Goal: Task Accomplishment & Management: Use online tool/utility

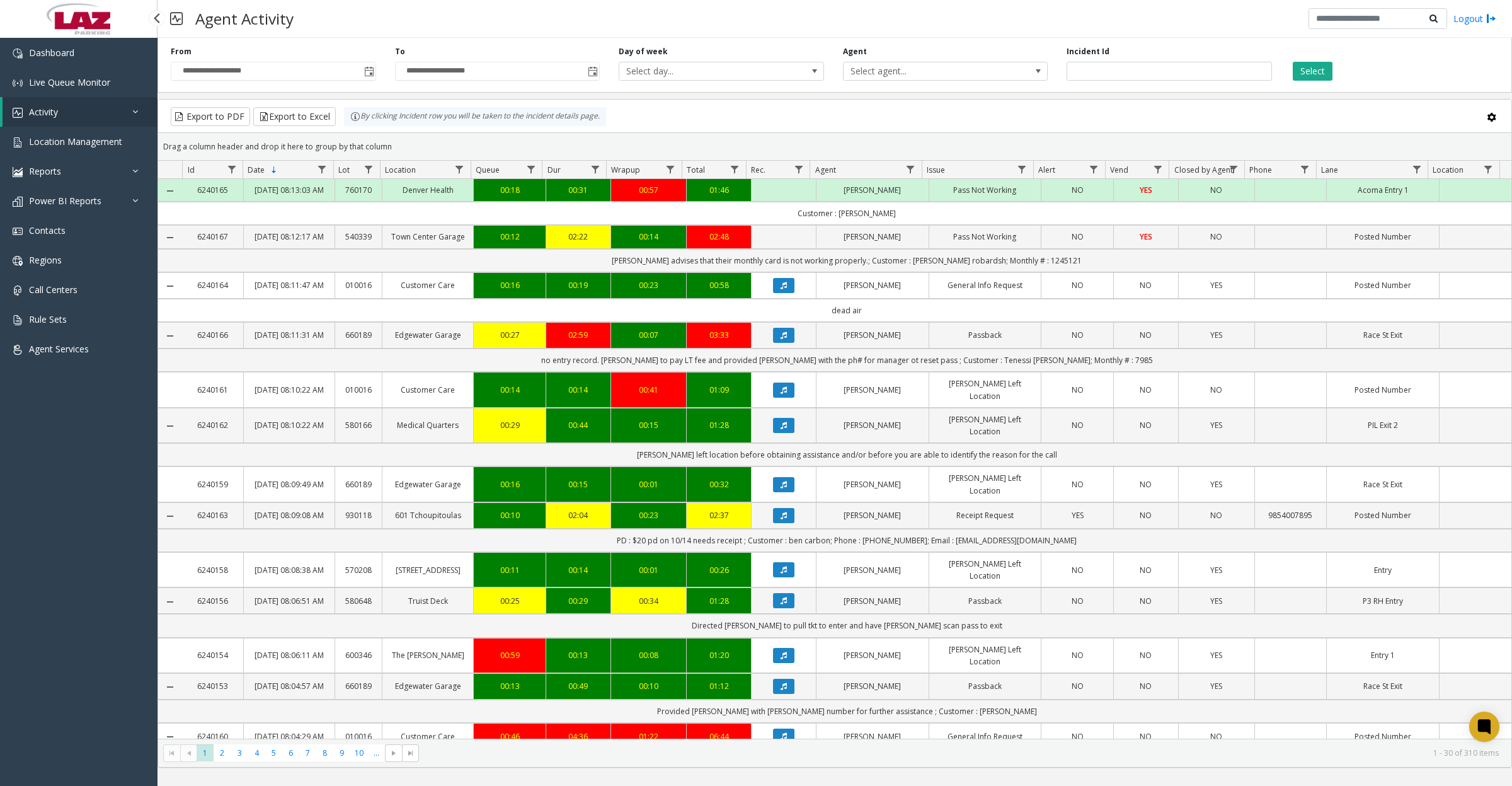
click at [71, 114] on link "Activity" at bounding box center [80, 111] width 155 height 29
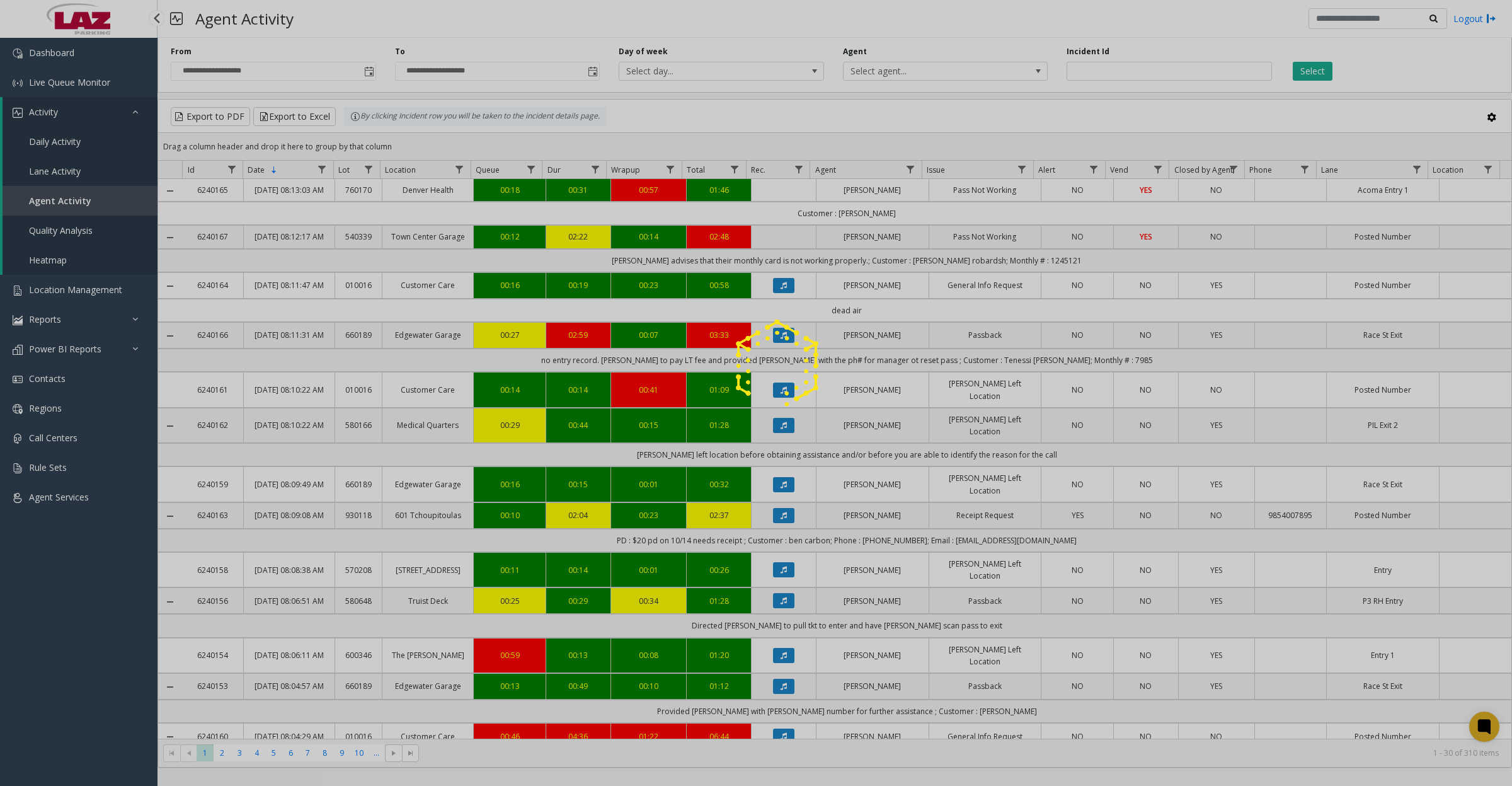
click at [64, 135] on span "Daily Activity" at bounding box center [54, 141] width 52 height 12
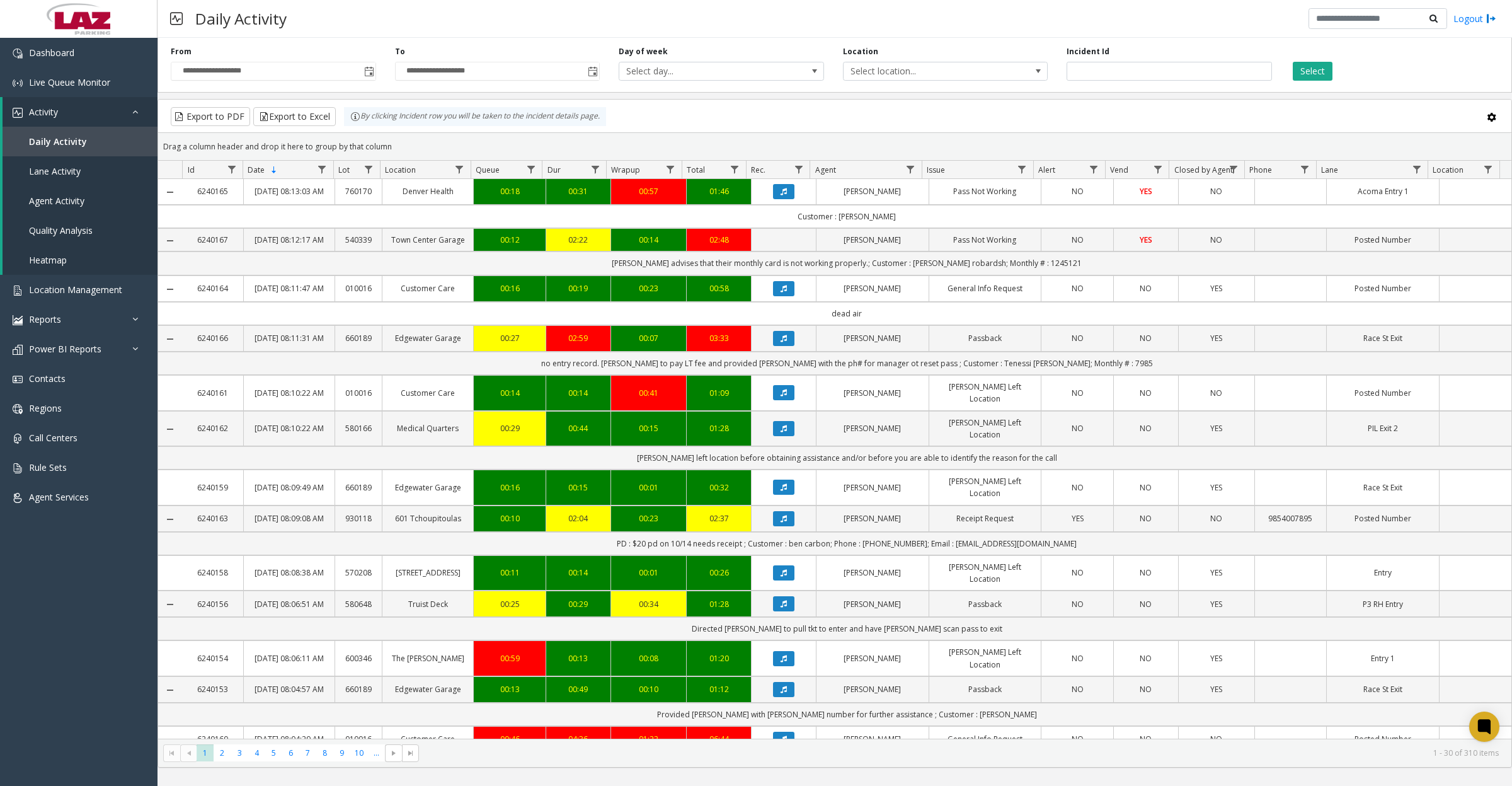
click at [368, 76] on span "Toggle popup" at bounding box center [369, 71] width 10 height 10
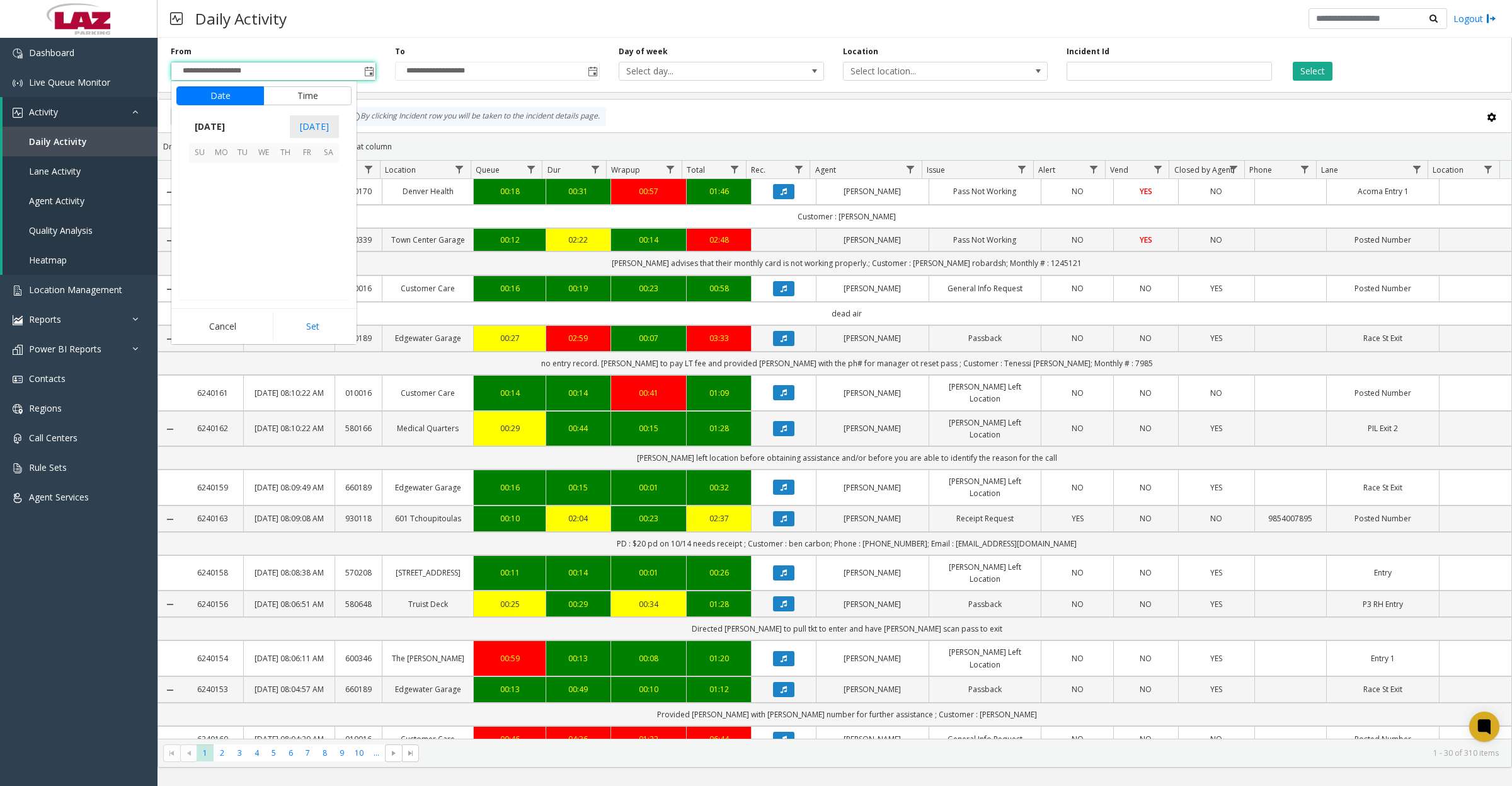
scroll to position [226210, 0]
click at [264, 182] on span "1" at bounding box center [264, 173] width 21 height 21
click at [331, 332] on button "Set" at bounding box center [312, 326] width 79 height 28
type input "**********"
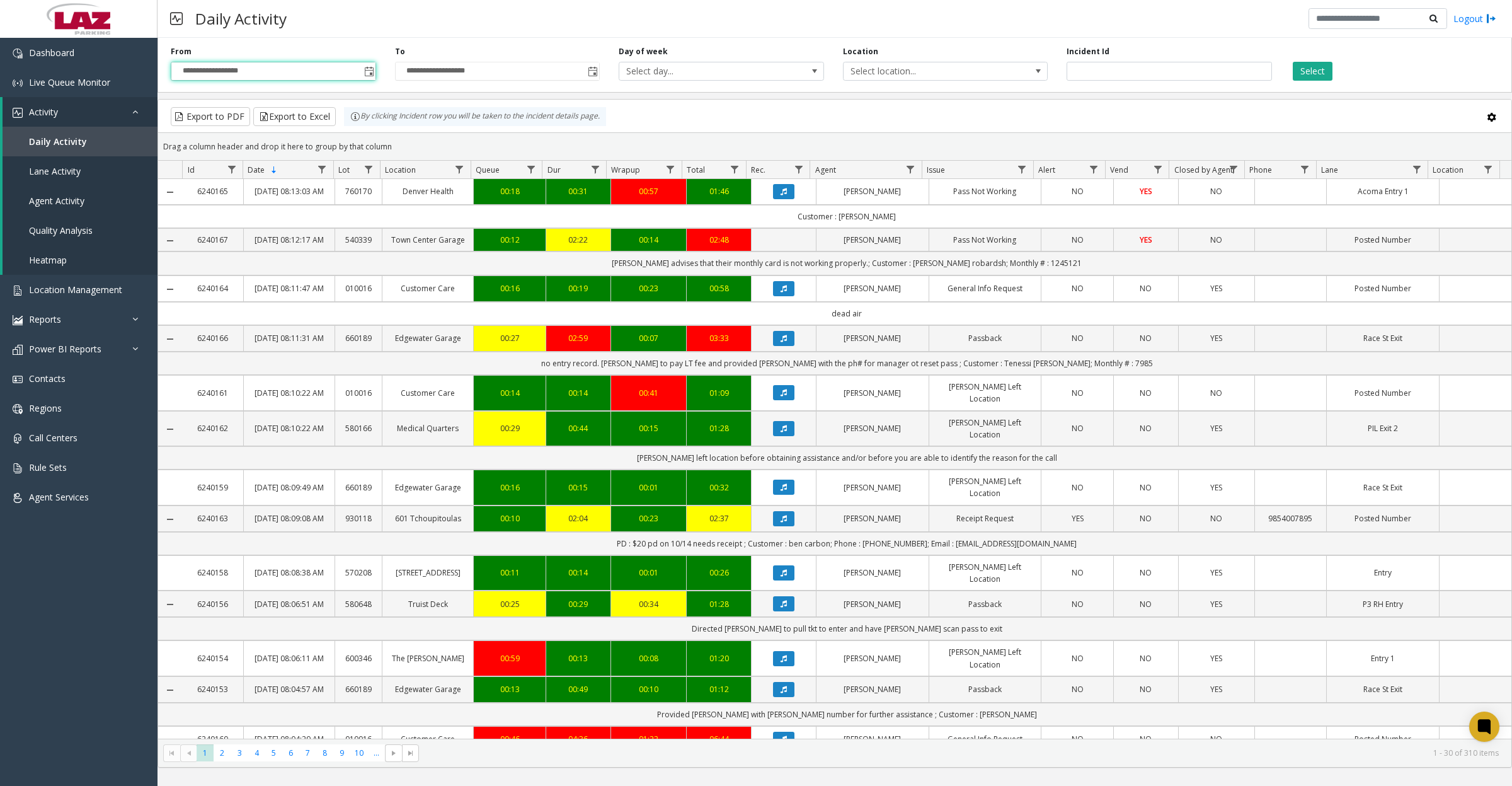
click at [1318, 73] on button "Select" at bounding box center [1312, 71] width 40 height 19
click at [912, 167] on span "Data table" at bounding box center [910, 169] width 10 height 10
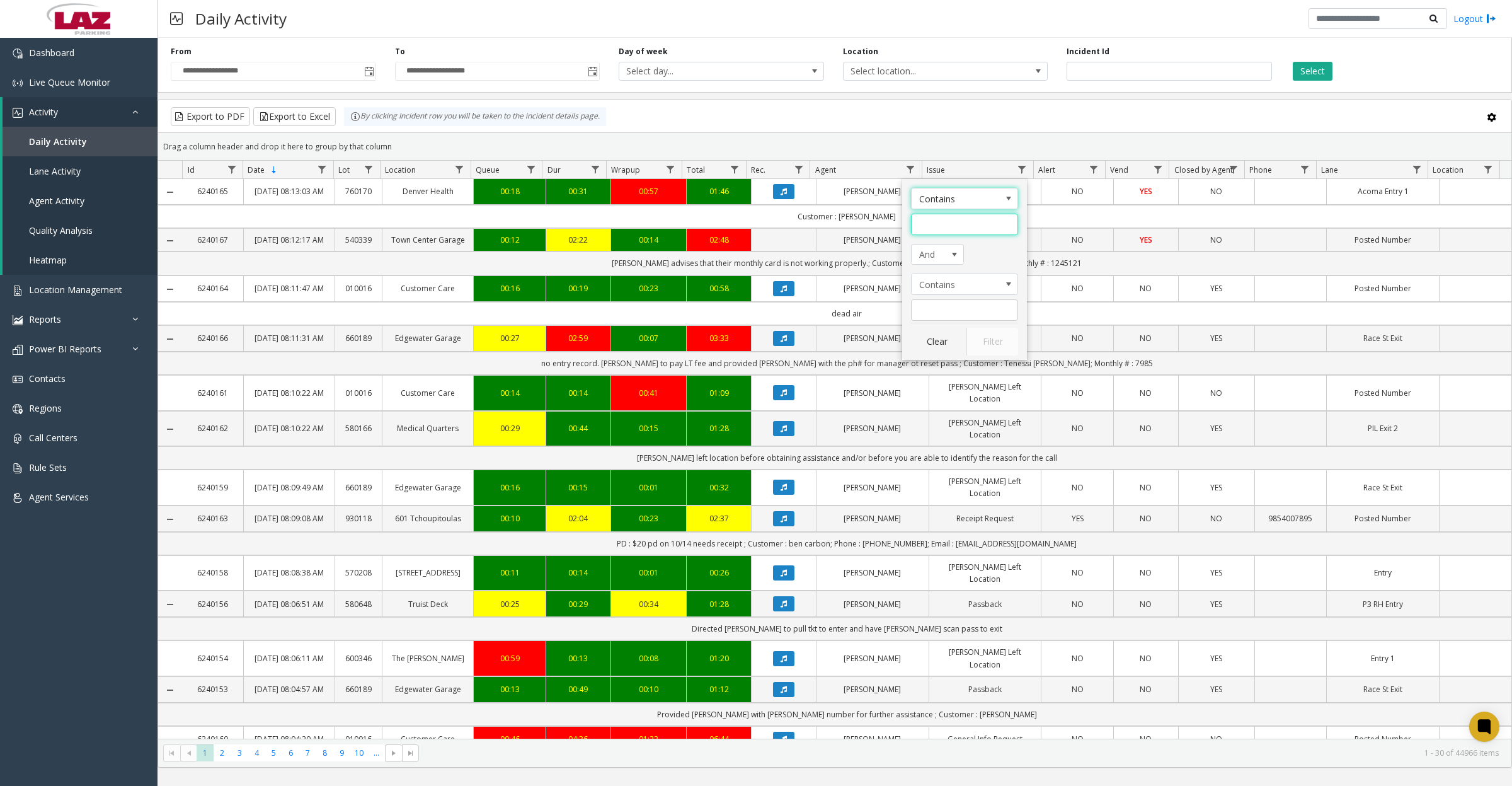
click at [920, 222] on input "Agent Filter" at bounding box center [965, 224] width 107 height 21
type input "****"
click button "Filter" at bounding box center [992, 342] width 52 height 28
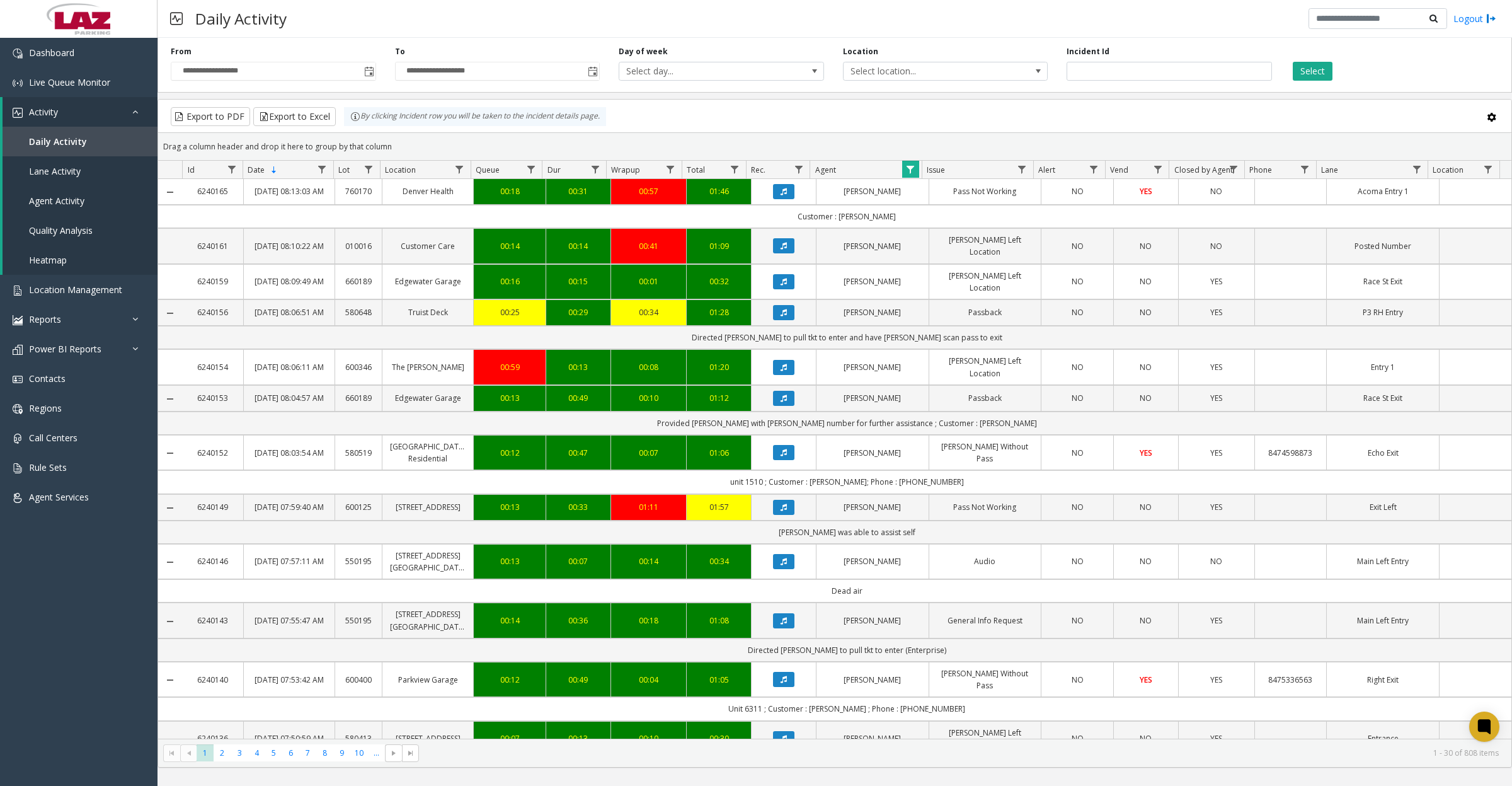
click at [444, 435] on td "Provided parker with Darnell number for further assistance ; Customer : Timothy…" at bounding box center [847, 423] width 1329 height 23
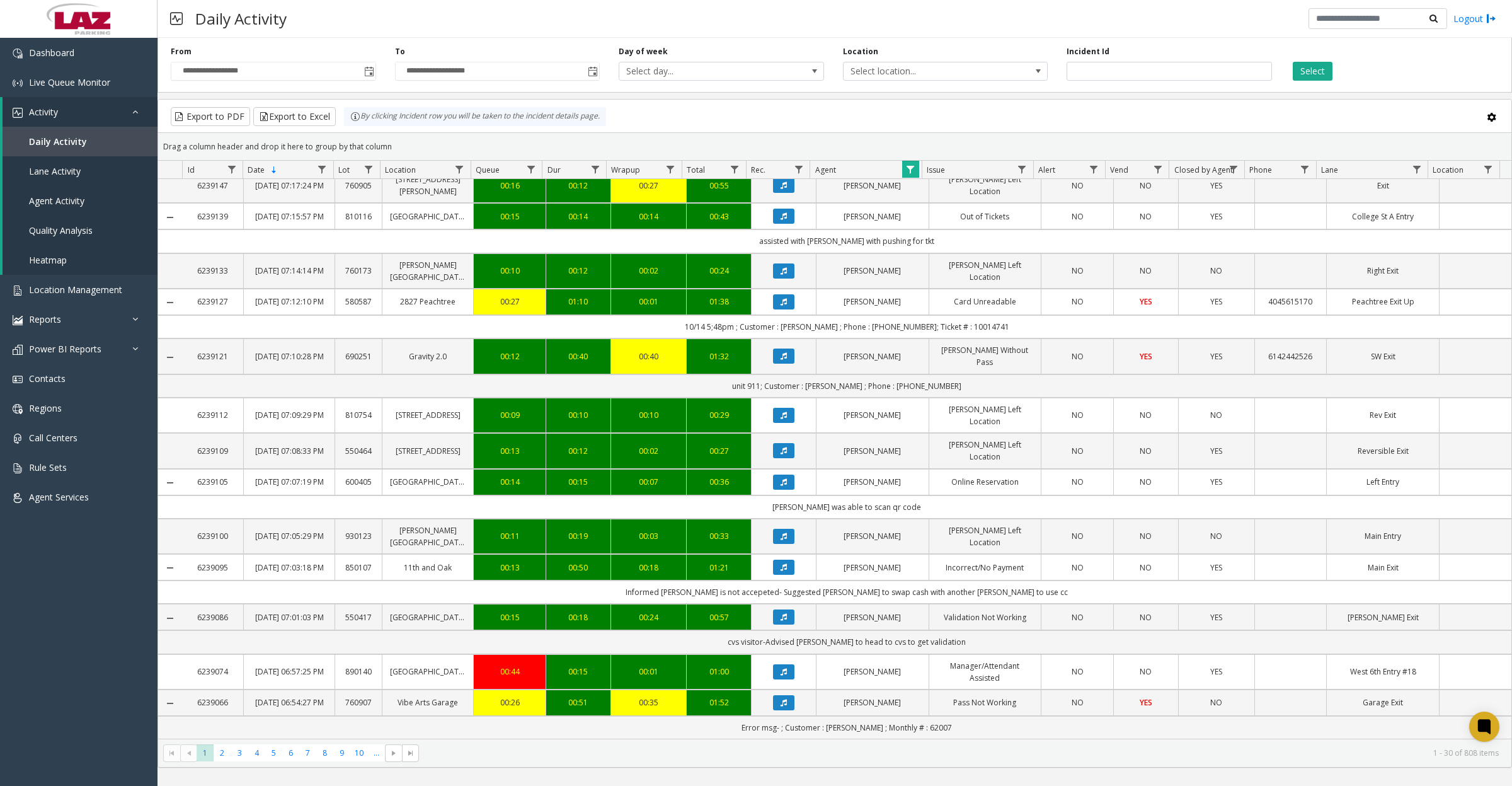
scroll to position [990, 0]
click at [220, 753] on span "2" at bounding box center [222, 753] width 17 height 17
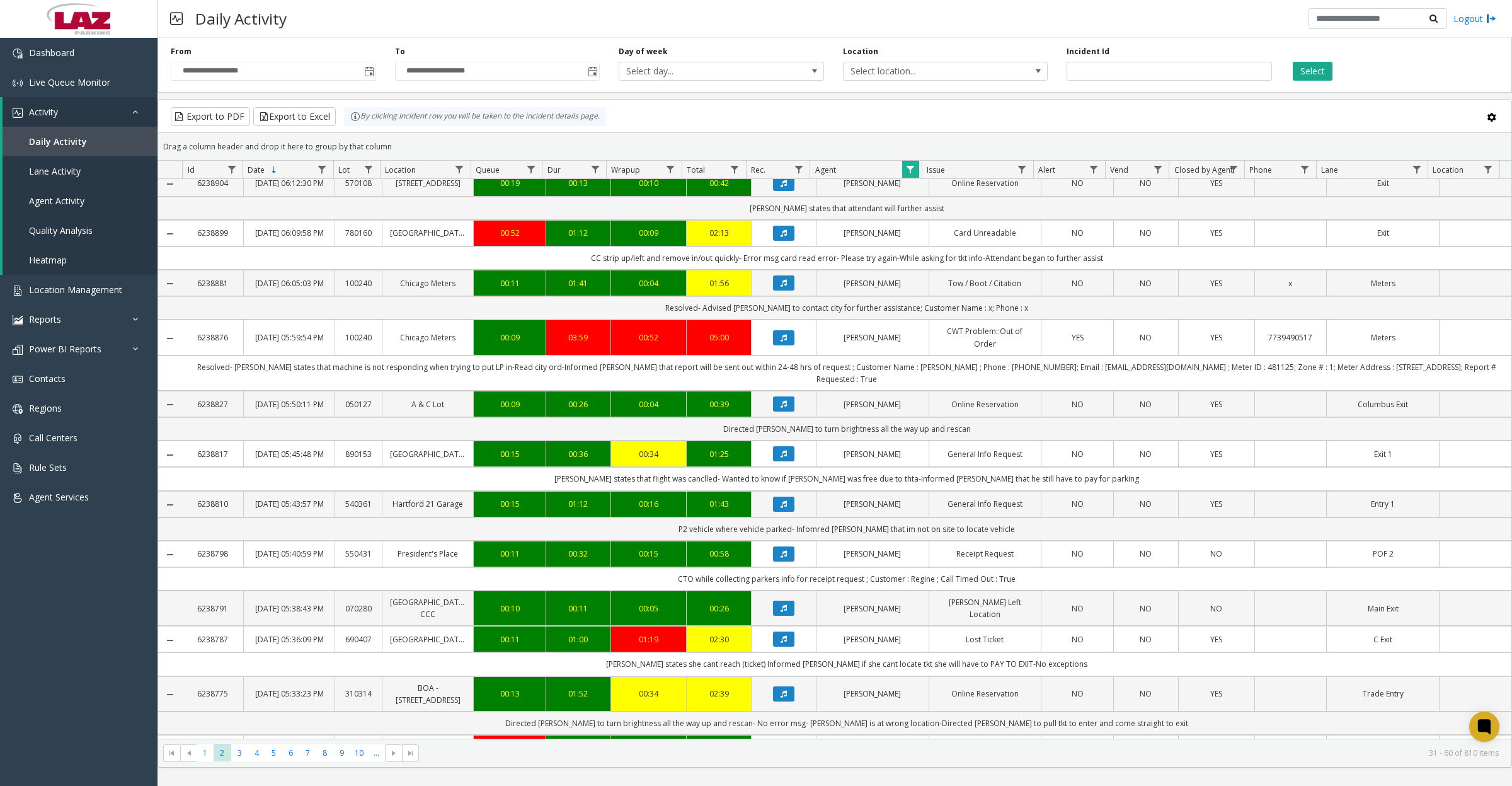
scroll to position [630, 0]
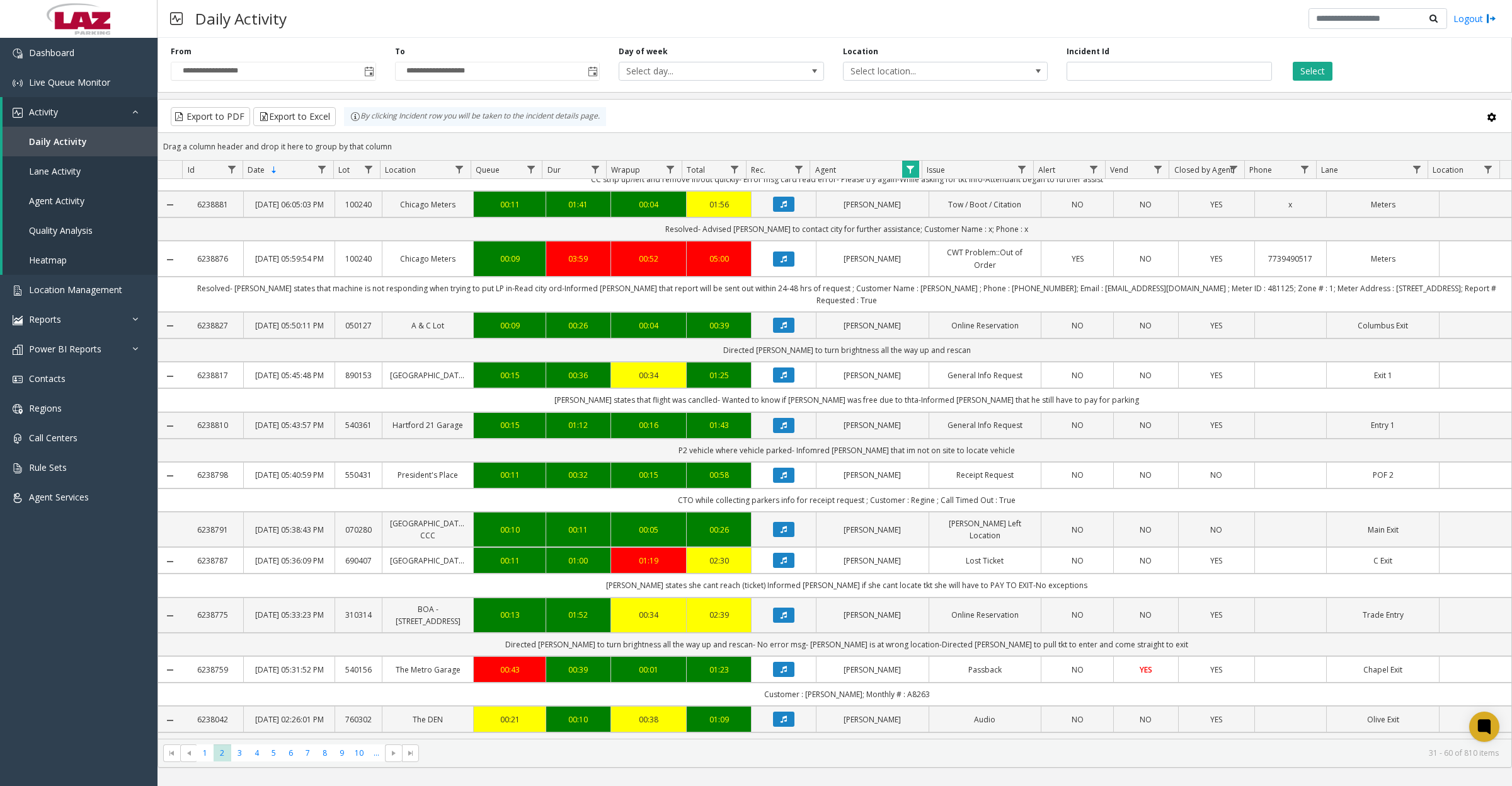
click at [773, 382] on button "Data table" at bounding box center [783, 375] width 21 height 15
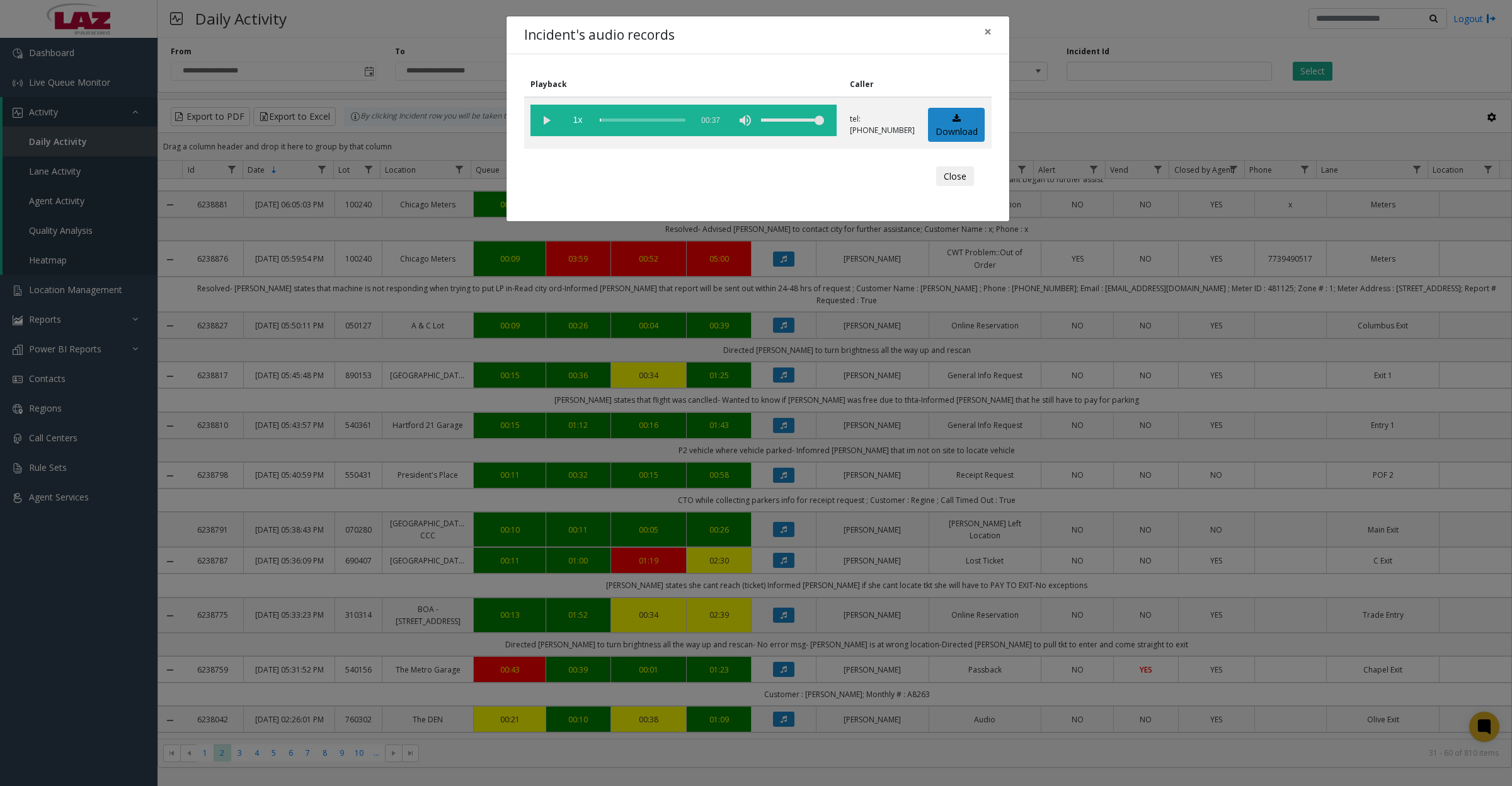
click at [544, 119] on vg-play-pause at bounding box center [546, 121] width 31 height 31
click at [955, 177] on button "Close" at bounding box center [955, 177] width 38 height 20
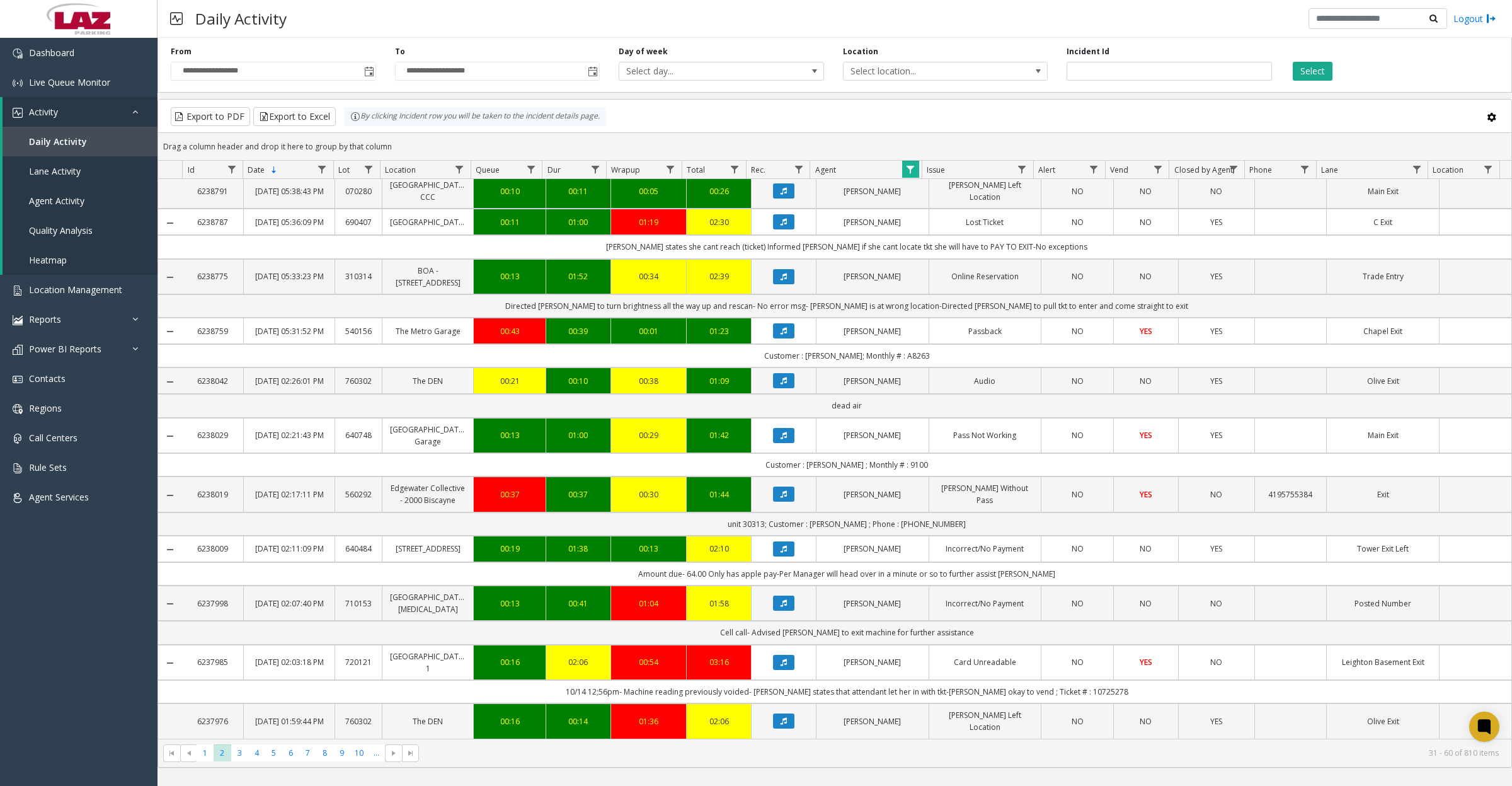
scroll to position [1097, 0]
click at [780, 601] on icon "Data table" at bounding box center [783, 603] width 6 height 7
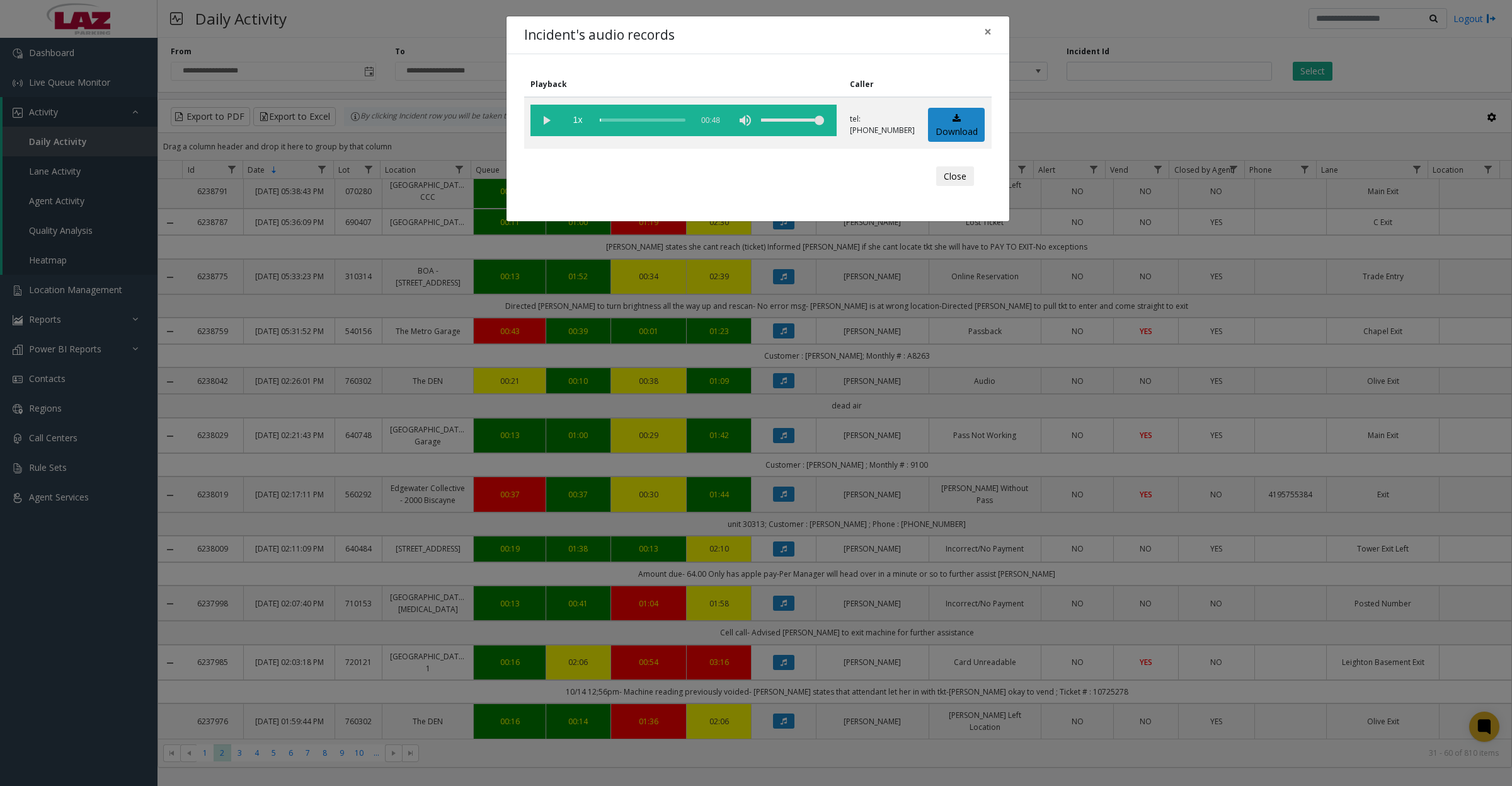
click at [545, 122] on vg-play-pause at bounding box center [546, 121] width 31 height 31
click at [953, 174] on button "Close" at bounding box center [955, 177] width 38 height 20
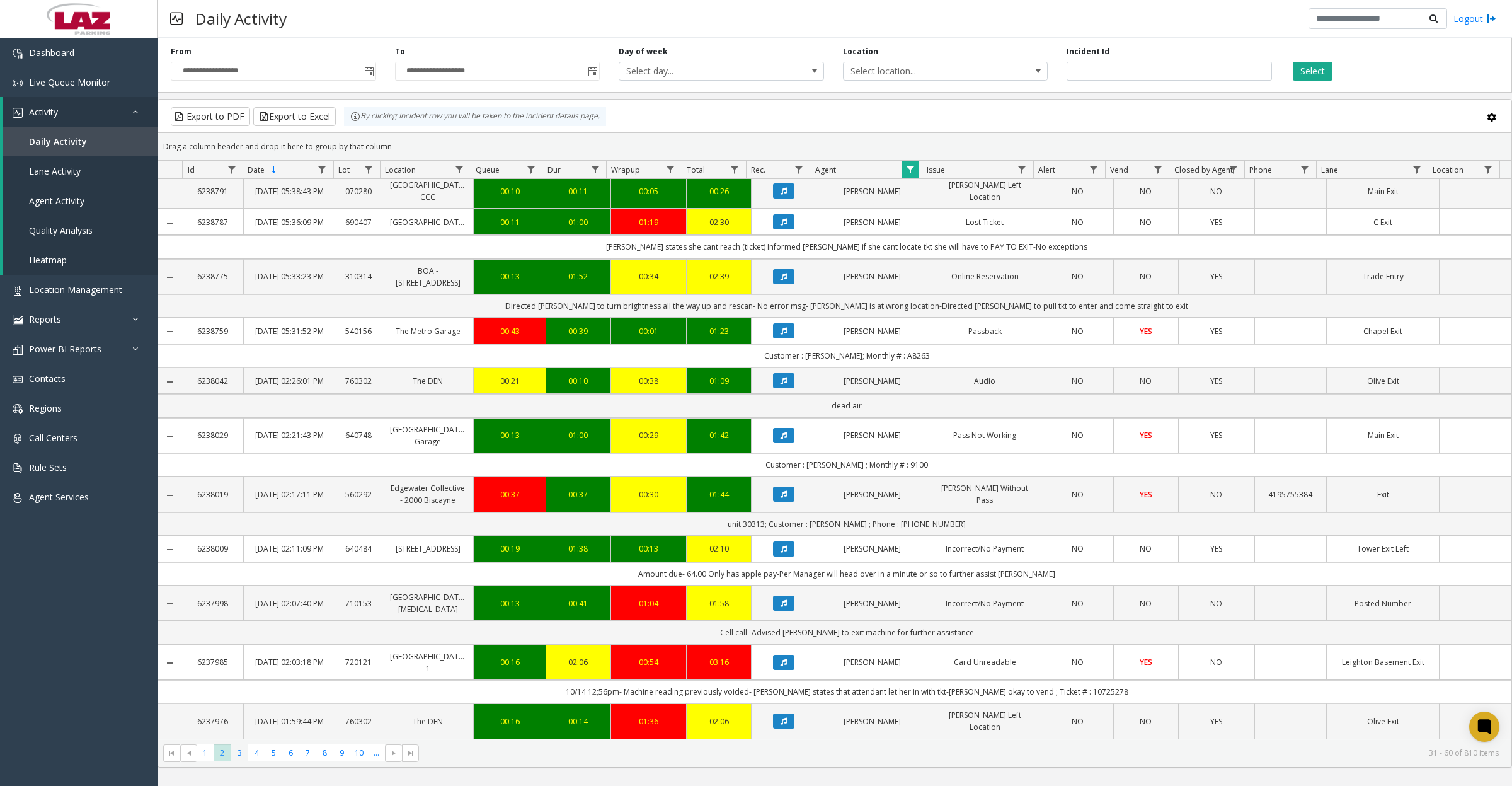
click at [234, 750] on span "3" at bounding box center [240, 753] width 17 height 17
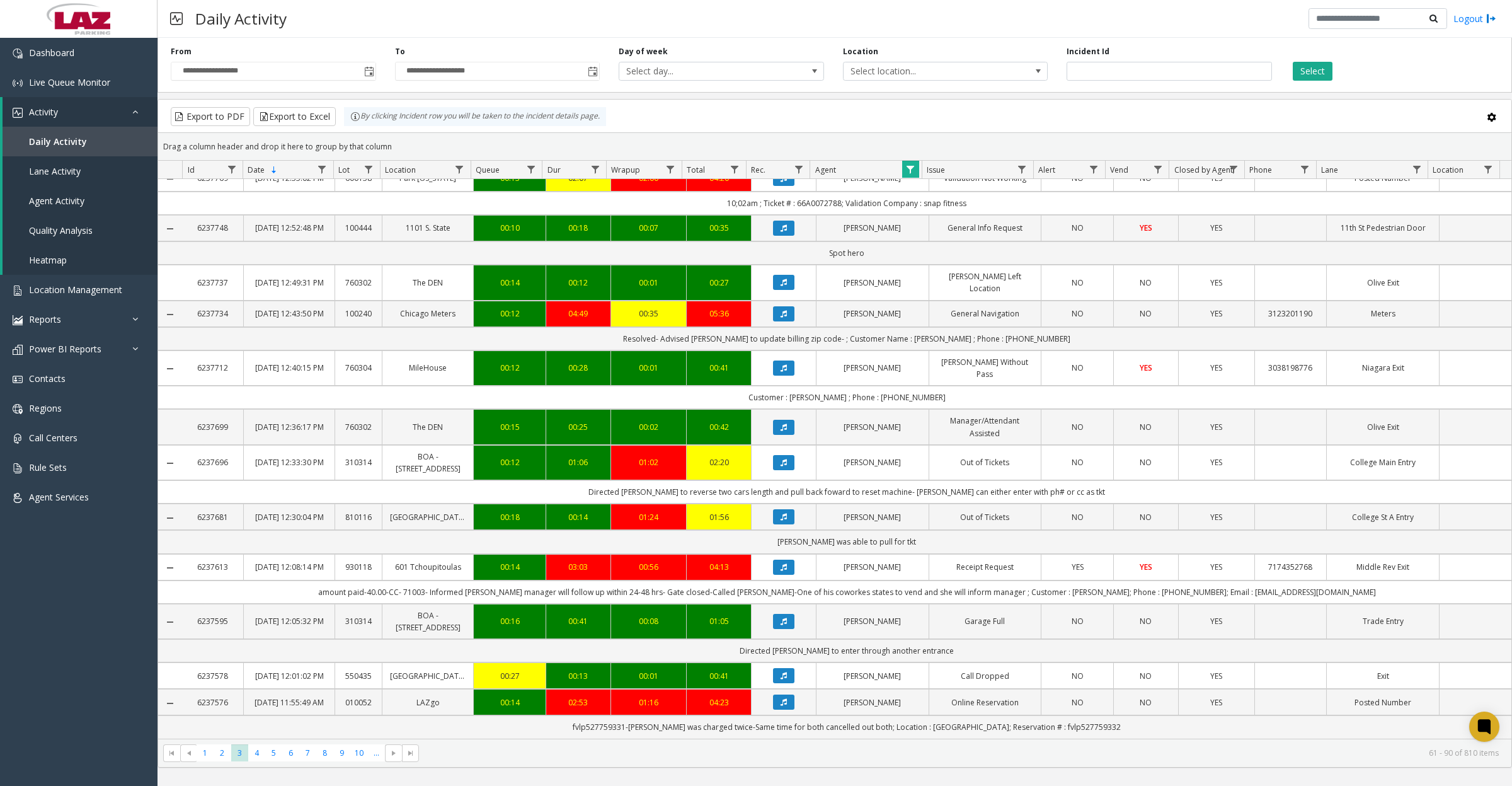
scroll to position [1050, 0]
click at [780, 563] on icon "Data table" at bounding box center [783, 567] width 6 height 7
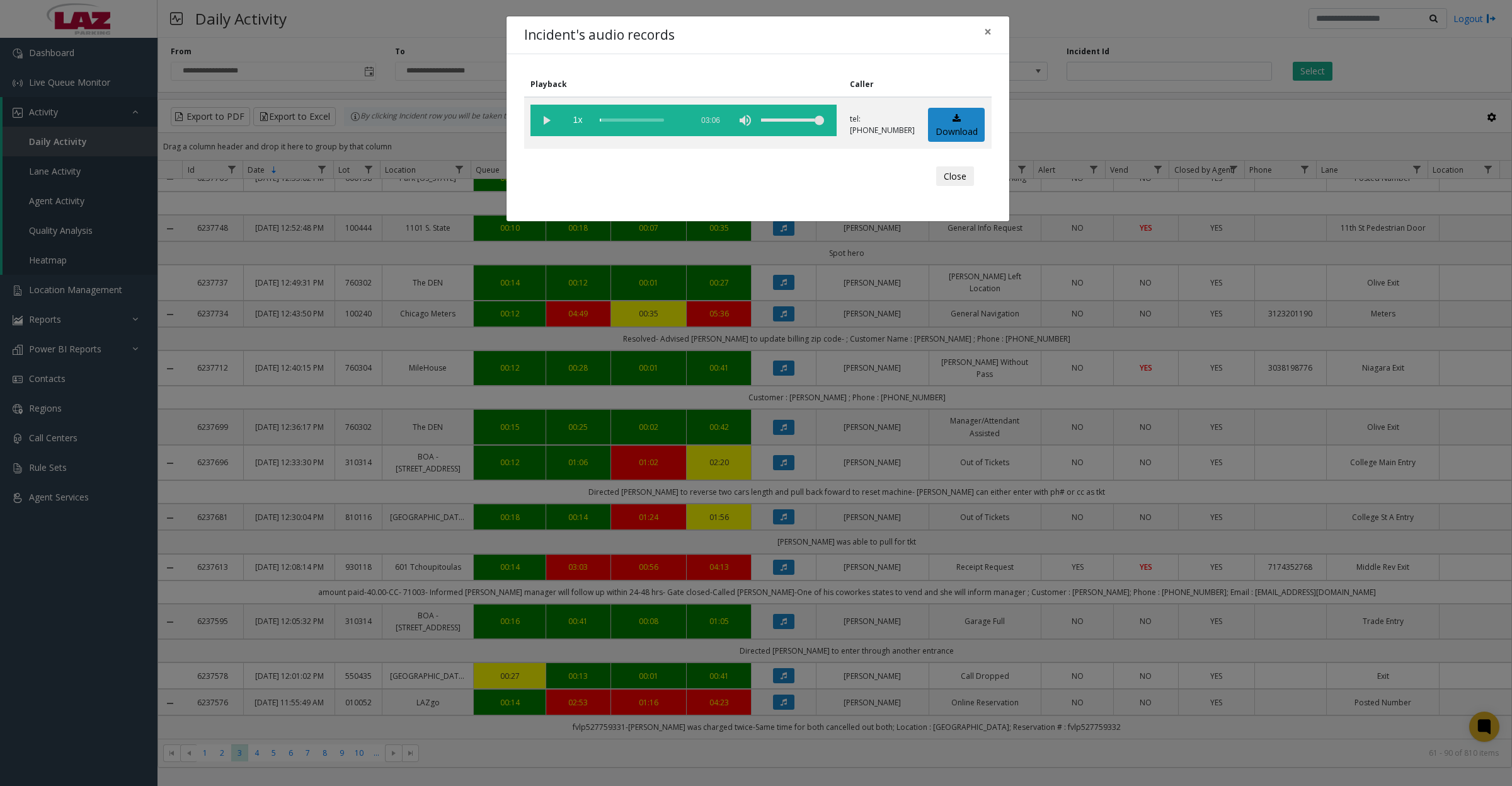
click at [545, 117] on vg-play-pause at bounding box center [546, 121] width 31 height 31
click at [955, 180] on button "Close" at bounding box center [955, 177] width 38 height 20
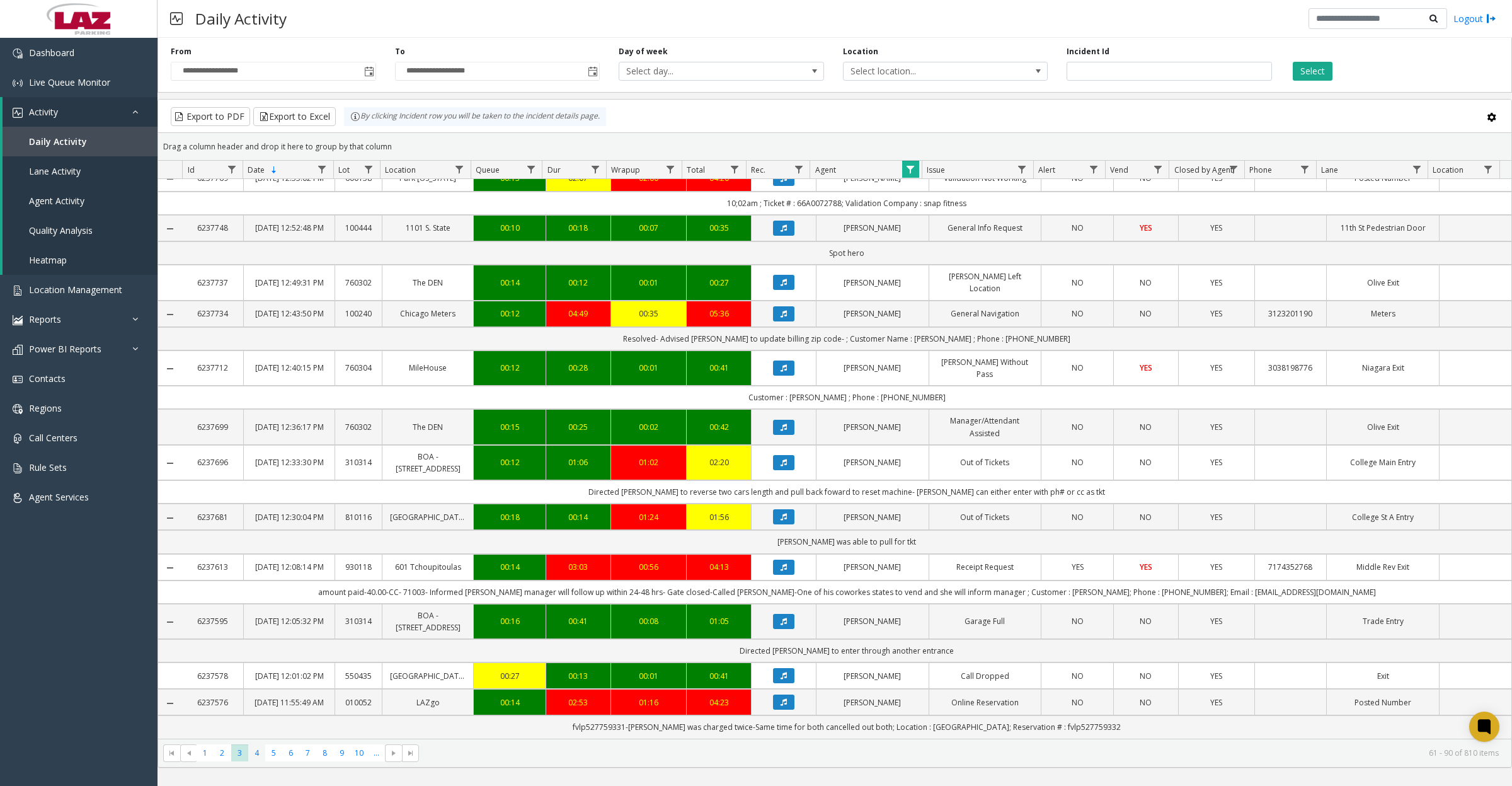
click at [250, 760] on span "4" at bounding box center [256, 753] width 17 height 17
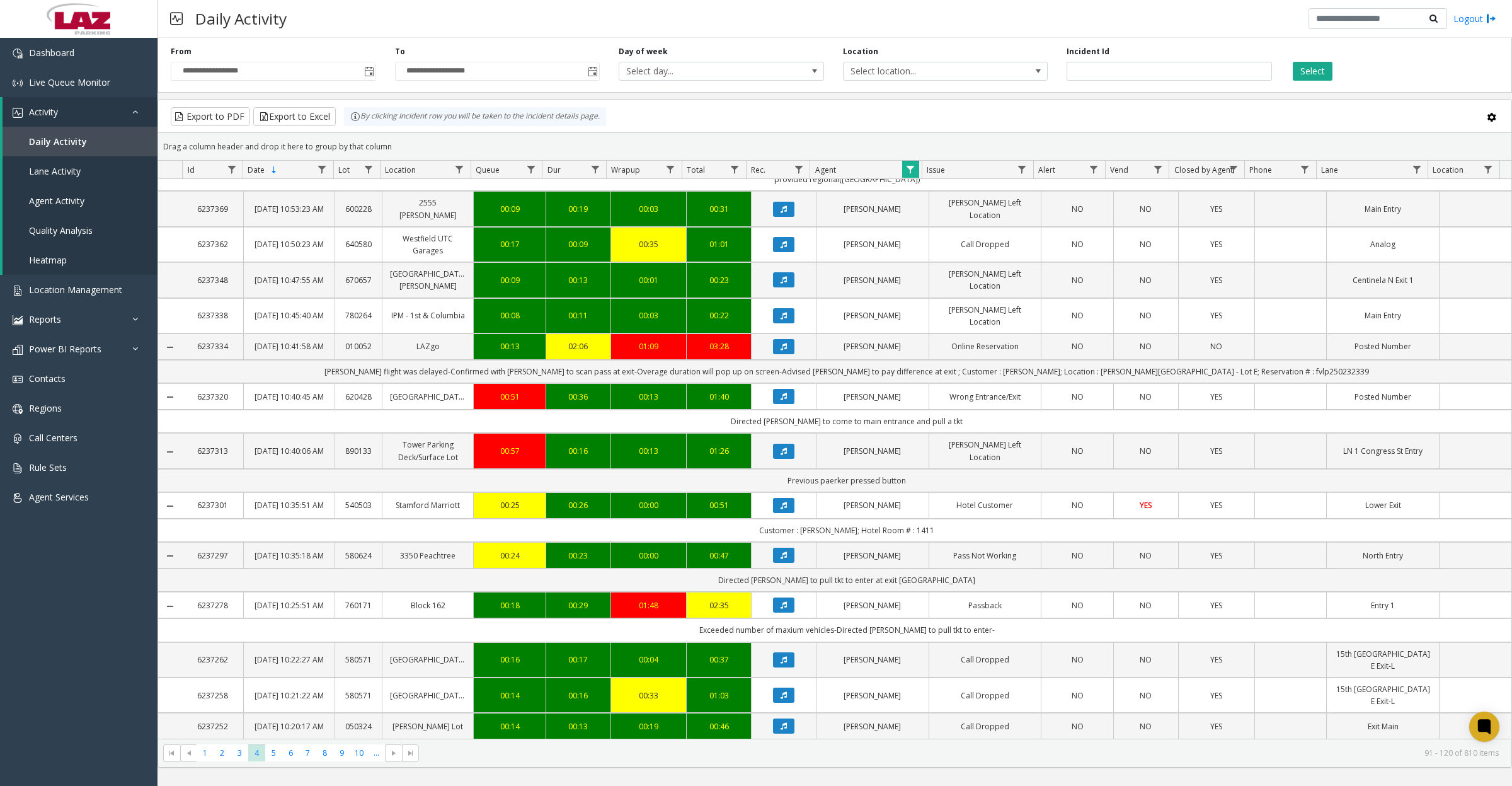
scroll to position [895, 0]
click at [271, 750] on span "5" at bounding box center [274, 753] width 17 height 17
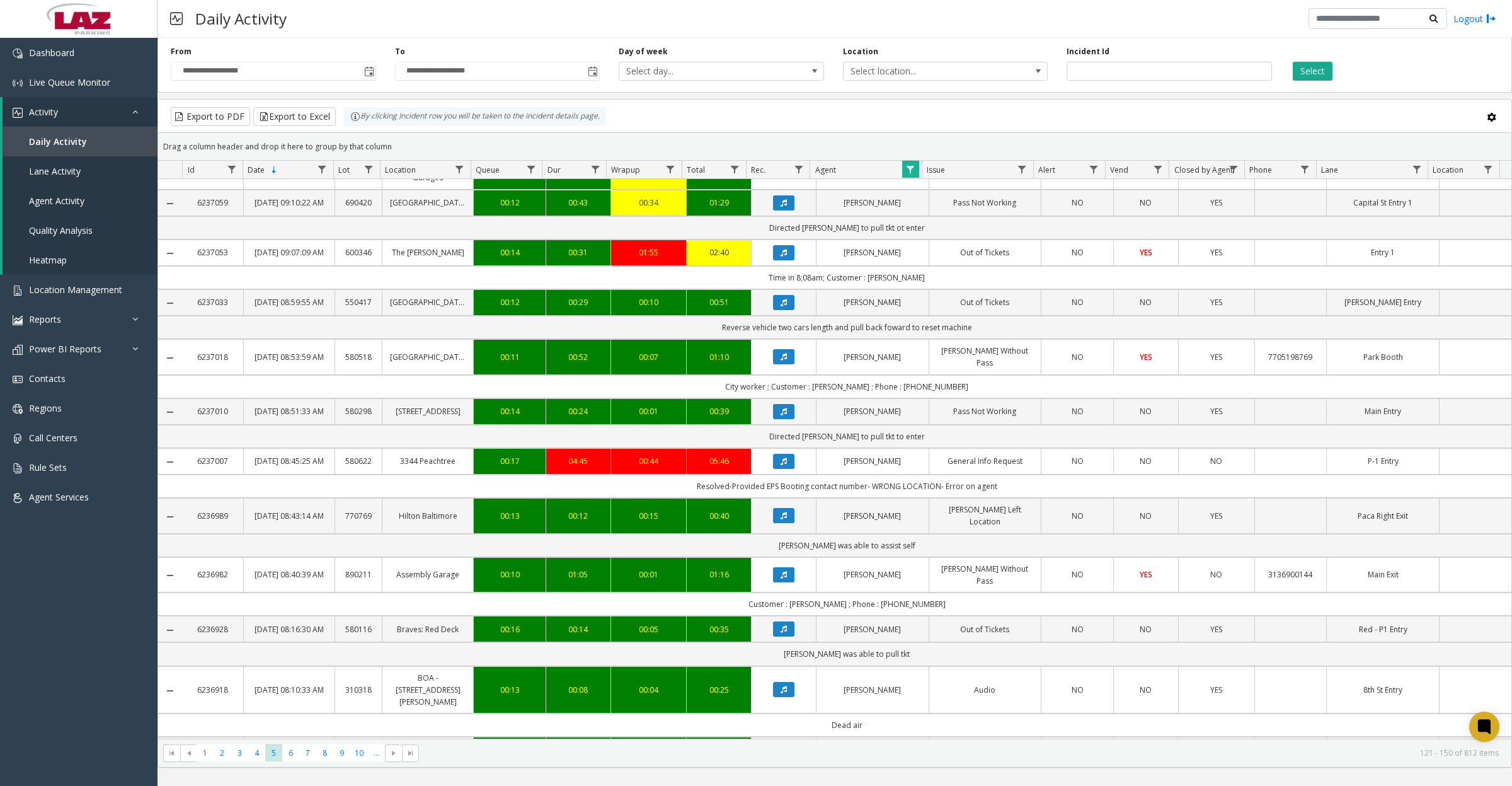
scroll to position [315, 0]
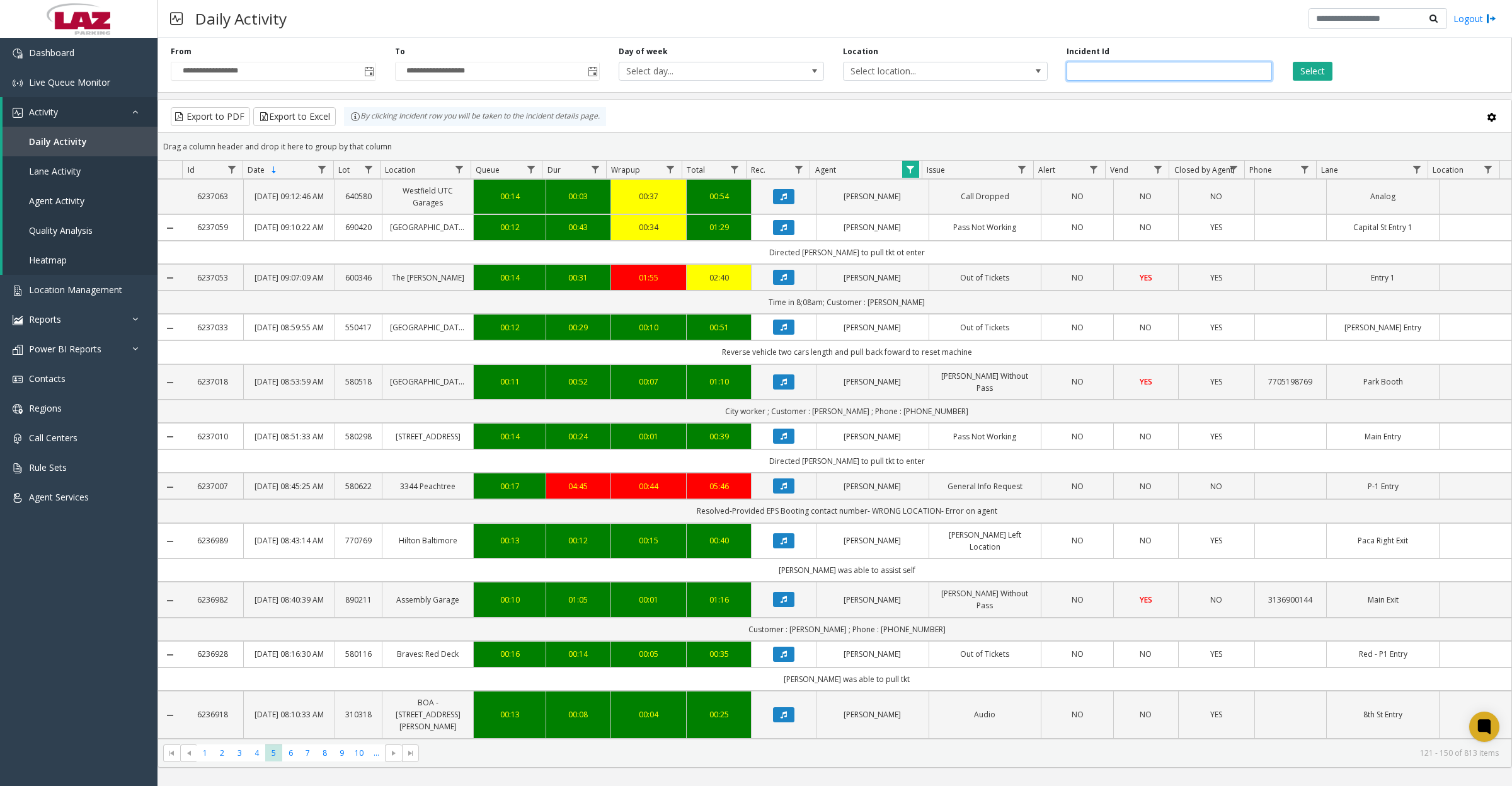
click at [1180, 66] on input "number" at bounding box center [1169, 71] width 205 height 19
click at [917, 170] on link "Data table" at bounding box center [910, 169] width 17 height 17
click at [944, 347] on button "Clear" at bounding box center [937, 342] width 52 height 28
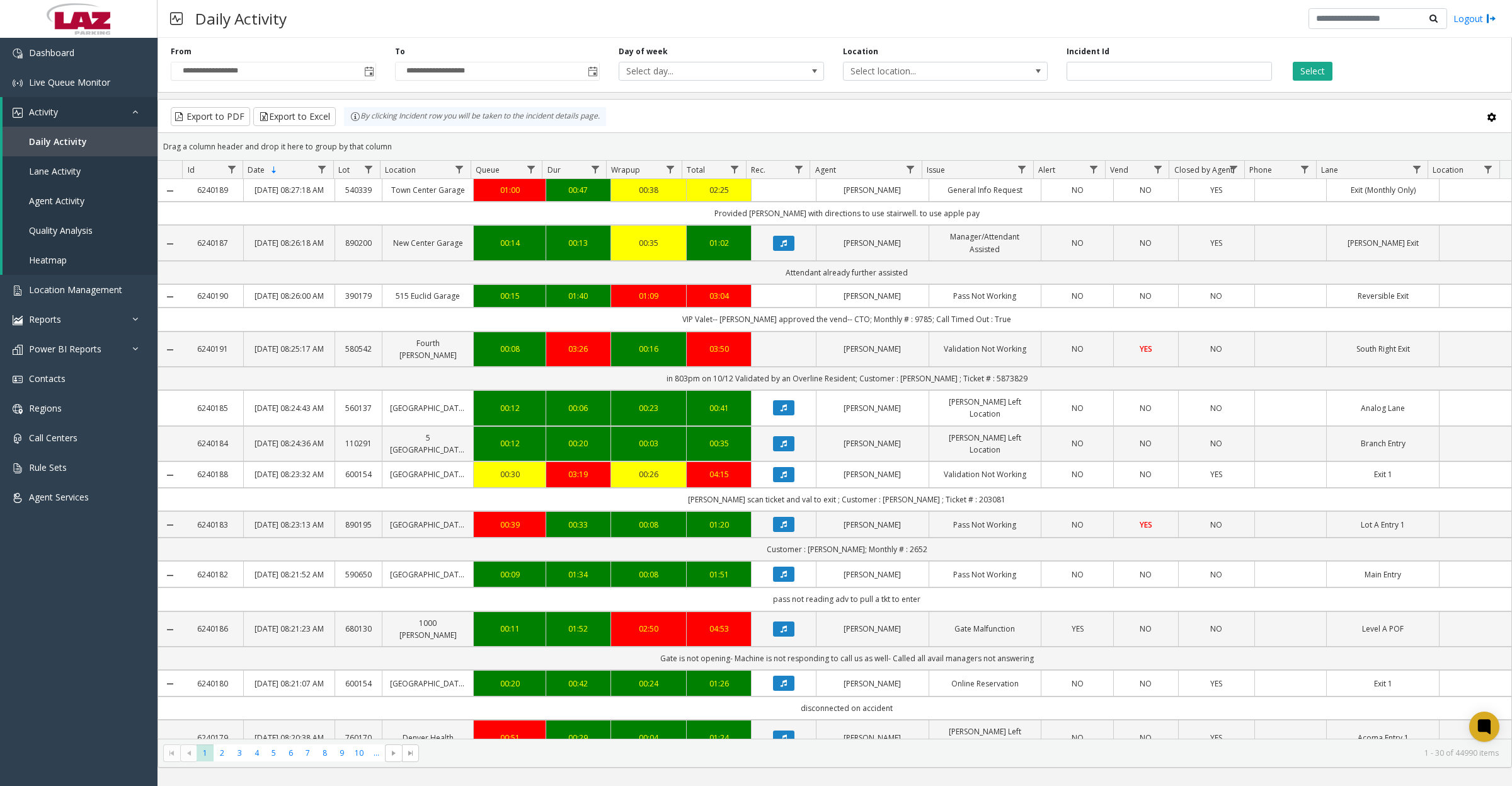
click at [1319, 69] on button "Select" at bounding box center [1312, 71] width 40 height 19
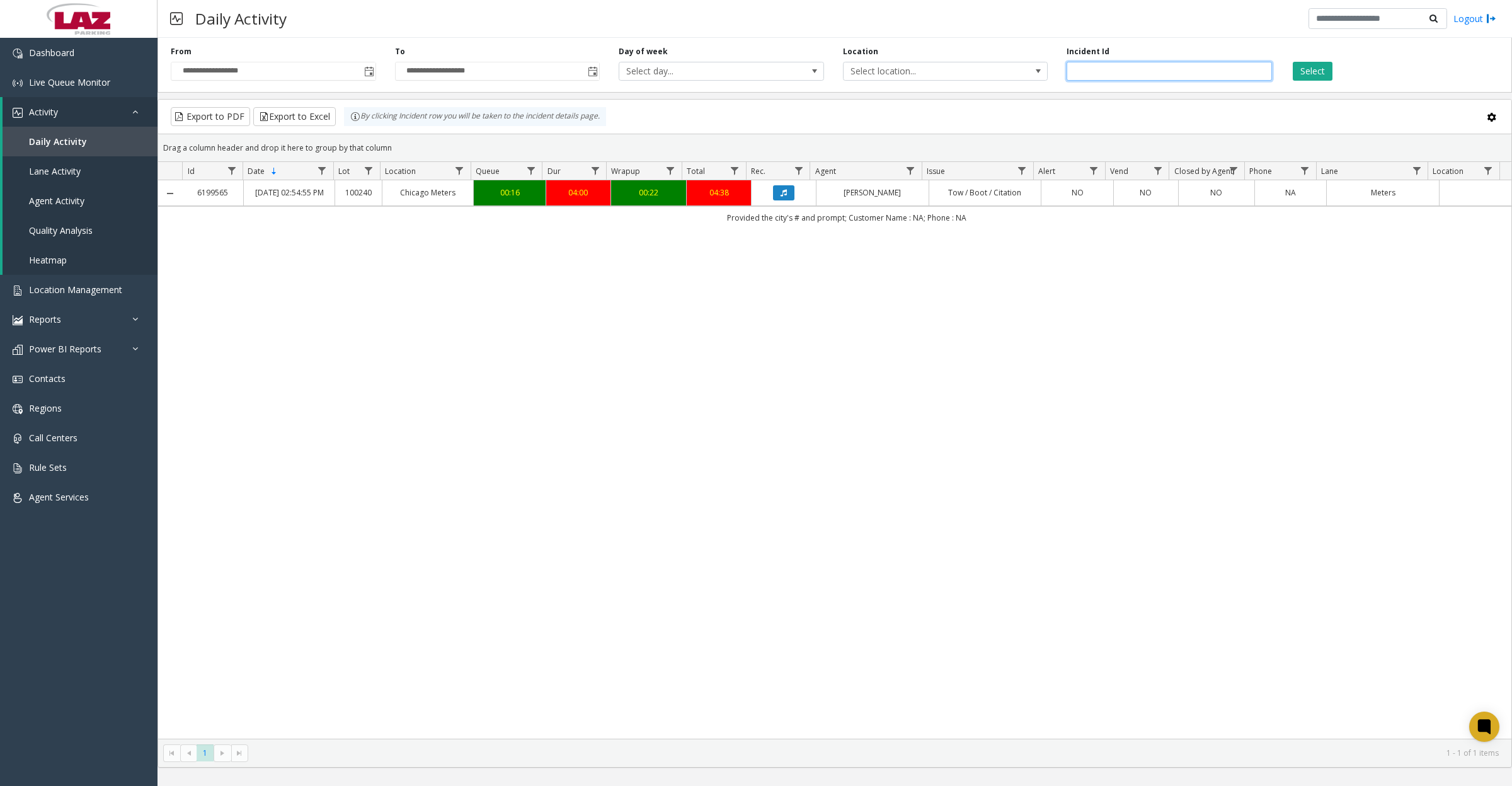
click at [1139, 68] on input "*******" at bounding box center [1169, 71] width 205 height 19
type input "*******"
click at [1293, 62] on button "Select" at bounding box center [1312, 71] width 40 height 19
click at [780, 196] on icon "Data table" at bounding box center [783, 193] width 6 height 7
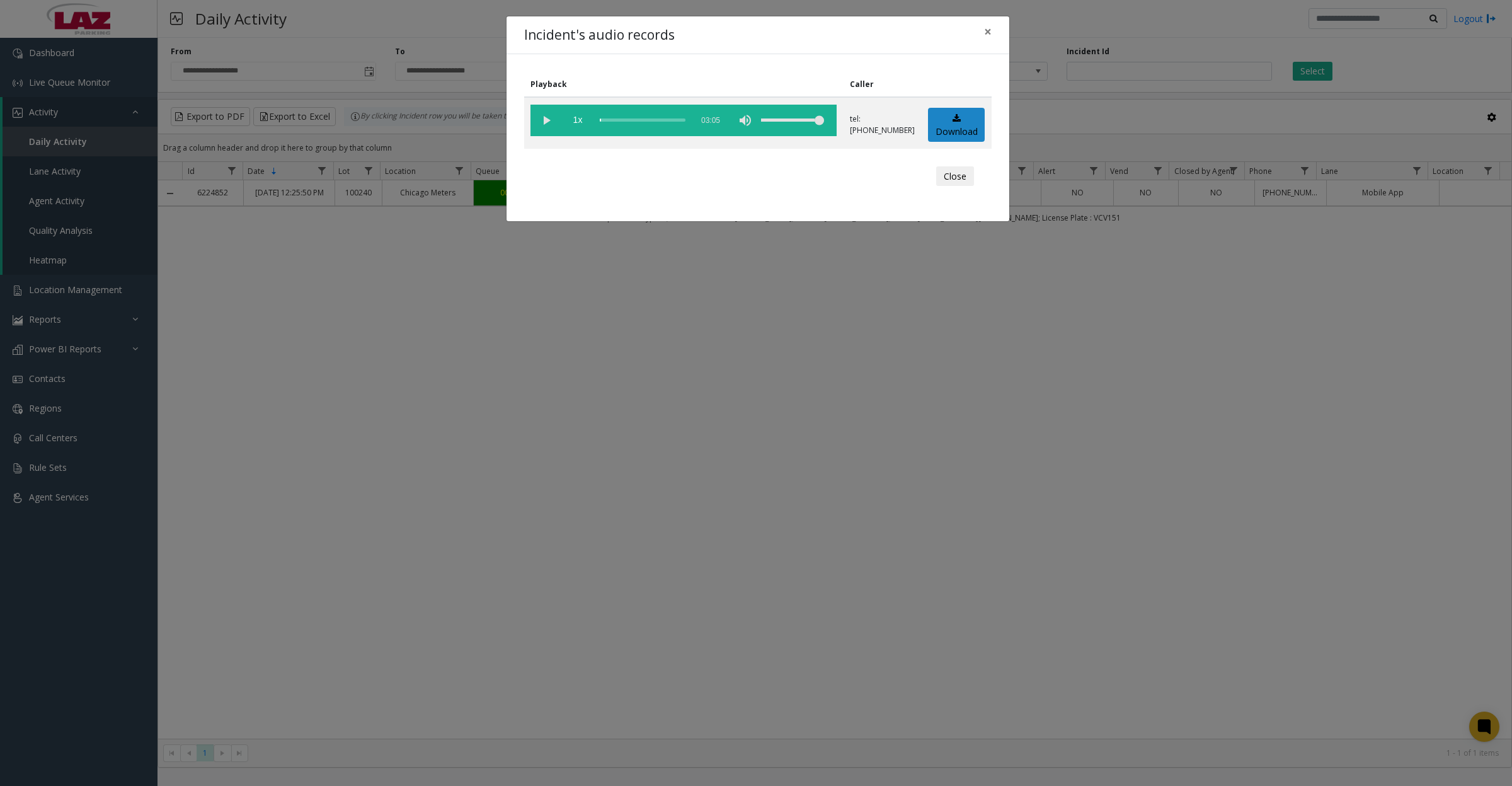
click at [547, 123] on vg-play-pause at bounding box center [546, 121] width 31 height 31
click at [952, 123] on link "Download" at bounding box center [956, 125] width 57 height 35
click at [959, 176] on button "Close" at bounding box center [955, 177] width 38 height 20
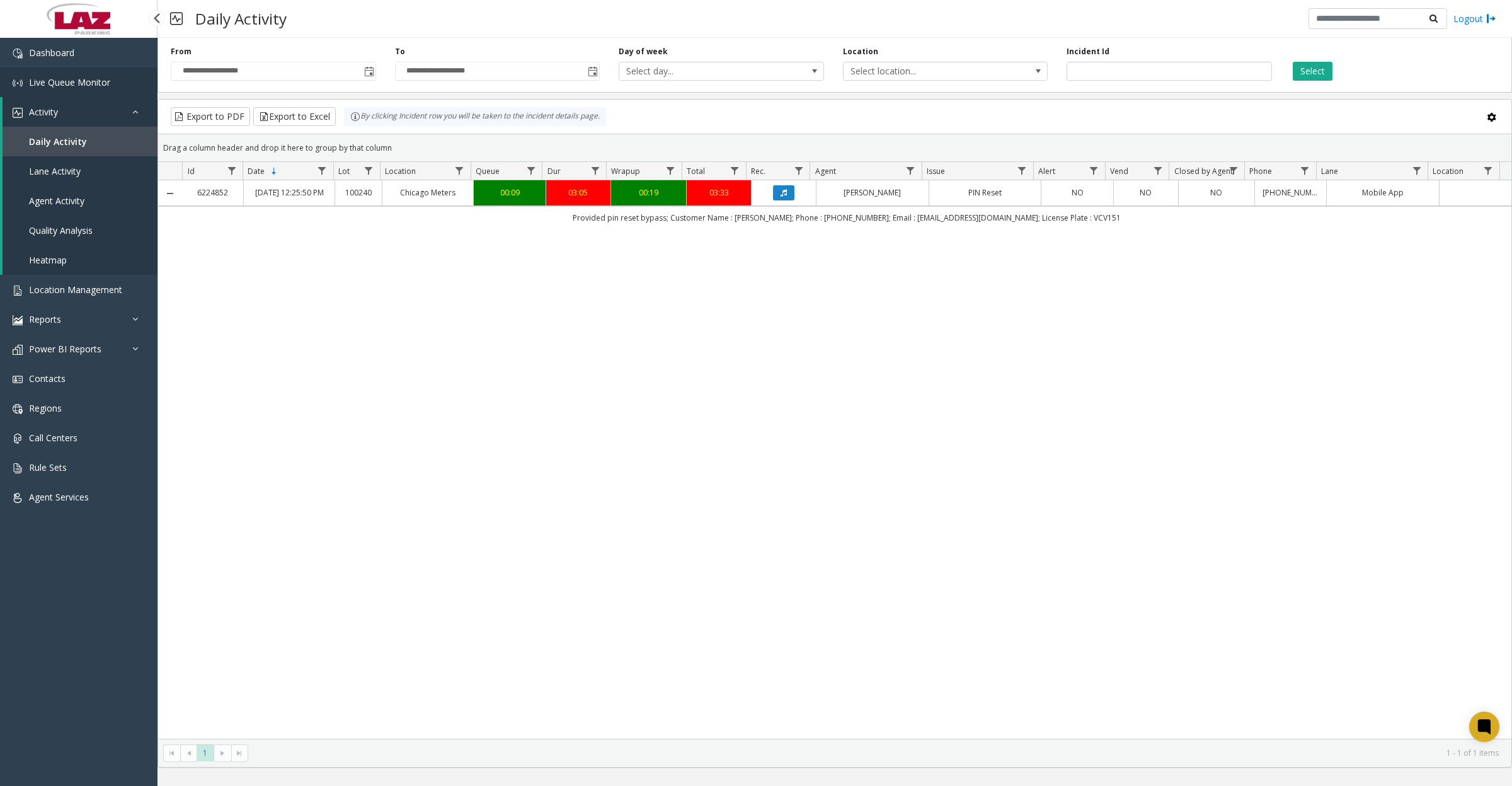
click at [63, 87] on span "Live Queue Monitor" at bounding box center [69, 82] width 81 height 12
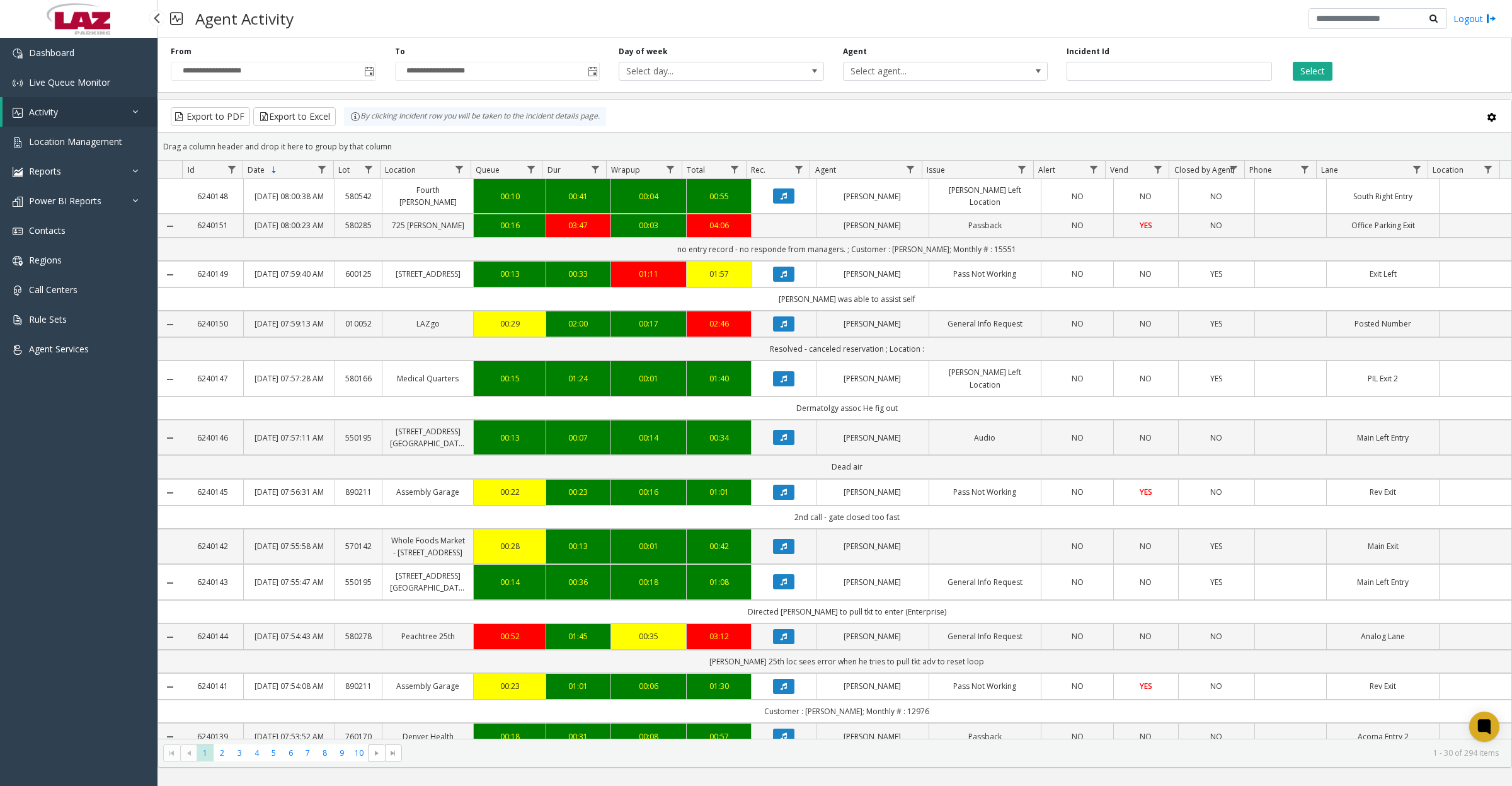
click at [73, 117] on link "Activity" at bounding box center [80, 111] width 155 height 29
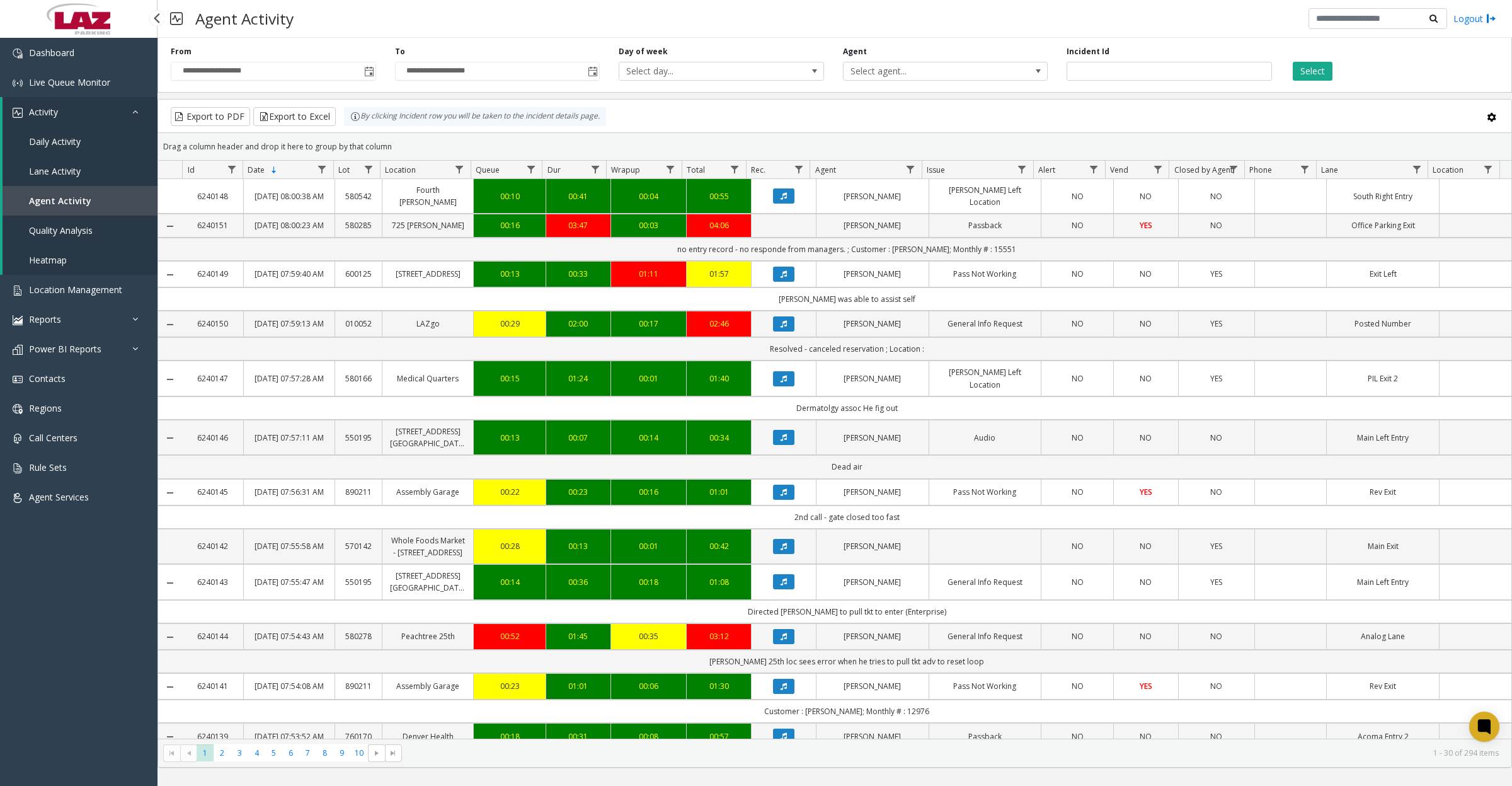
click at [66, 138] on span "Daily Activity" at bounding box center [54, 141] width 52 height 12
click at [367, 77] on span "Toggle popup" at bounding box center [369, 71] width 14 height 20
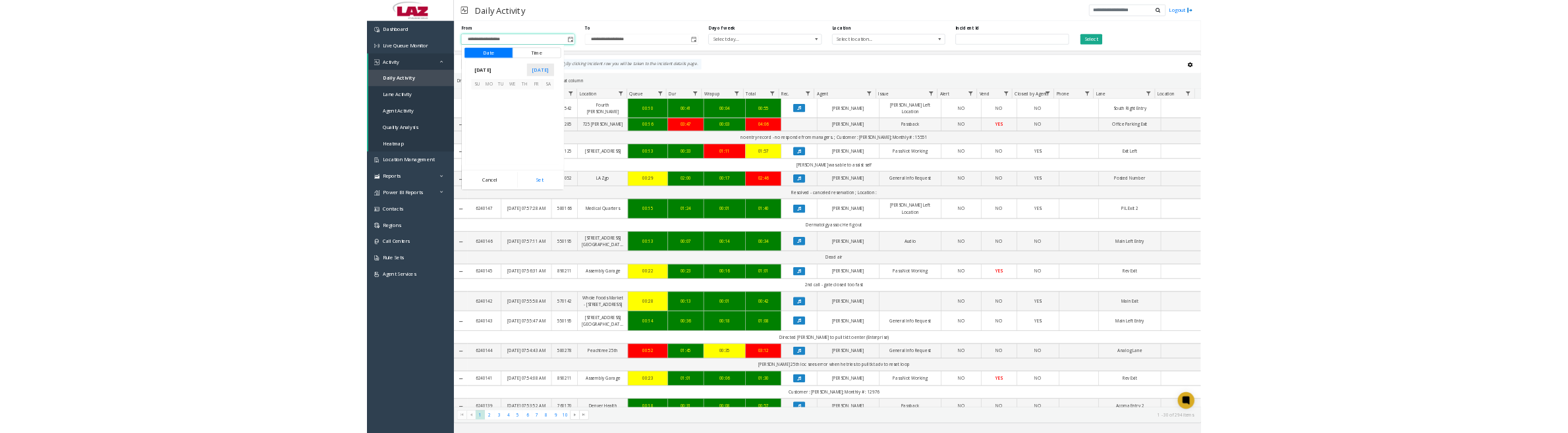
scroll to position [236219, 0]
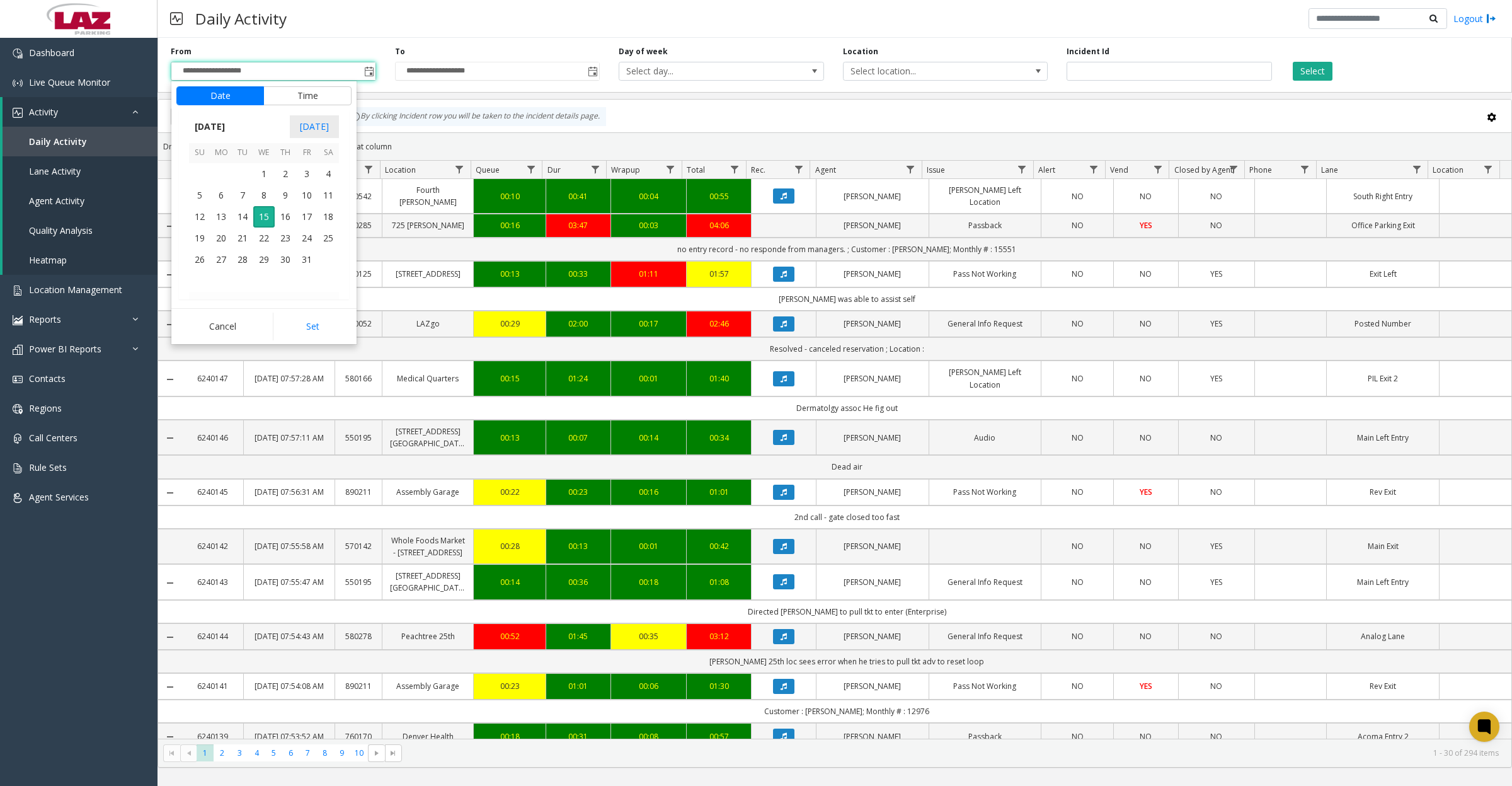
click at [253, 169] on span "1" at bounding box center [264, 173] width 21 height 21
click at [279, 323] on button "Set" at bounding box center [312, 326] width 79 height 28
type input "**********"
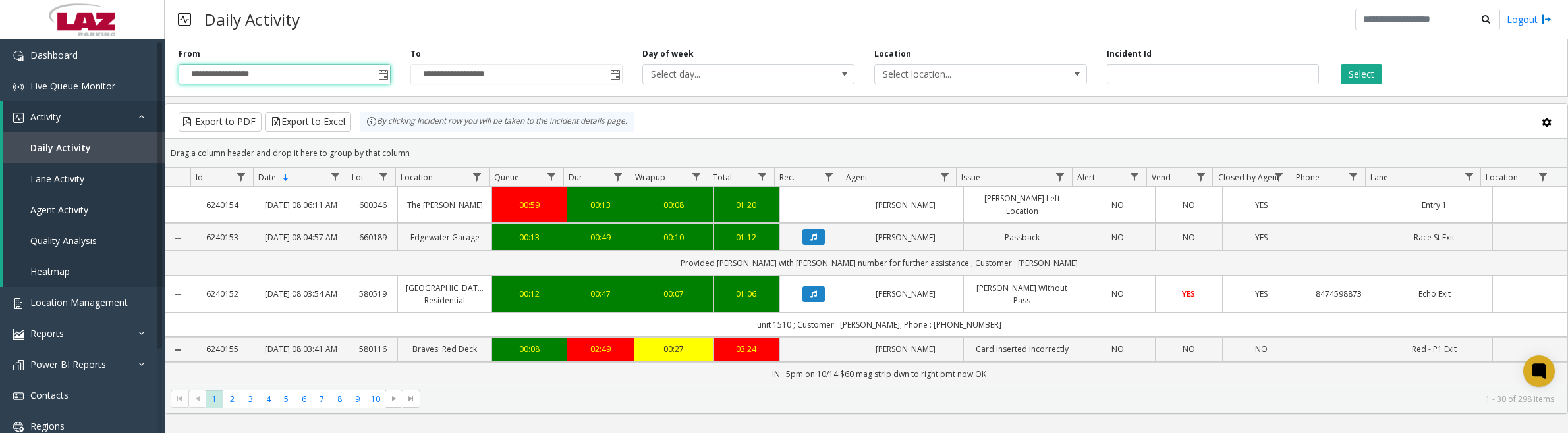
drag, startPoint x: 954, startPoint y: 76, endPoint x: 944, endPoint y: 73, distance: 10.4
click at [954, 76] on span "Select location..." at bounding box center [958, 74] width 169 height 18
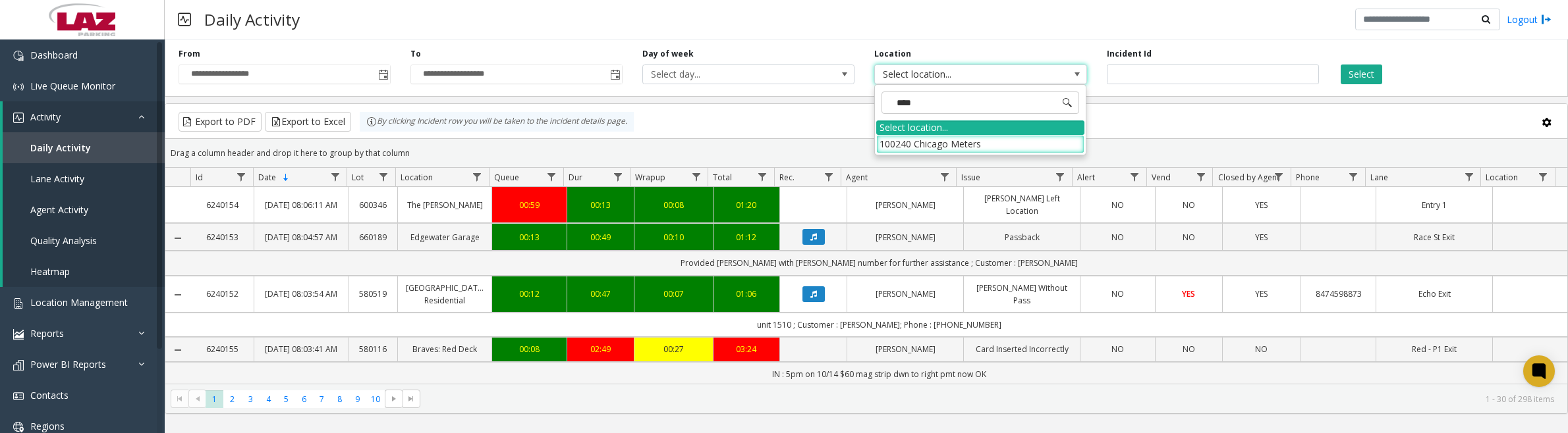
type input "*****"
click at [891, 144] on li "100240 Chicago Meters" at bounding box center [980, 143] width 208 height 17
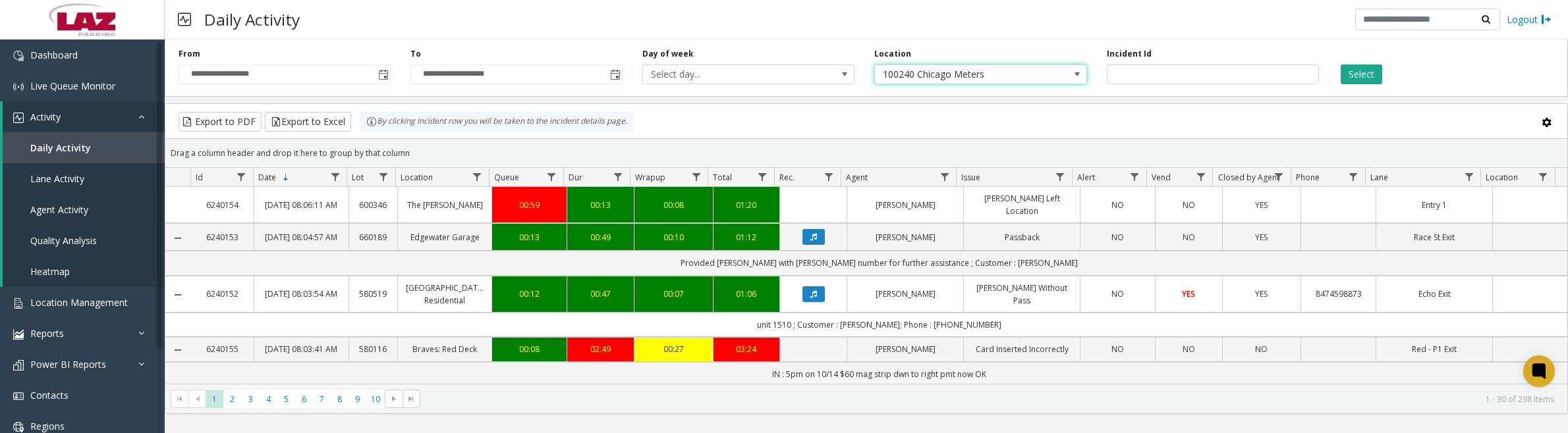
click at [1360, 71] on button "Select" at bounding box center [1361, 74] width 41 height 20
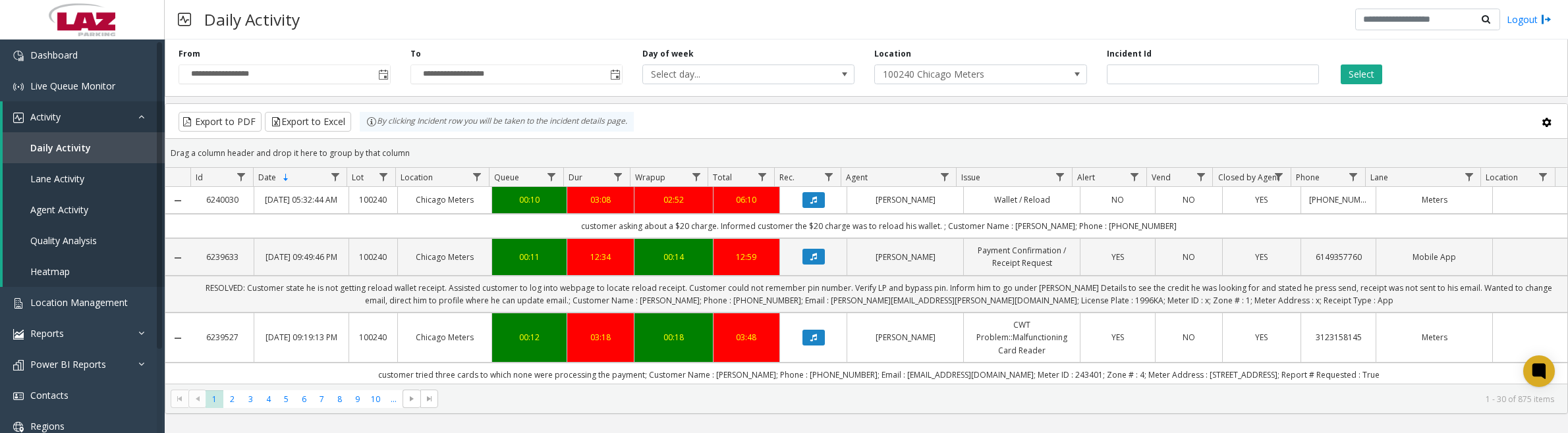
click at [940, 178] on span "Data table" at bounding box center [944, 176] width 11 height 11
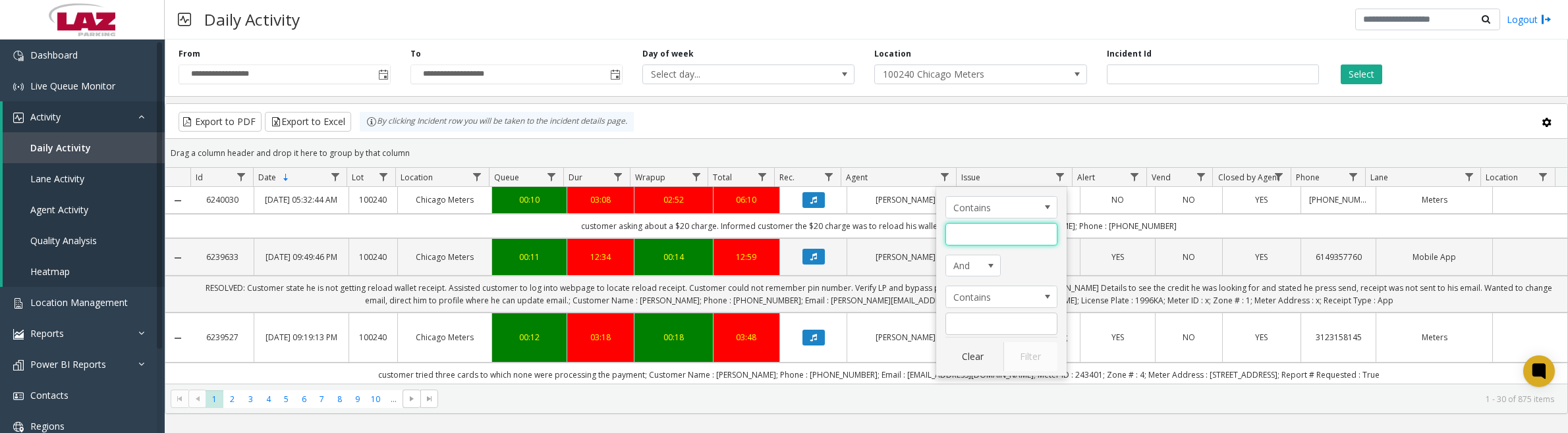
click at [963, 243] on input "Agent Filter" at bounding box center [1001, 234] width 112 height 22
type input "*****"
click button "Filter" at bounding box center [1031, 357] width 54 height 29
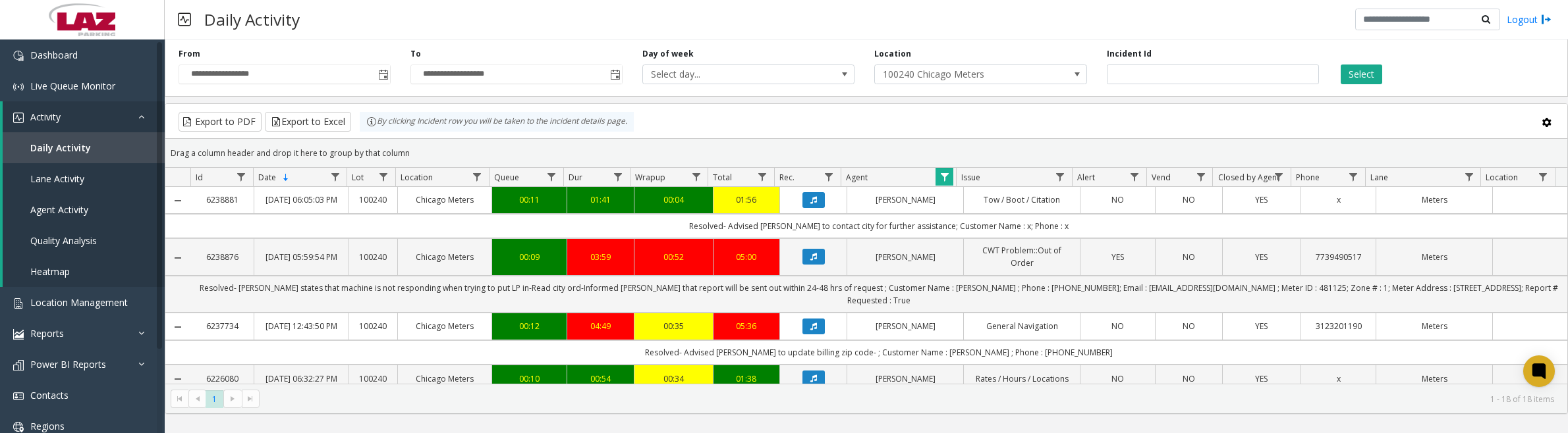
click at [810, 261] on icon "Data table" at bounding box center [813, 257] width 7 height 8
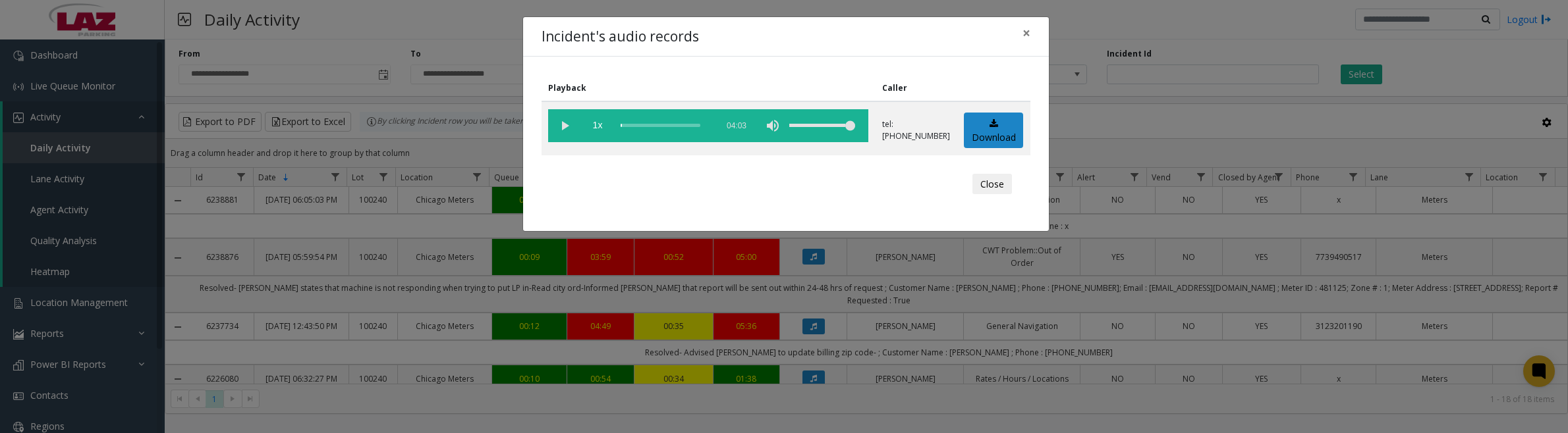
click at [558, 123] on vg-play-pause at bounding box center [564, 126] width 33 height 33
click at [977, 189] on button "Close" at bounding box center [991, 185] width 39 height 21
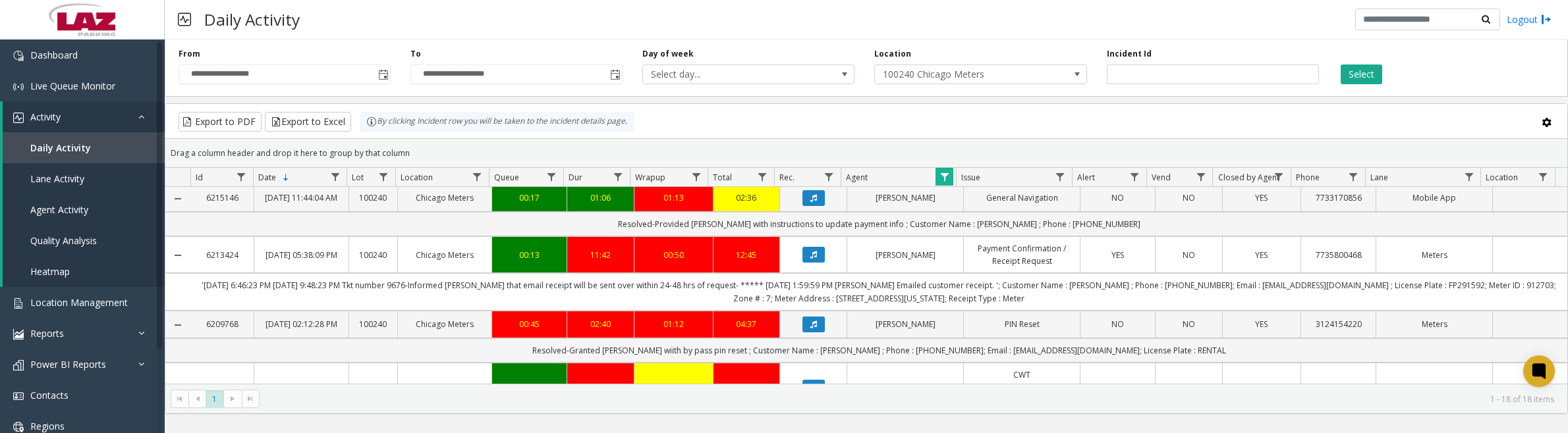
scroll to position [740, 0]
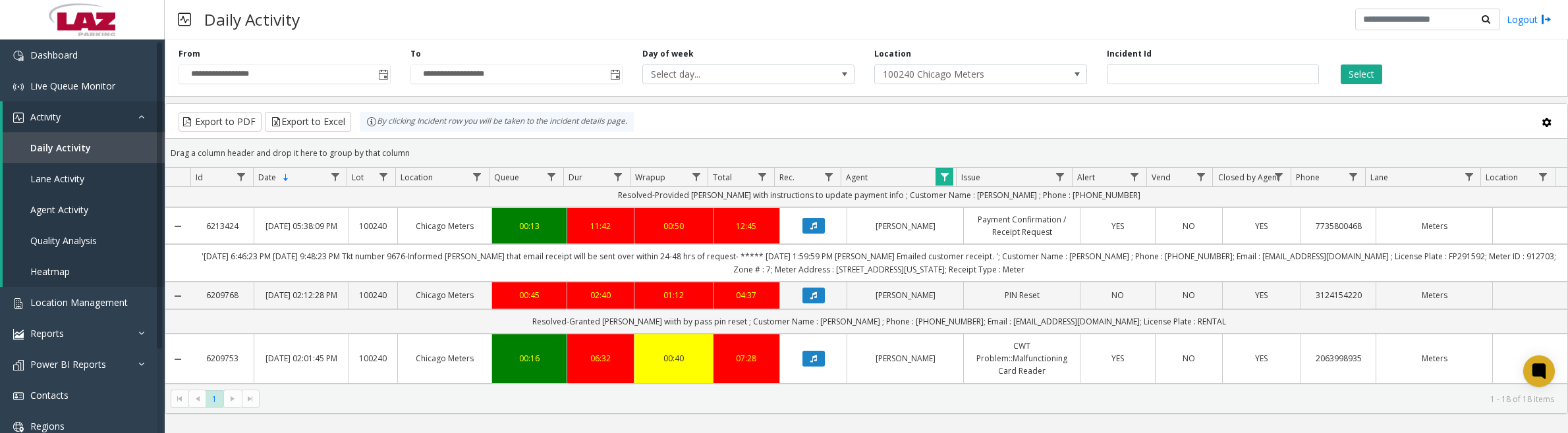
click at [802, 177] on button "Data table" at bounding box center [813, 169] width 22 height 15
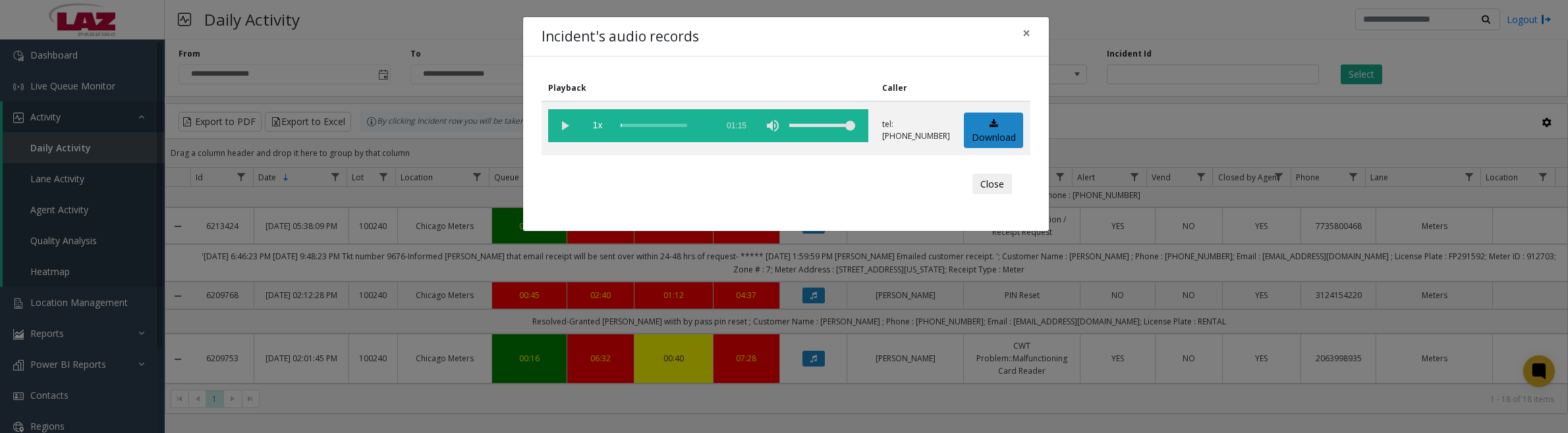
click at [563, 124] on vg-play-pause at bounding box center [564, 126] width 33 height 33
click at [977, 182] on button "Close" at bounding box center [991, 185] width 39 height 21
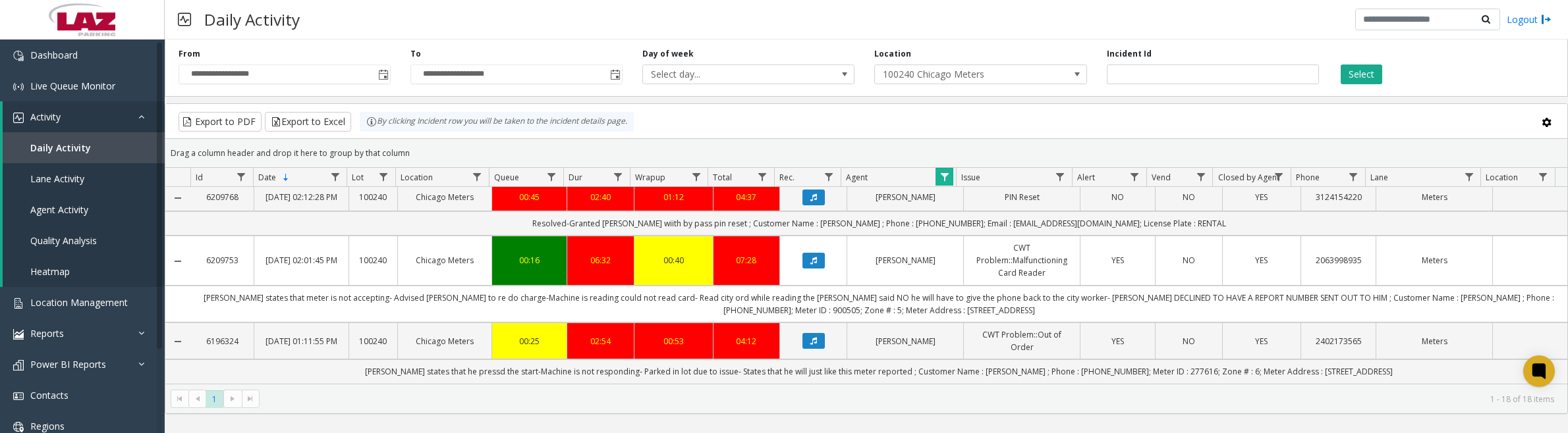
scroll to position [959, 0]
click at [810, 341] on icon "Data table" at bounding box center [813, 341] width 7 height 8
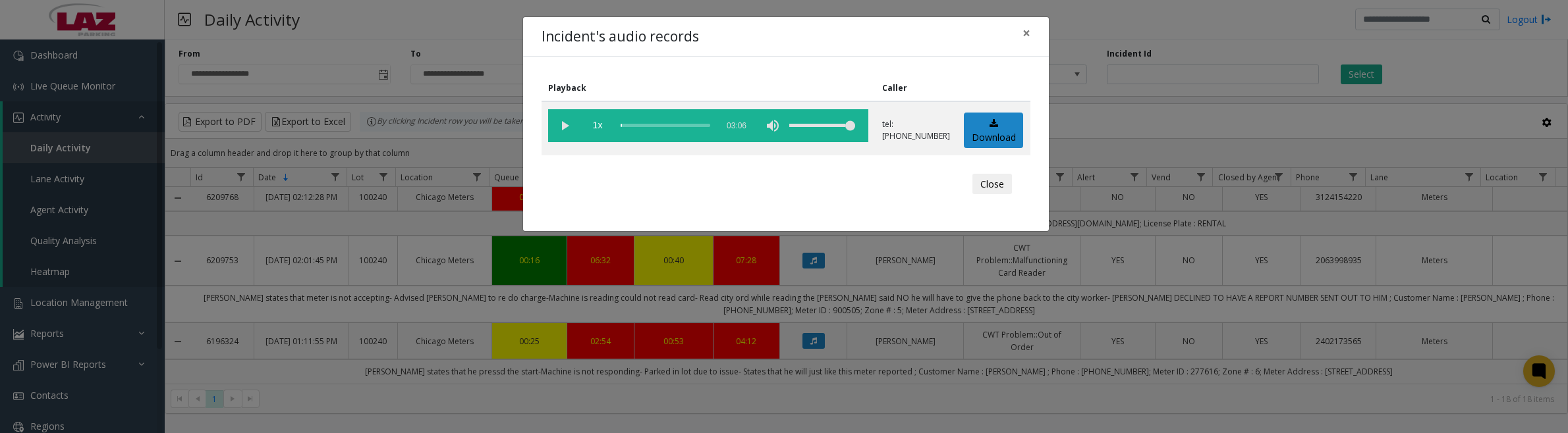
click at [558, 123] on vg-play-pause at bounding box center [564, 126] width 33 height 33
click at [993, 187] on button "Close" at bounding box center [991, 185] width 39 height 21
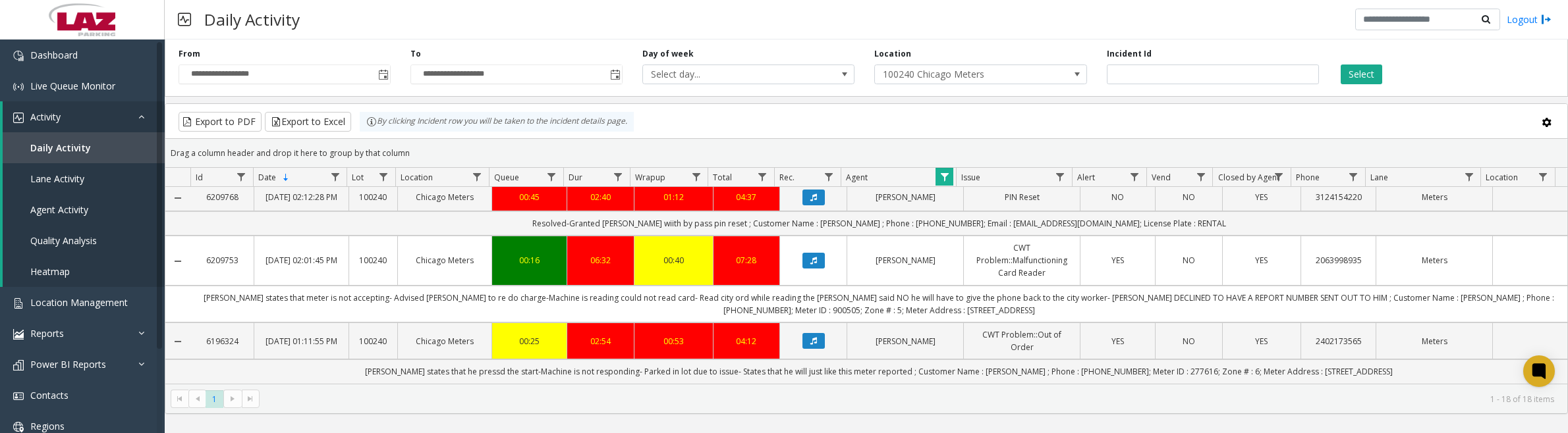
scroll to position [878, 0]
click at [812, 205] on button "Data table" at bounding box center [813, 197] width 22 height 15
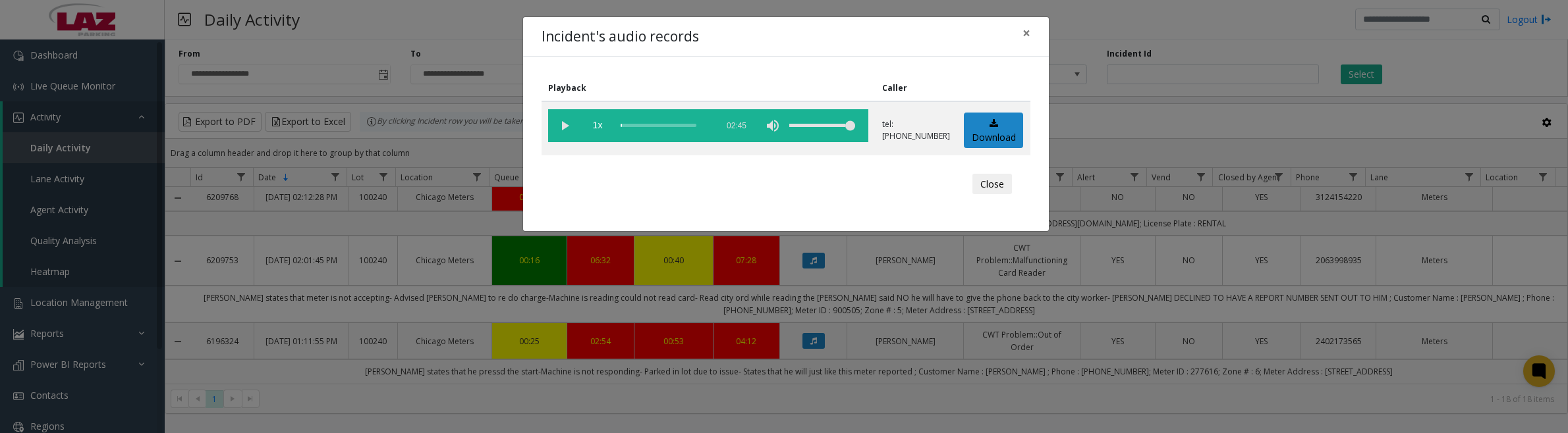
click at [565, 124] on vg-play-pause at bounding box center [564, 126] width 33 height 33
click at [562, 125] on vg-play-pause at bounding box center [564, 126] width 33 height 33
click at [979, 187] on button "Close" at bounding box center [991, 185] width 39 height 21
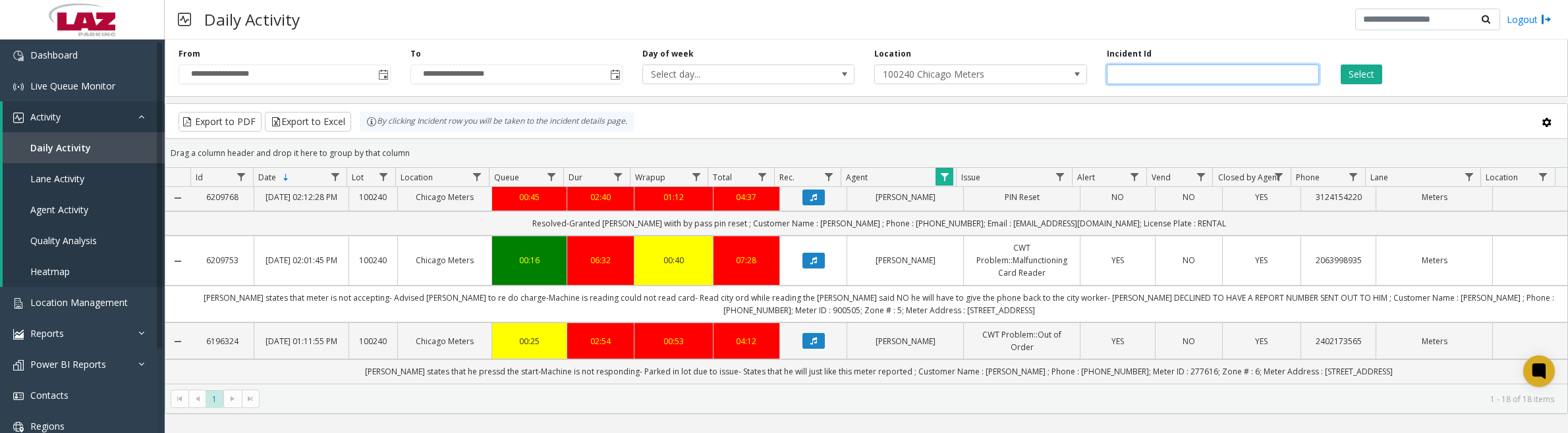
click at [1197, 70] on input "number" at bounding box center [1213, 74] width 212 height 20
click at [939, 182] on span "Data table" at bounding box center [944, 176] width 11 height 11
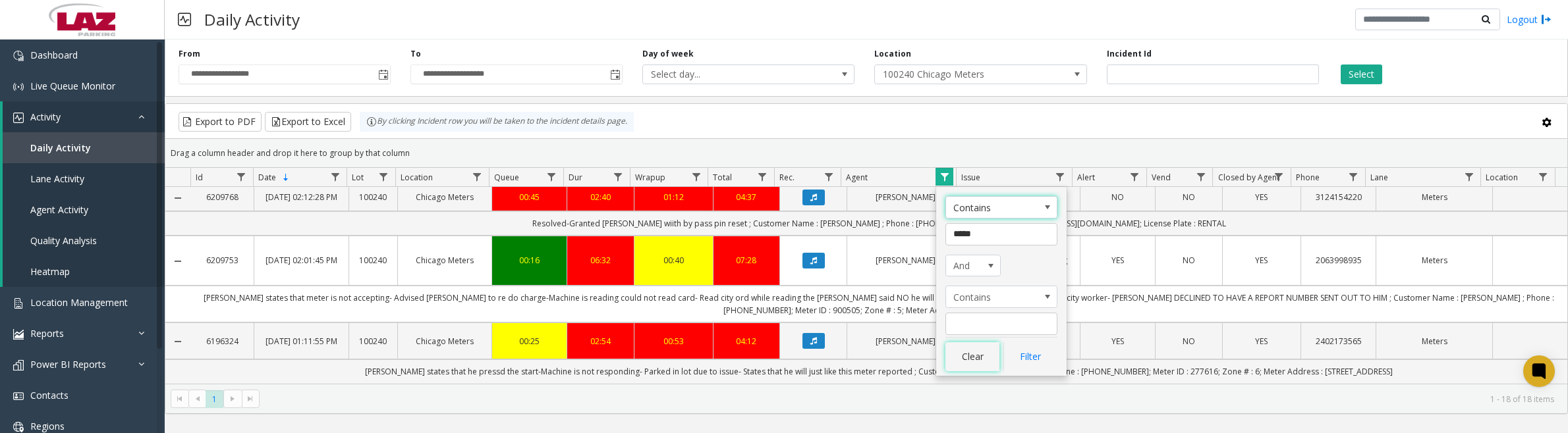
click at [974, 359] on button "Clear" at bounding box center [972, 357] width 54 height 29
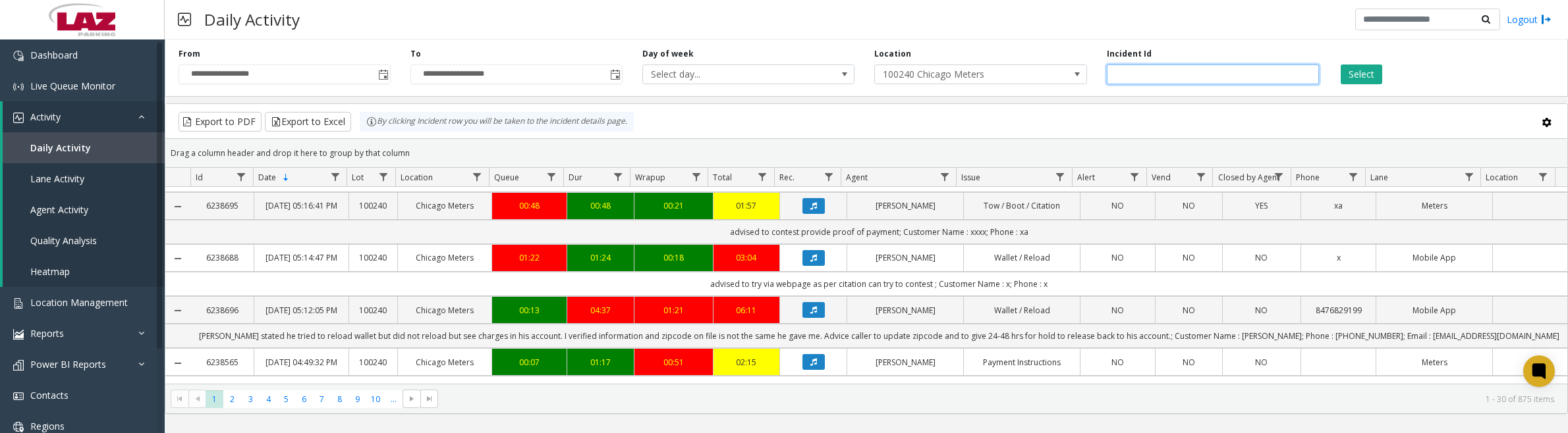
click at [1126, 67] on input "number" at bounding box center [1213, 74] width 212 height 20
type input "*******"
click at [1341, 64] on button "Select" at bounding box center [1361, 74] width 41 height 20
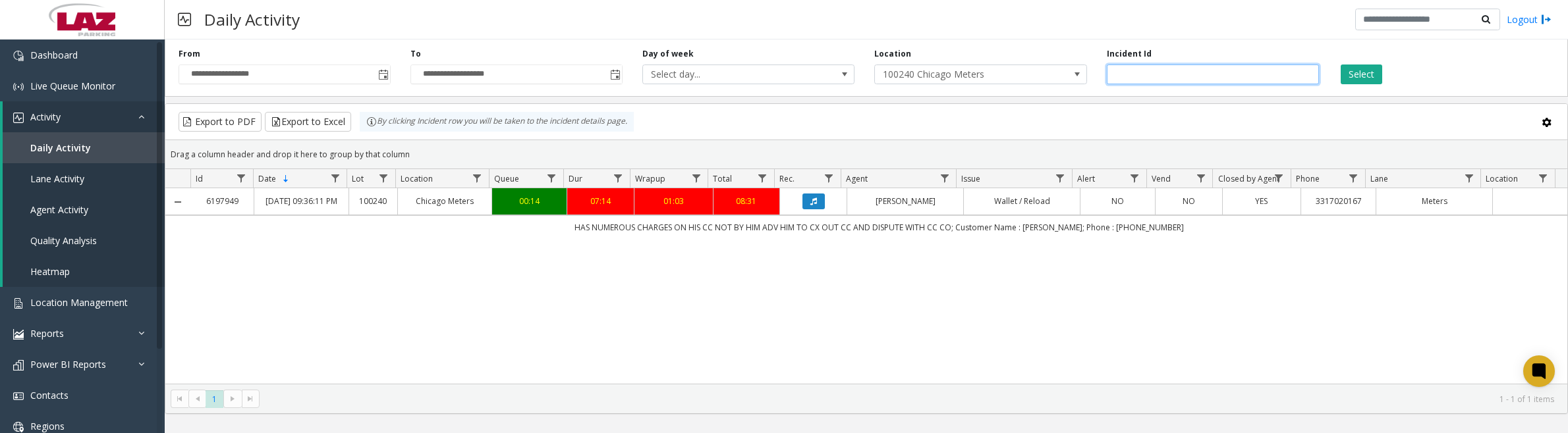
drag, startPoint x: 1158, startPoint y: 76, endPoint x: 1117, endPoint y: 78, distance: 41.0
click at [1117, 78] on input "*******" at bounding box center [1213, 74] width 212 height 20
type input "*******"
click at [1373, 70] on button "Select" at bounding box center [1361, 74] width 41 height 20
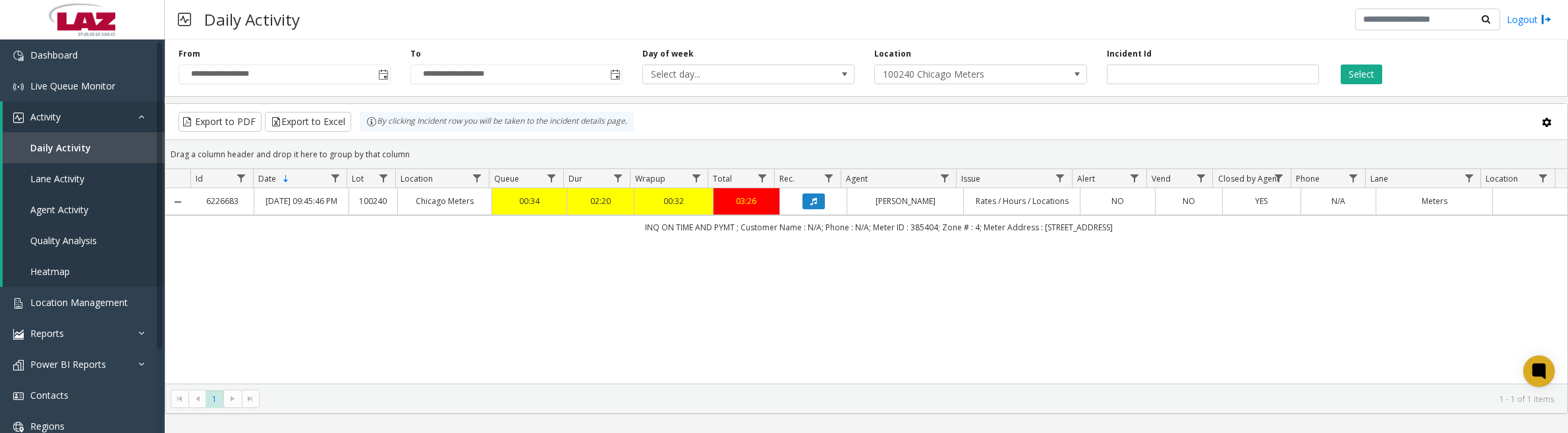
click at [811, 209] on button "Data table" at bounding box center [813, 201] width 22 height 15
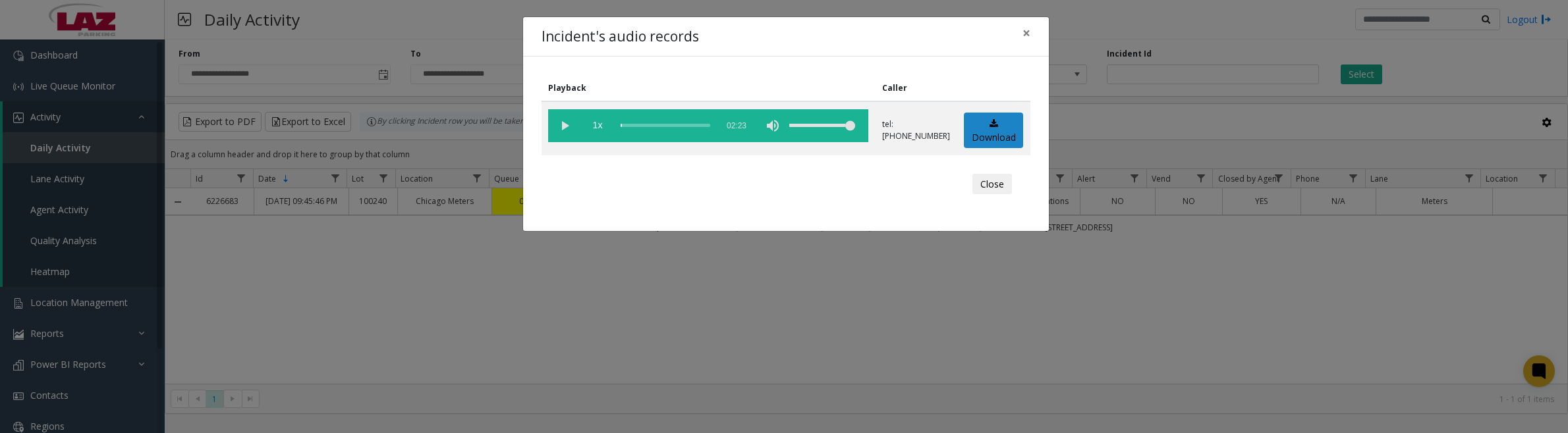
click at [560, 137] on vg-play-pause at bounding box center [564, 126] width 33 height 33
click at [992, 185] on button "Close" at bounding box center [991, 185] width 39 height 21
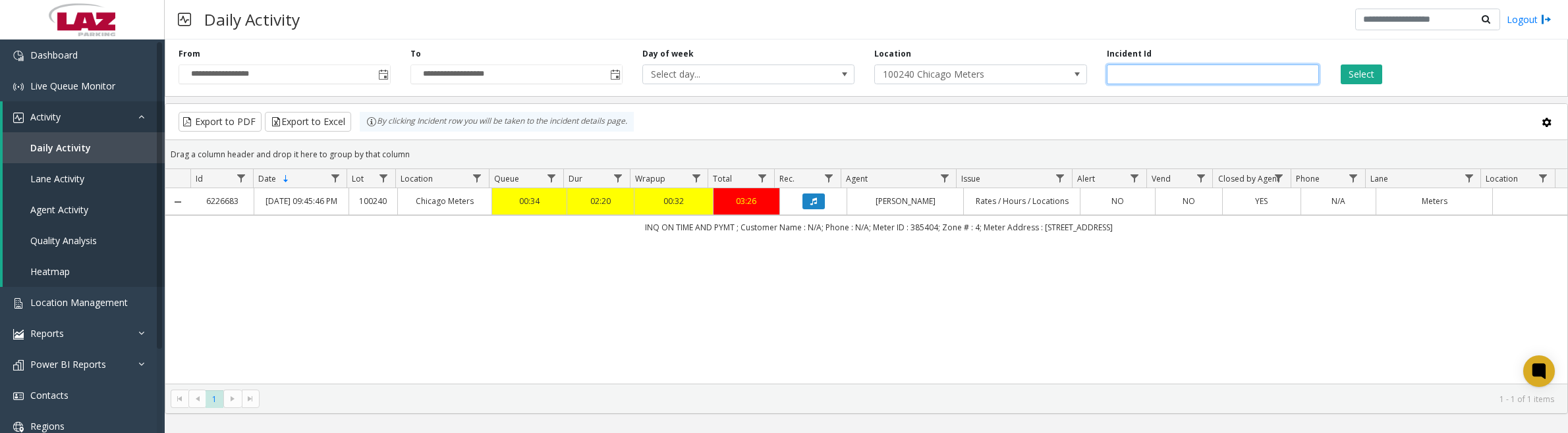
drag, startPoint x: 1203, startPoint y: 80, endPoint x: 1100, endPoint y: 69, distance: 103.6
click at [1100, 69] on div "Incident Id *******" at bounding box center [1213, 66] width 232 height 37
click at [1365, 73] on button "Select" at bounding box center [1361, 74] width 41 height 20
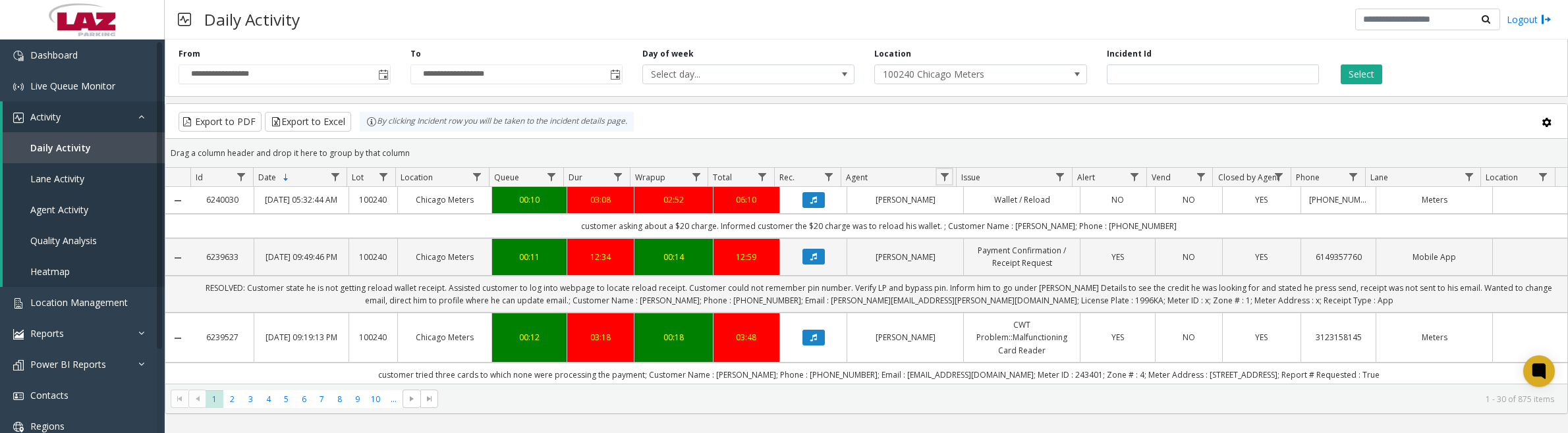
click at [946, 171] on link "Data table" at bounding box center [944, 176] width 17 height 17
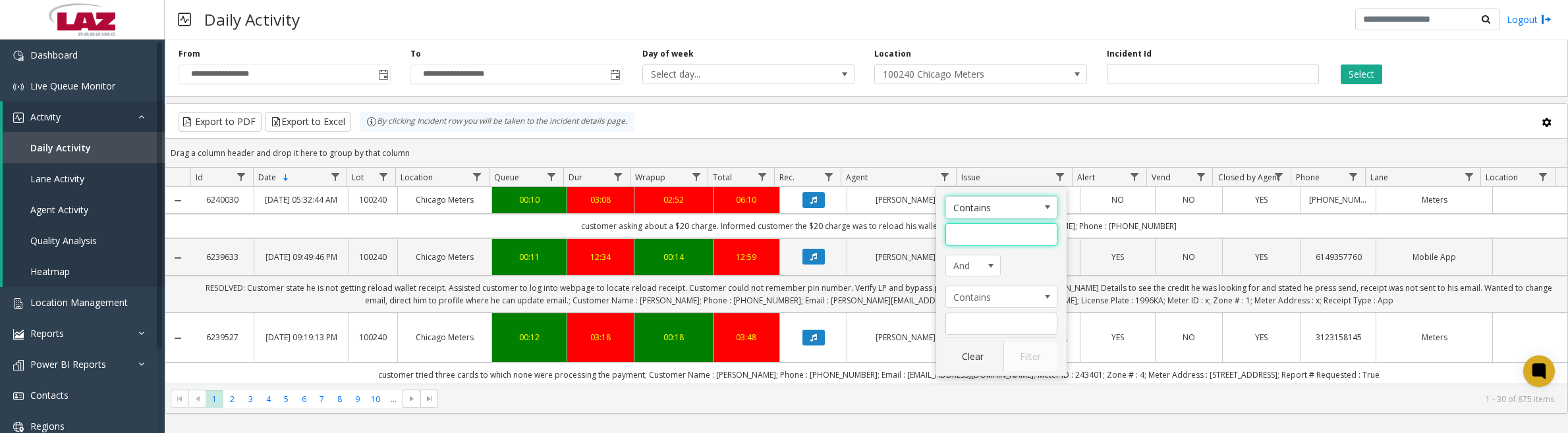
click at [981, 242] on input "Agent Filter" at bounding box center [1001, 234] width 112 height 22
type input "*****"
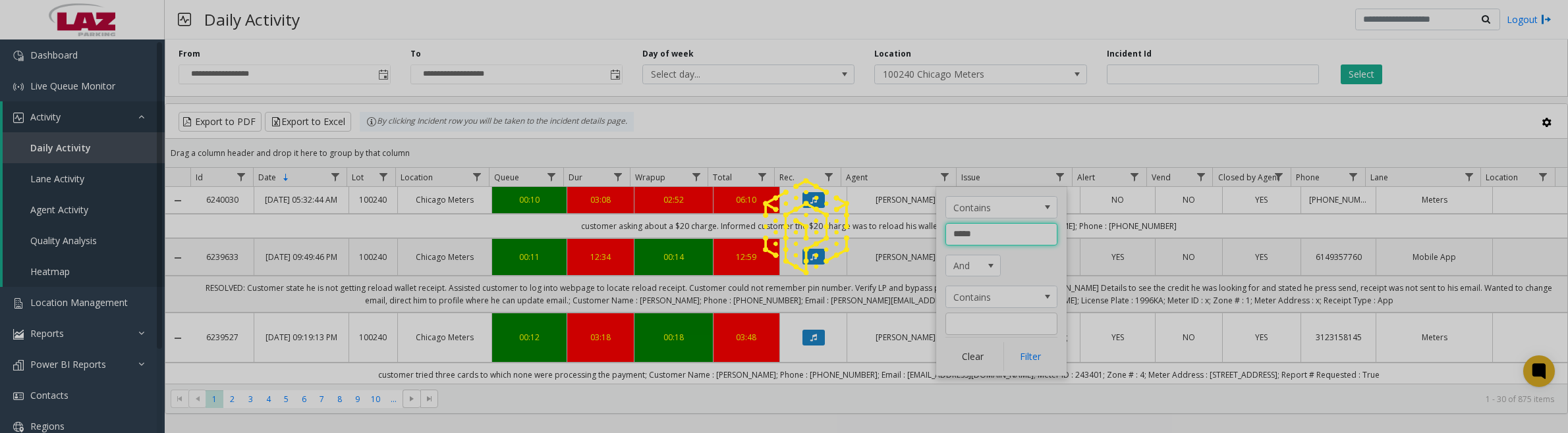
click button "Filter" at bounding box center [1031, 357] width 54 height 29
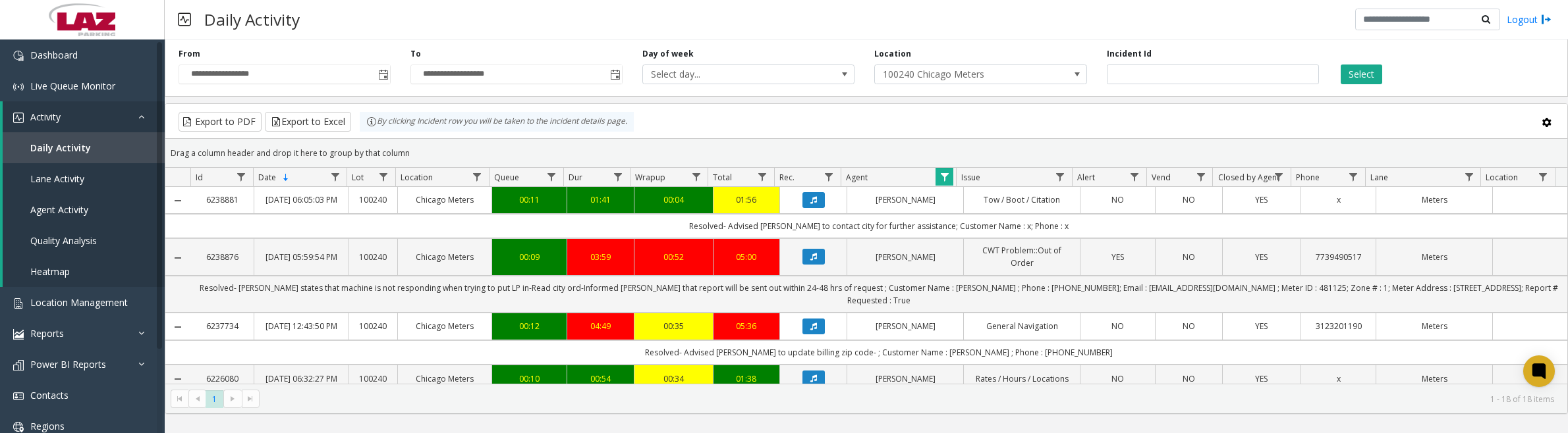
click at [810, 330] on icon "Data table" at bounding box center [813, 326] width 7 height 8
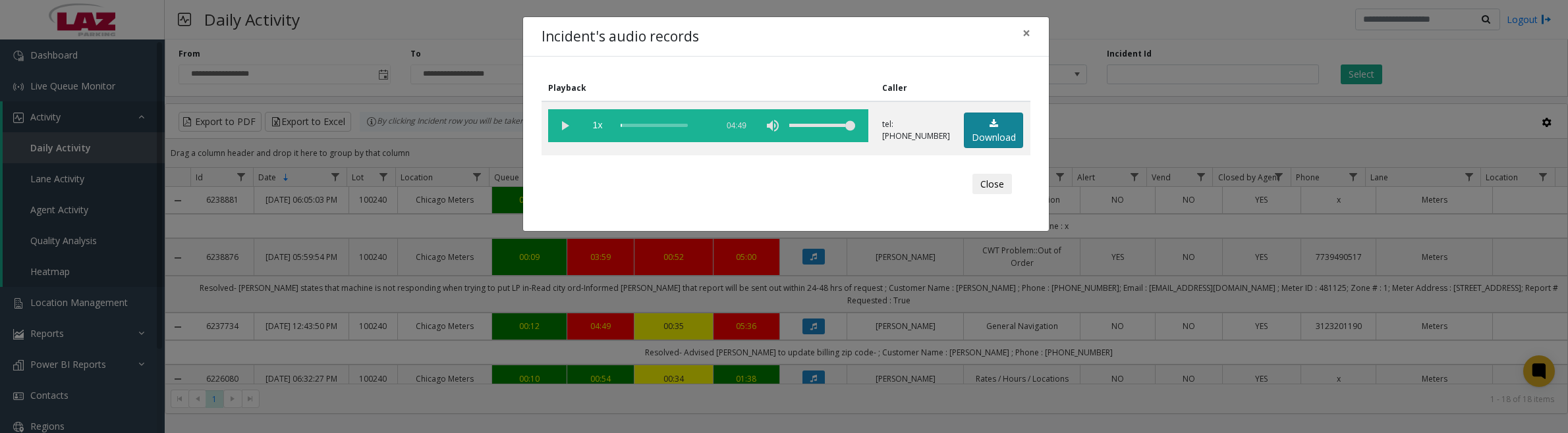
click at [1006, 130] on link "Download" at bounding box center [994, 131] width 60 height 37
click at [993, 186] on button "Close" at bounding box center [991, 185] width 39 height 21
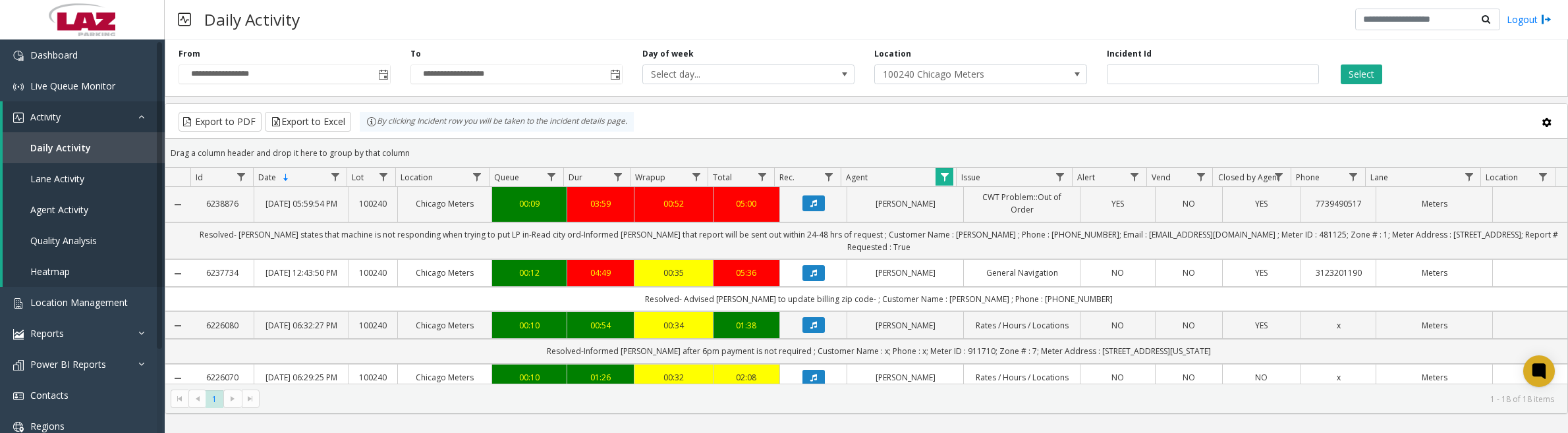
scroll to position [82, 0]
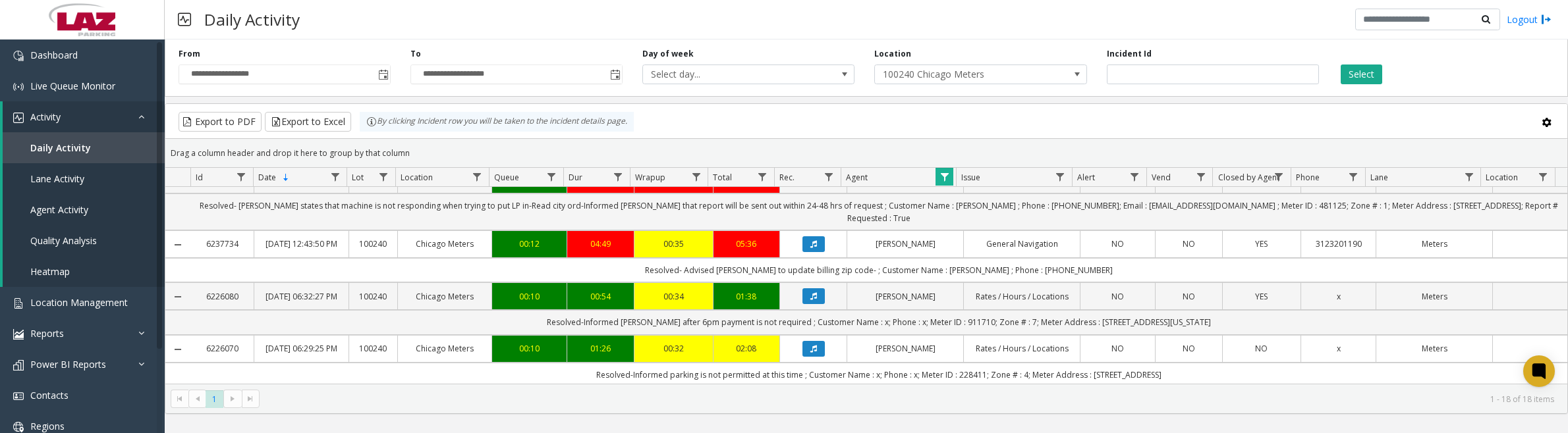
click at [810, 300] on icon "Data table" at bounding box center [813, 296] width 7 height 8
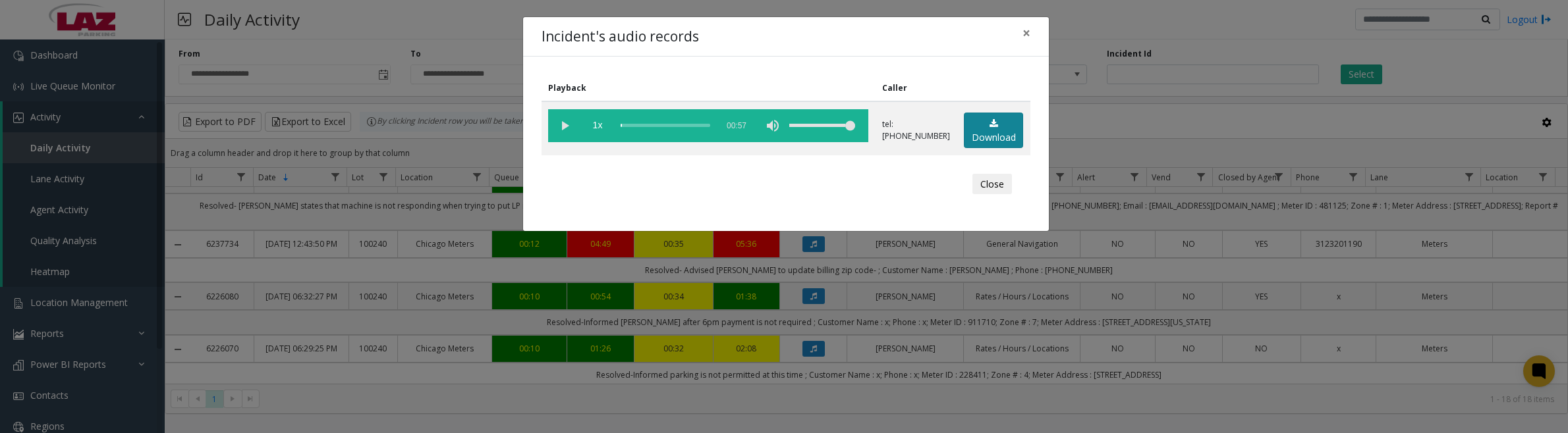
click at [993, 129] on link "Download" at bounding box center [994, 131] width 60 height 37
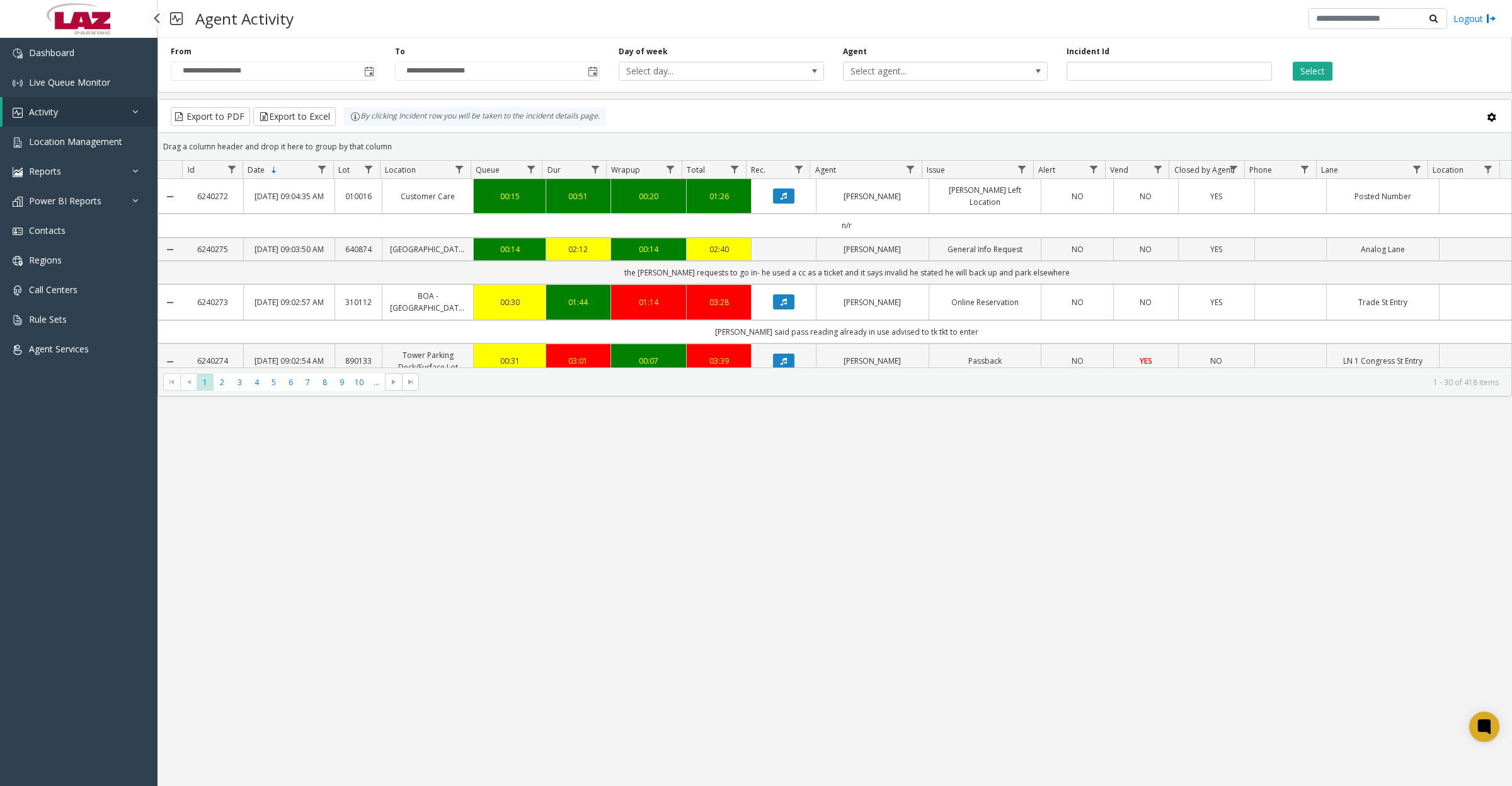
click at [71, 119] on link "Activity" at bounding box center [80, 111] width 155 height 29
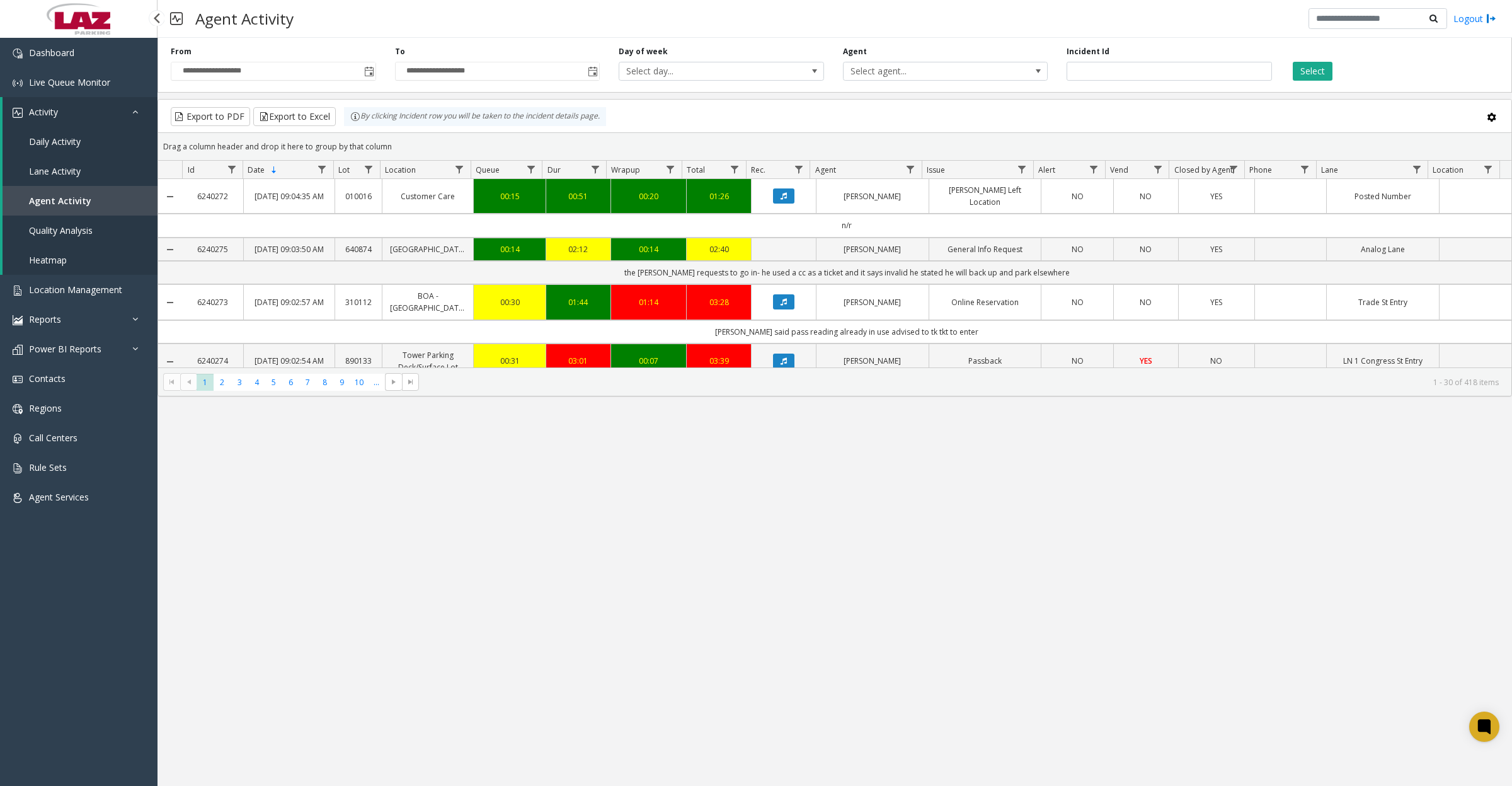
click at [73, 229] on span "Quality Analysis" at bounding box center [60, 229] width 64 height 12
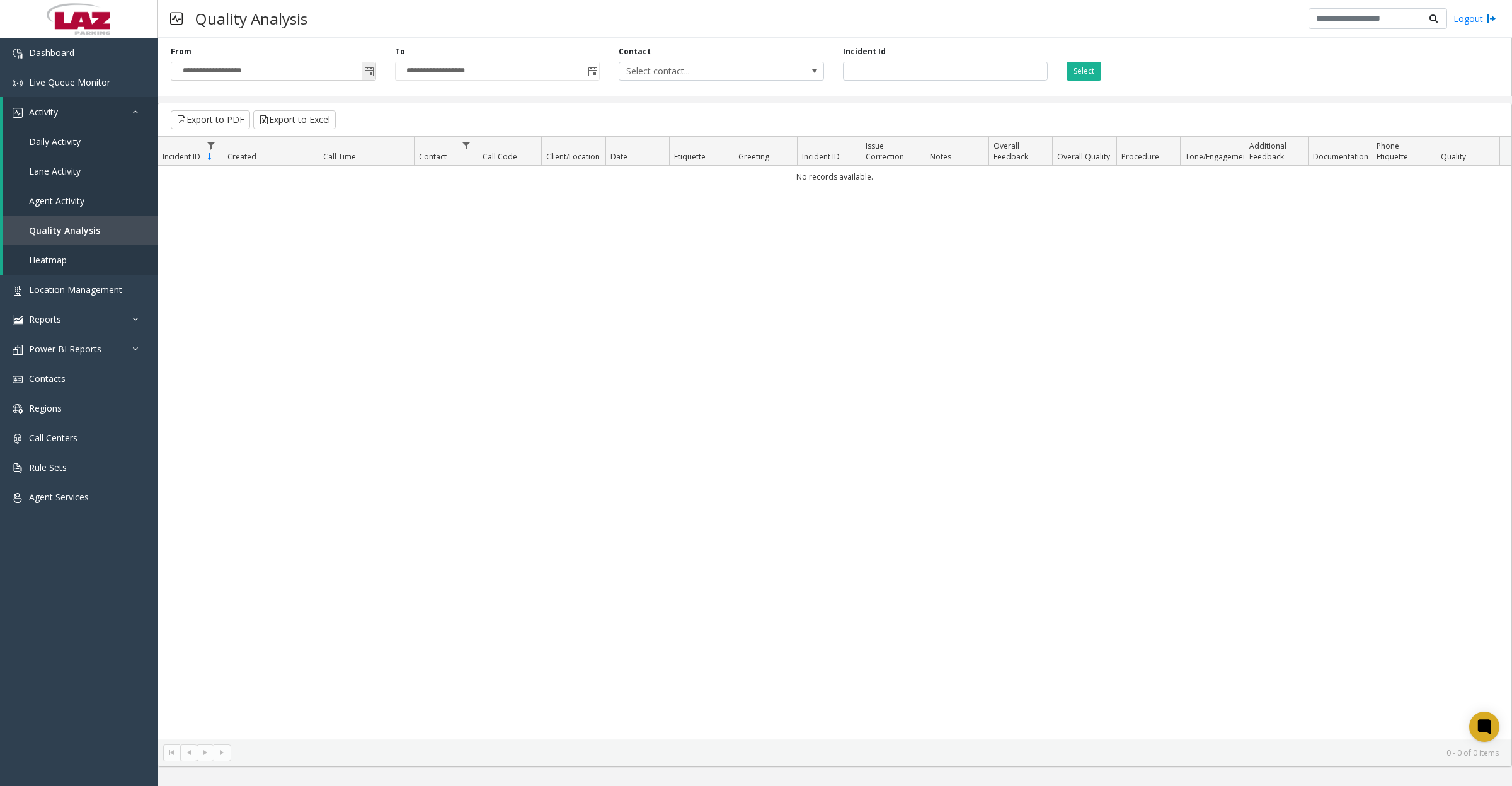
click at [368, 73] on span "Toggle popup" at bounding box center [369, 71] width 10 height 10
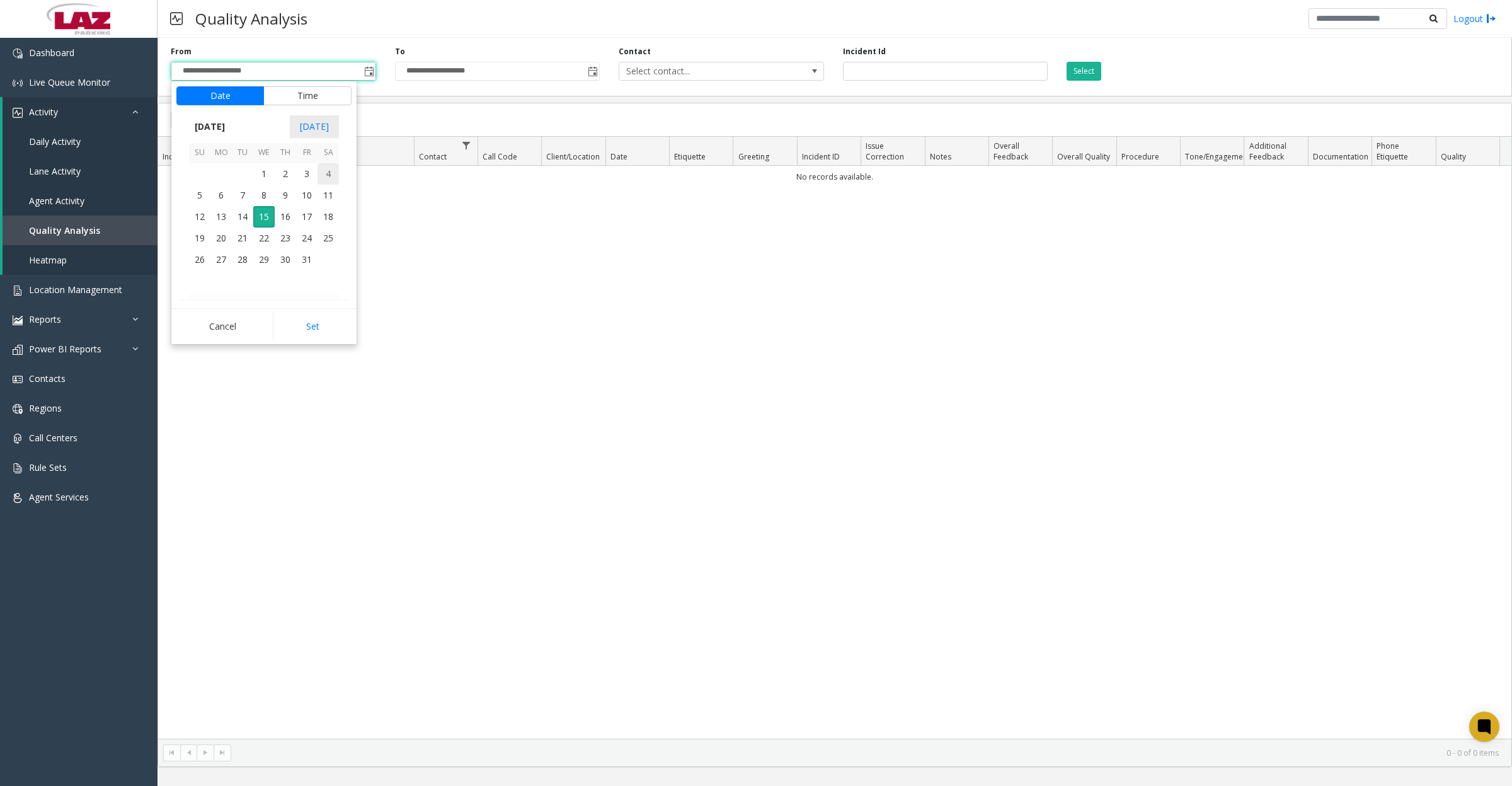
drag, startPoint x: 268, startPoint y: 178, endPoint x: 275, endPoint y: 183, distance: 8.6
click at [269, 179] on span "1" at bounding box center [264, 173] width 21 height 21
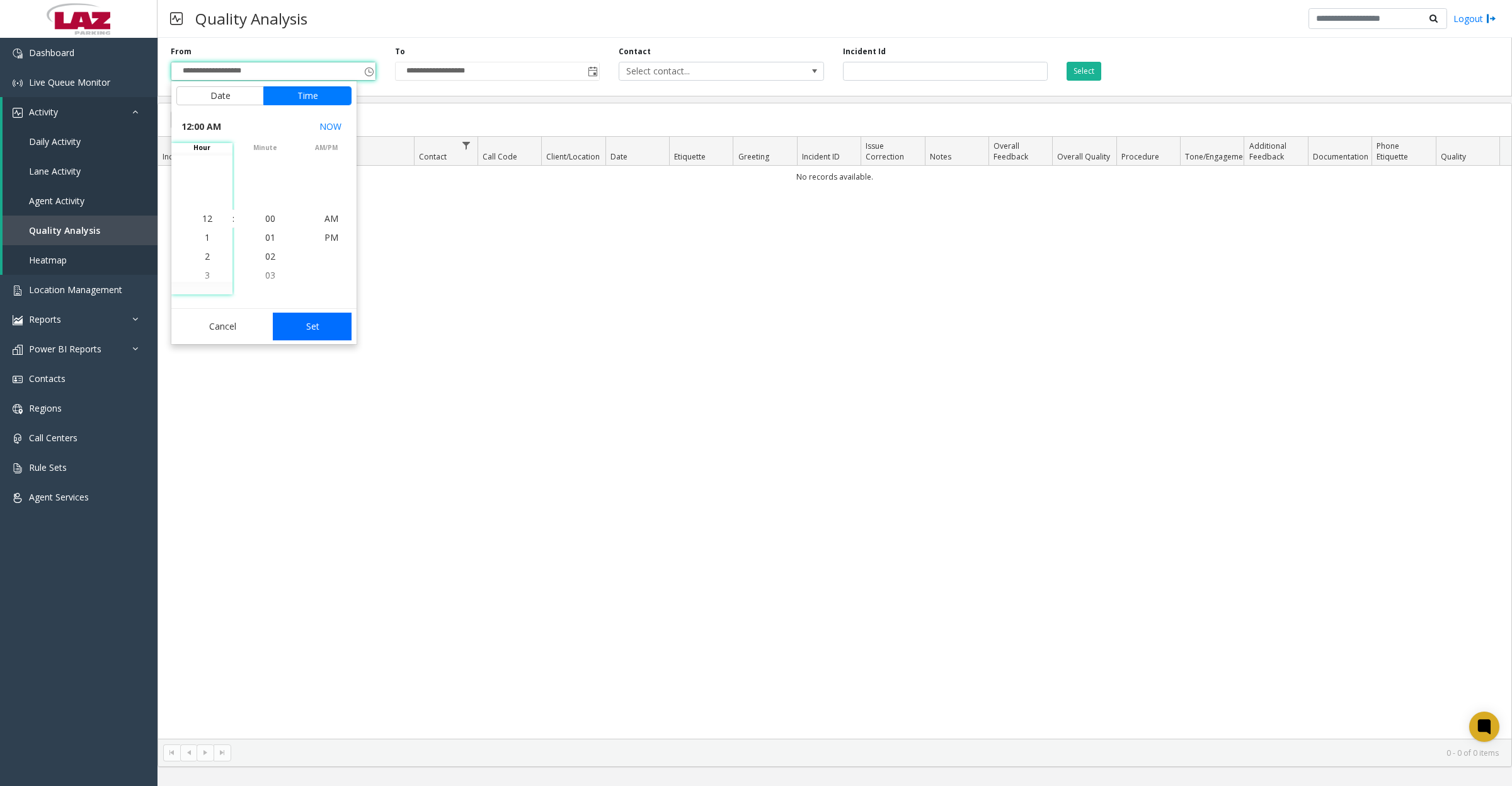
click at [306, 329] on button "Set" at bounding box center [312, 326] width 79 height 28
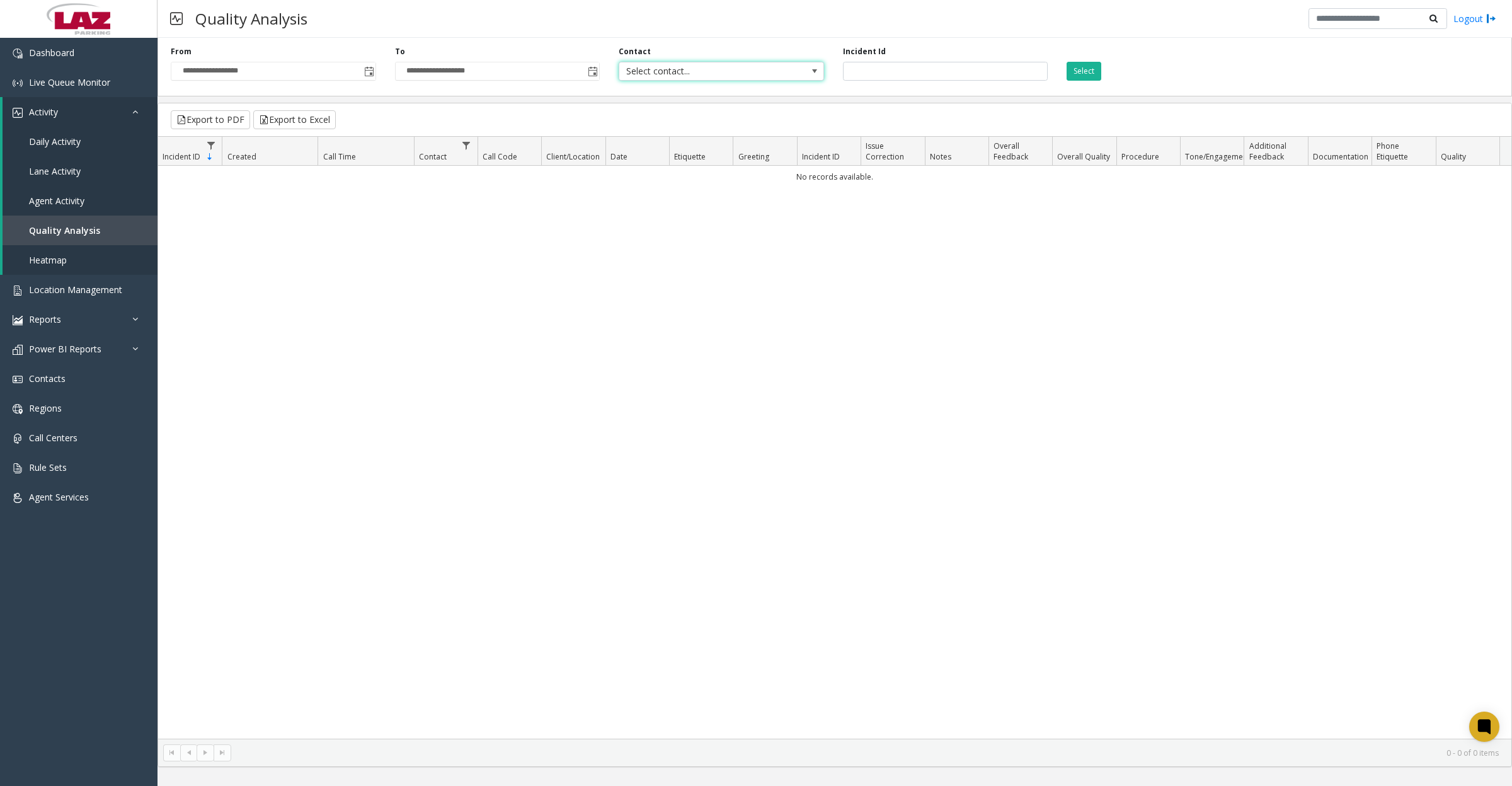
click at [697, 79] on span "Select contact..." at bounding box center [700, 71] width 163 height 18
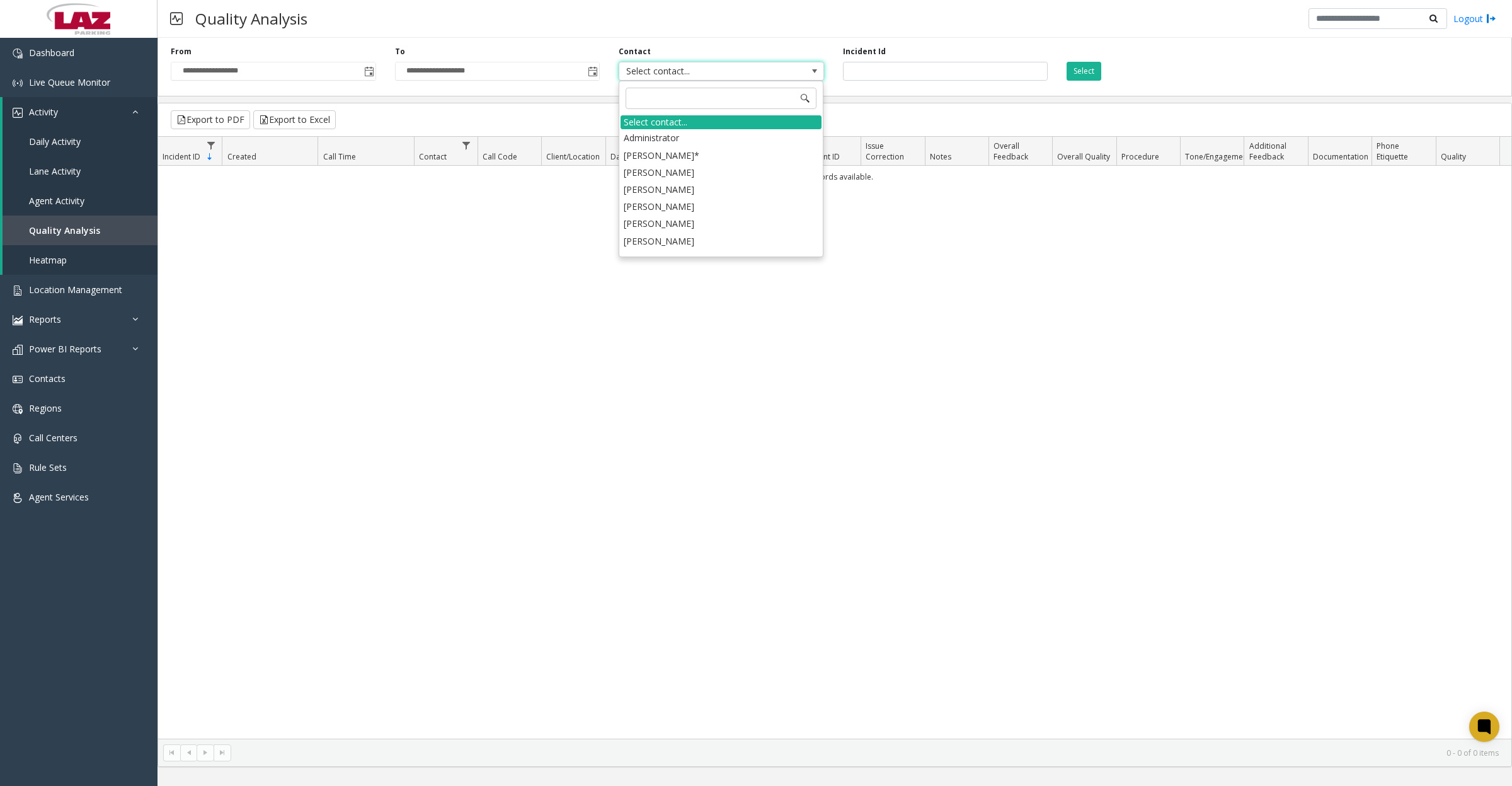
click at [848, 17] on div "Quality Analysis Logout" at bounding box center [835, 18] width 1354 height 38
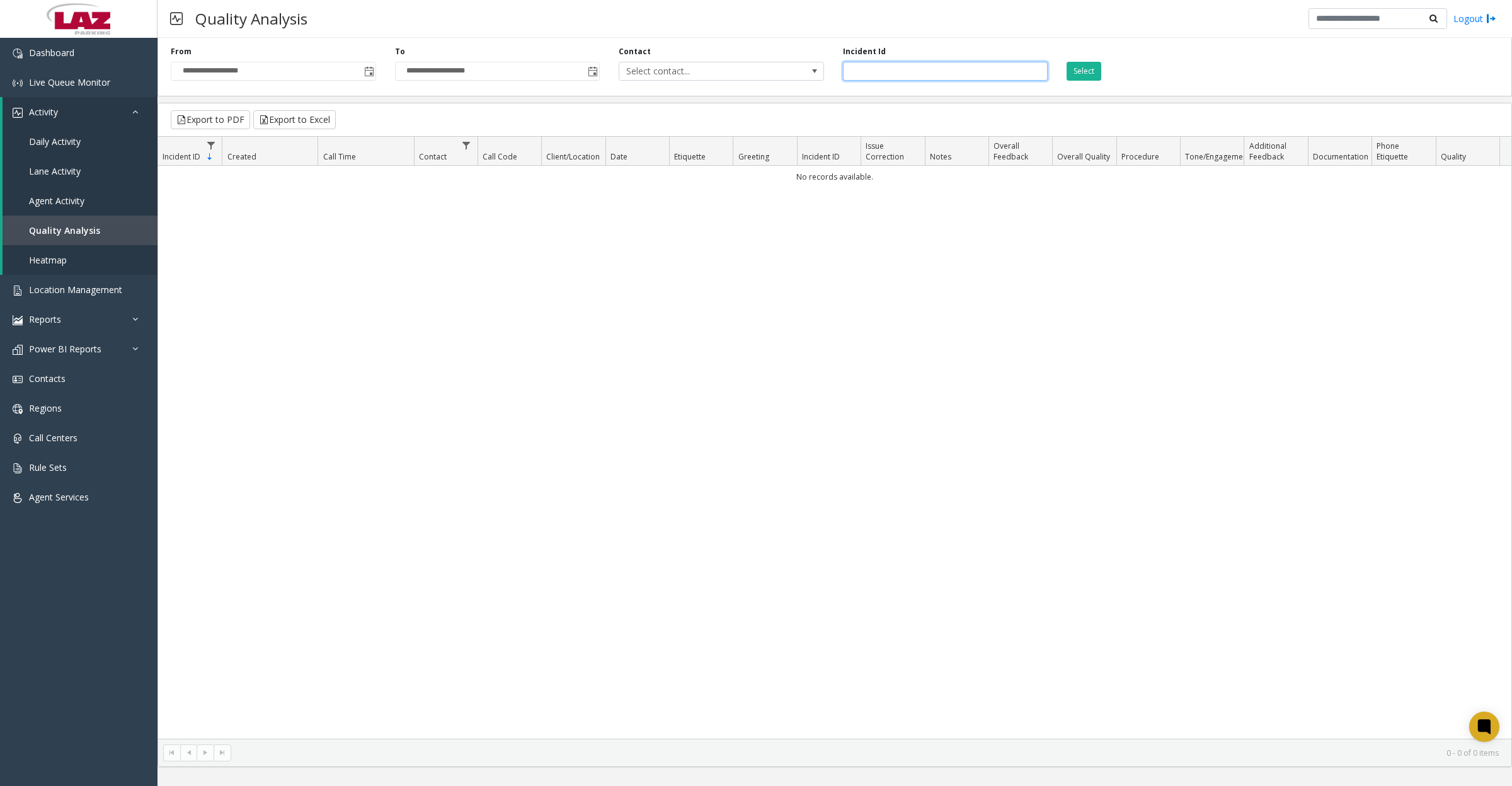
click at [930, 63] on input "number" at bounding box center [945, 71] width 205 height 19
click at [80, 230] on span "Quality Analysis" at bounding box center [64, 229] width 71 height 12
click at [1082, 76] on button "Select" at bounding box center [1084, 71] width 35 height 19
click at [1087, 66] on button "Select" at bounding box center [1084, 71] width 35 height 19
click at [969, 256] on div "No records available." at bounding box center [835, 452] width 1354 height 573
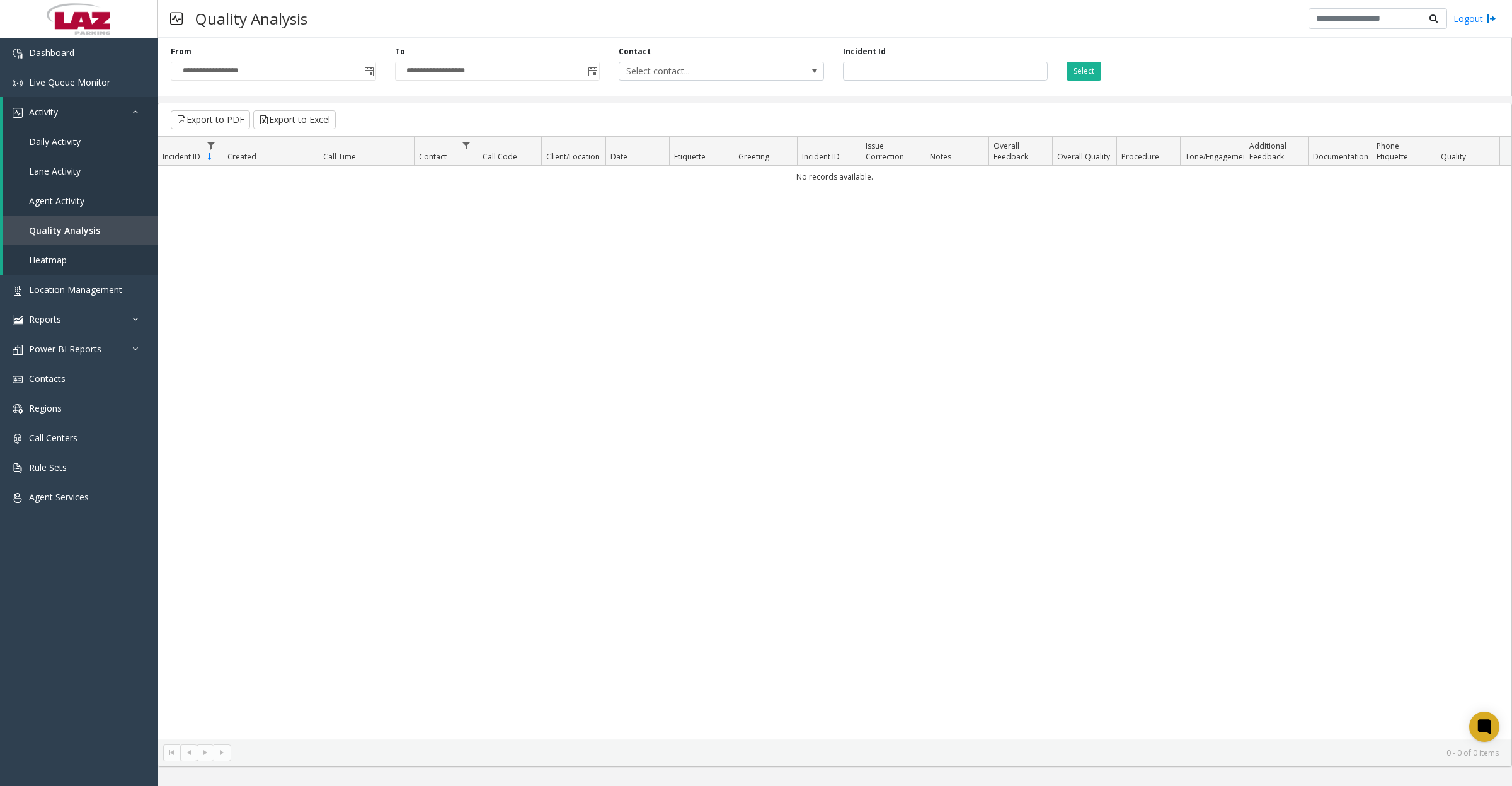
click at [1166, 391] on div "No records available." at bounding box center [835, 452] width 1354 height 573
click at [66, 226] on span "Quality Analysis" at bounding box center [64, 229] width 71 height 12
type input "**********"
click at [59, 143] on span "Daily Activity" at bounding box center [54, 141] width 52 height 12
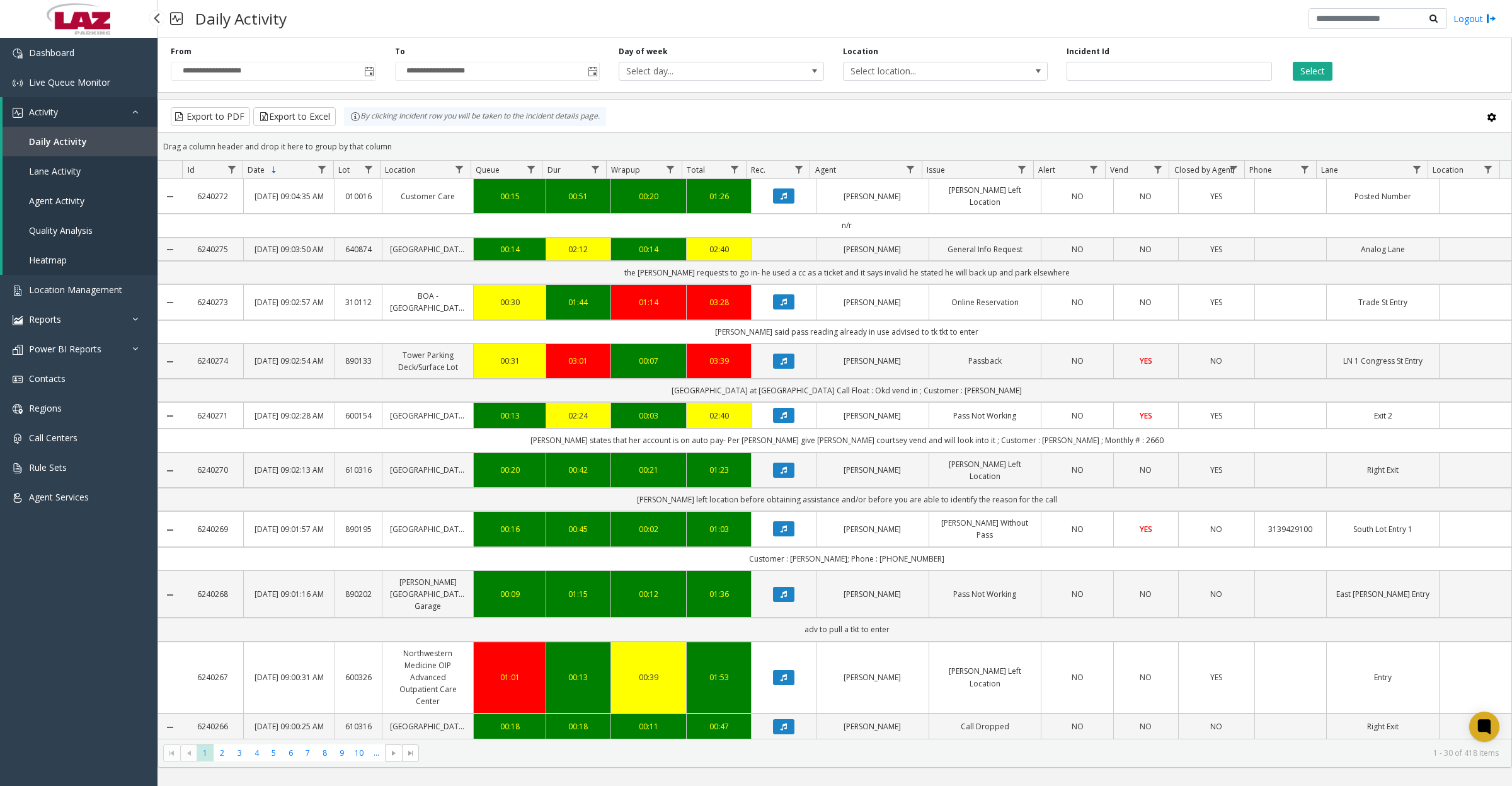
click at [51, 233] on span "Quality Analysis" at bounding box center [60, 229] width 64 height 12
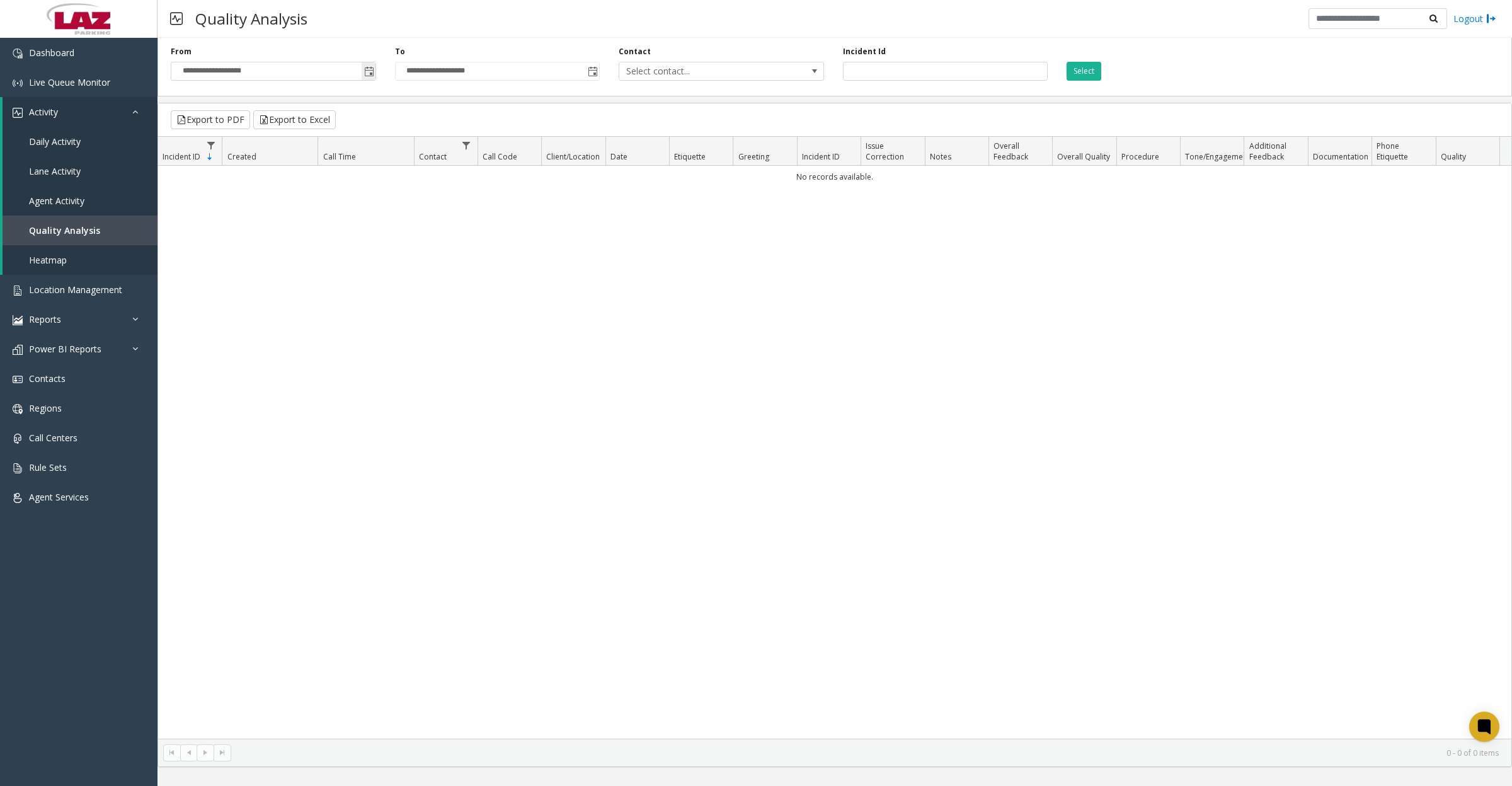
click at [372, 70] on span "Toggle popup" at bounding box center [369, 71] width 10 height 10
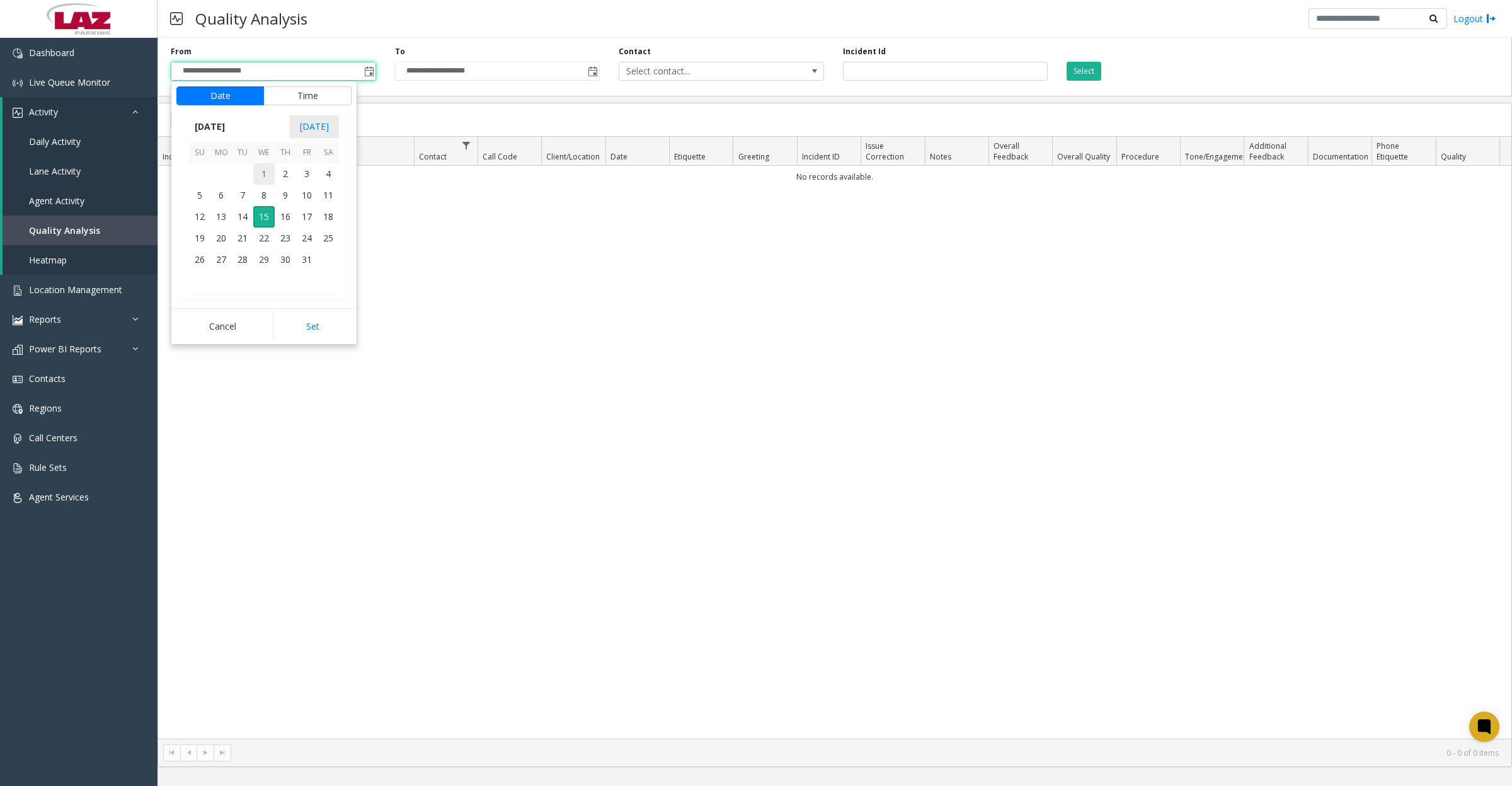
click at [266, 171] on span "1" at bounding box center [264, 173] width 21 height 21
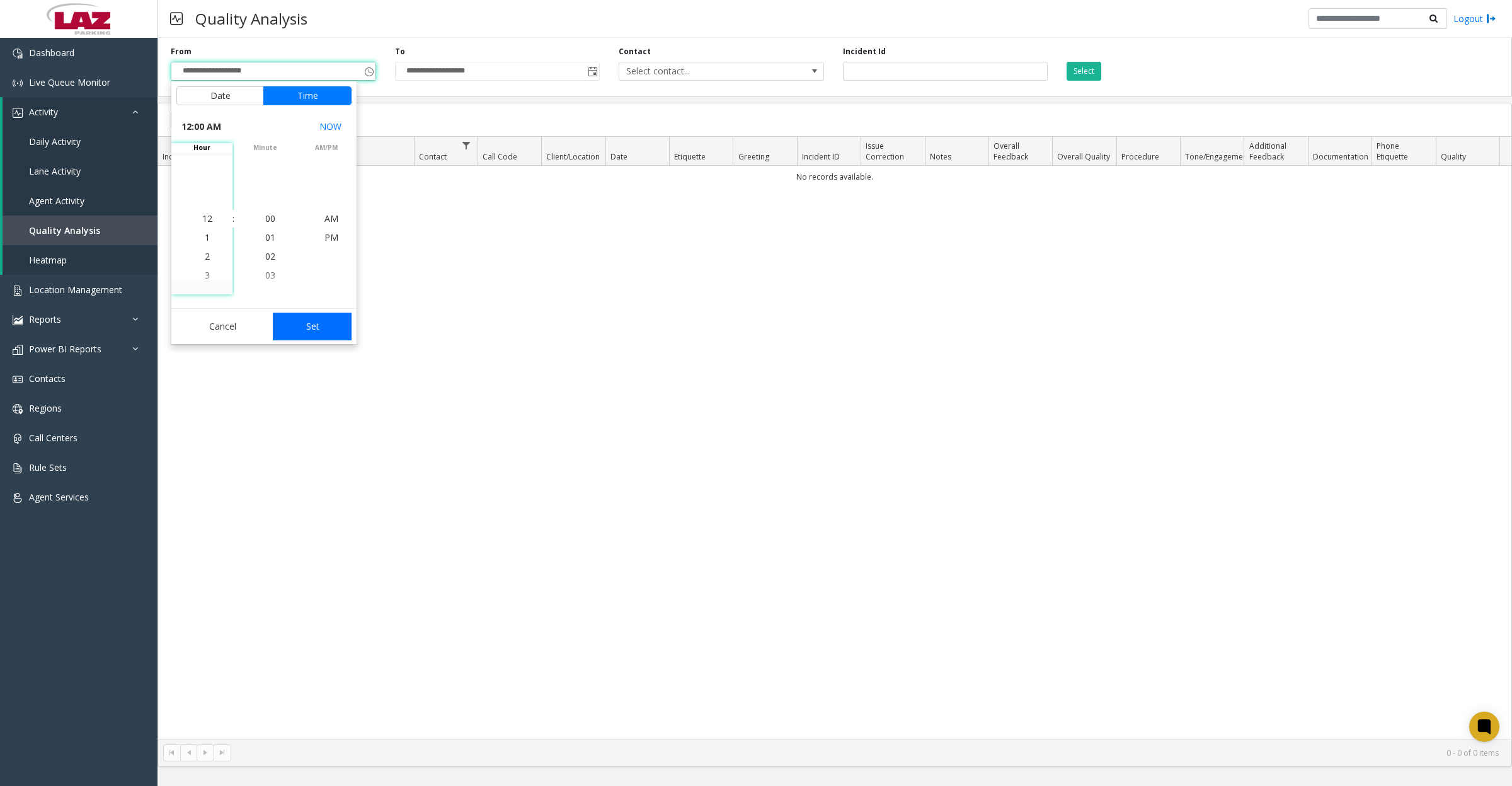
click at [308, 336] on button "Set" at bounding box center [312, 326] width 79 height 28
type input "**********"
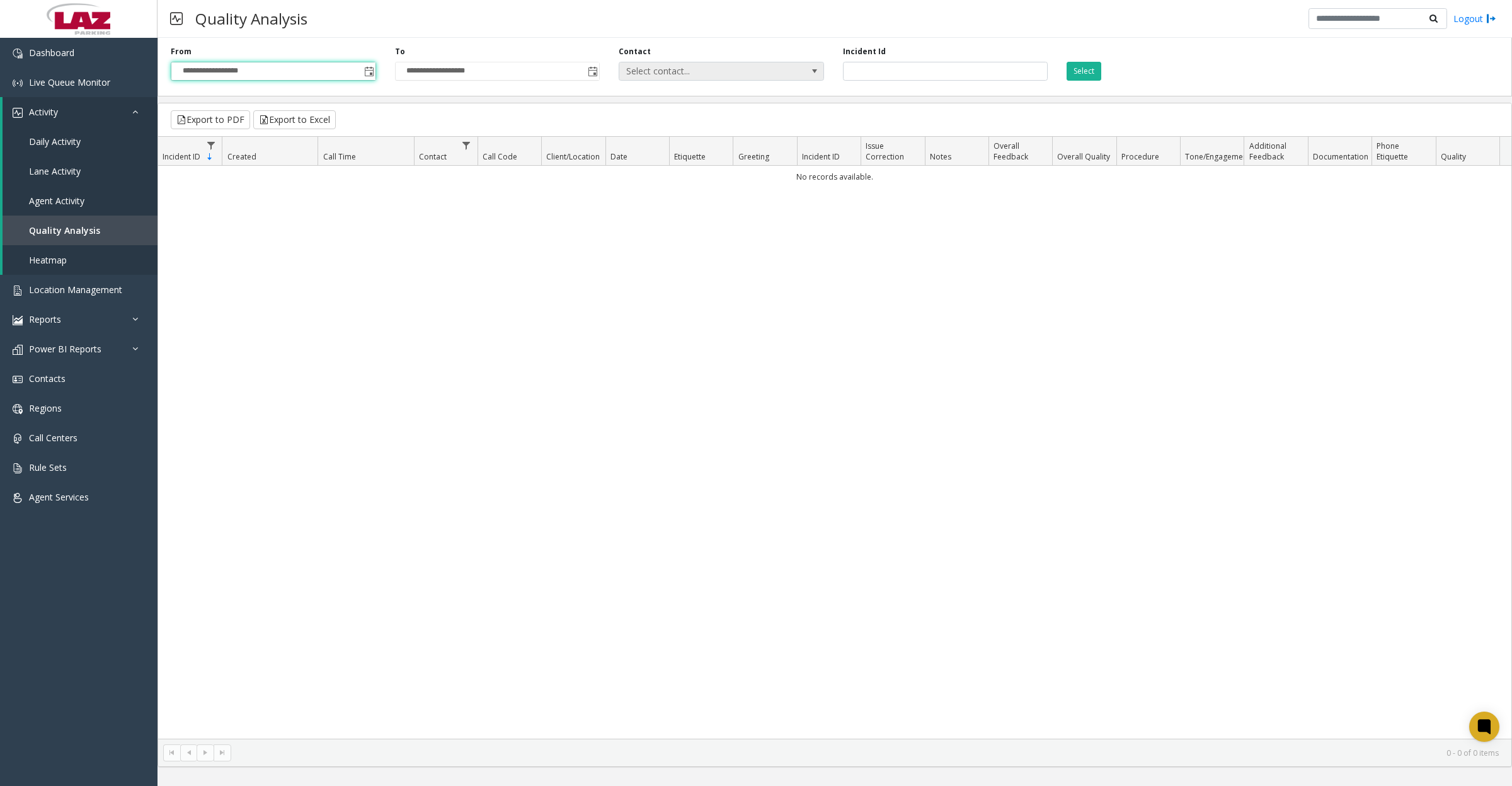
click at [708, 71] on span "Select contact..." at bounding box center [700, 71] width 163 height 18
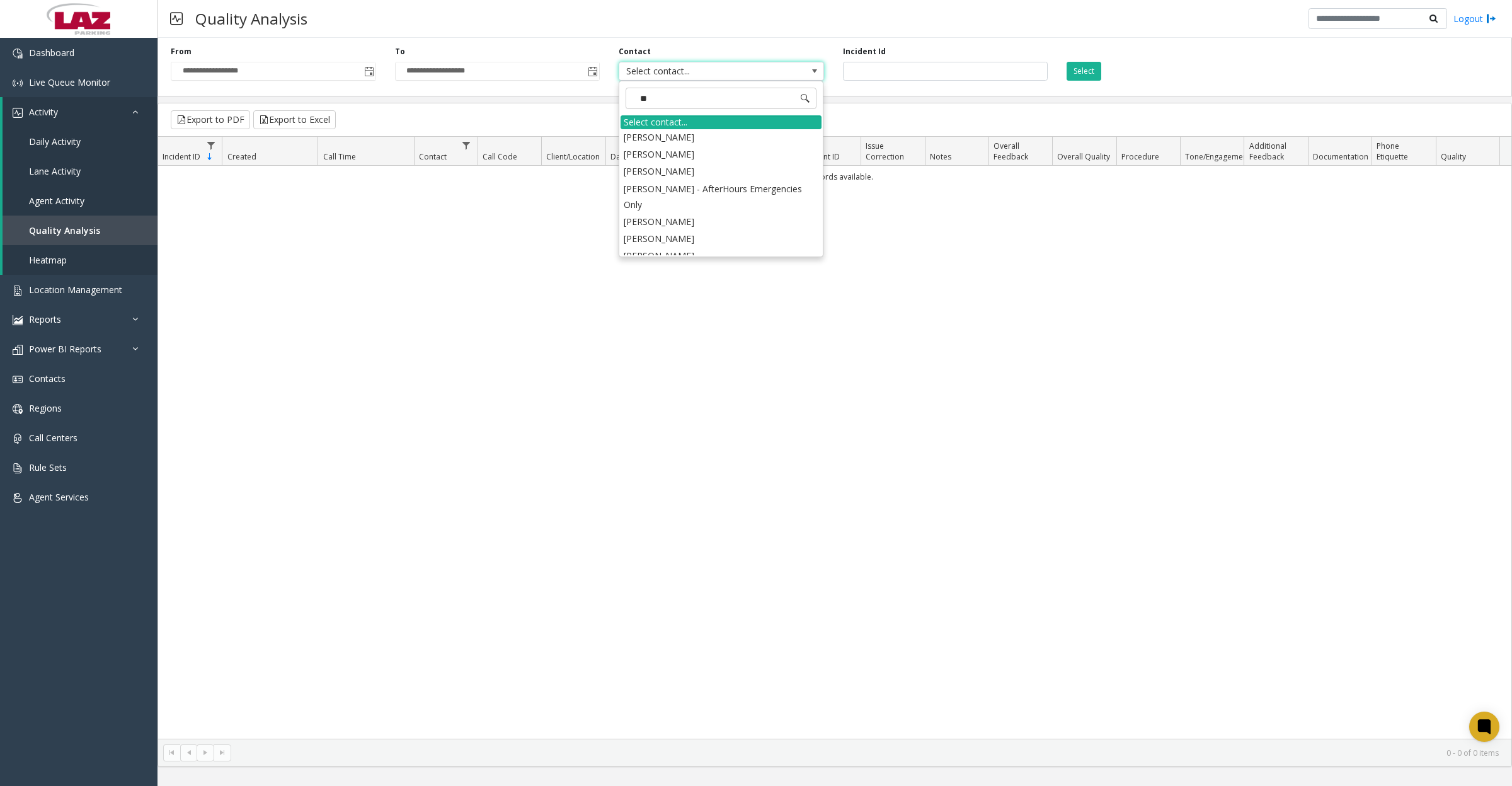
scroll to position [0, 0]
type input "*****"
click at [679, 155] on li "Leanna Torres*" at bounding box center [721, 155] width 201 height 17
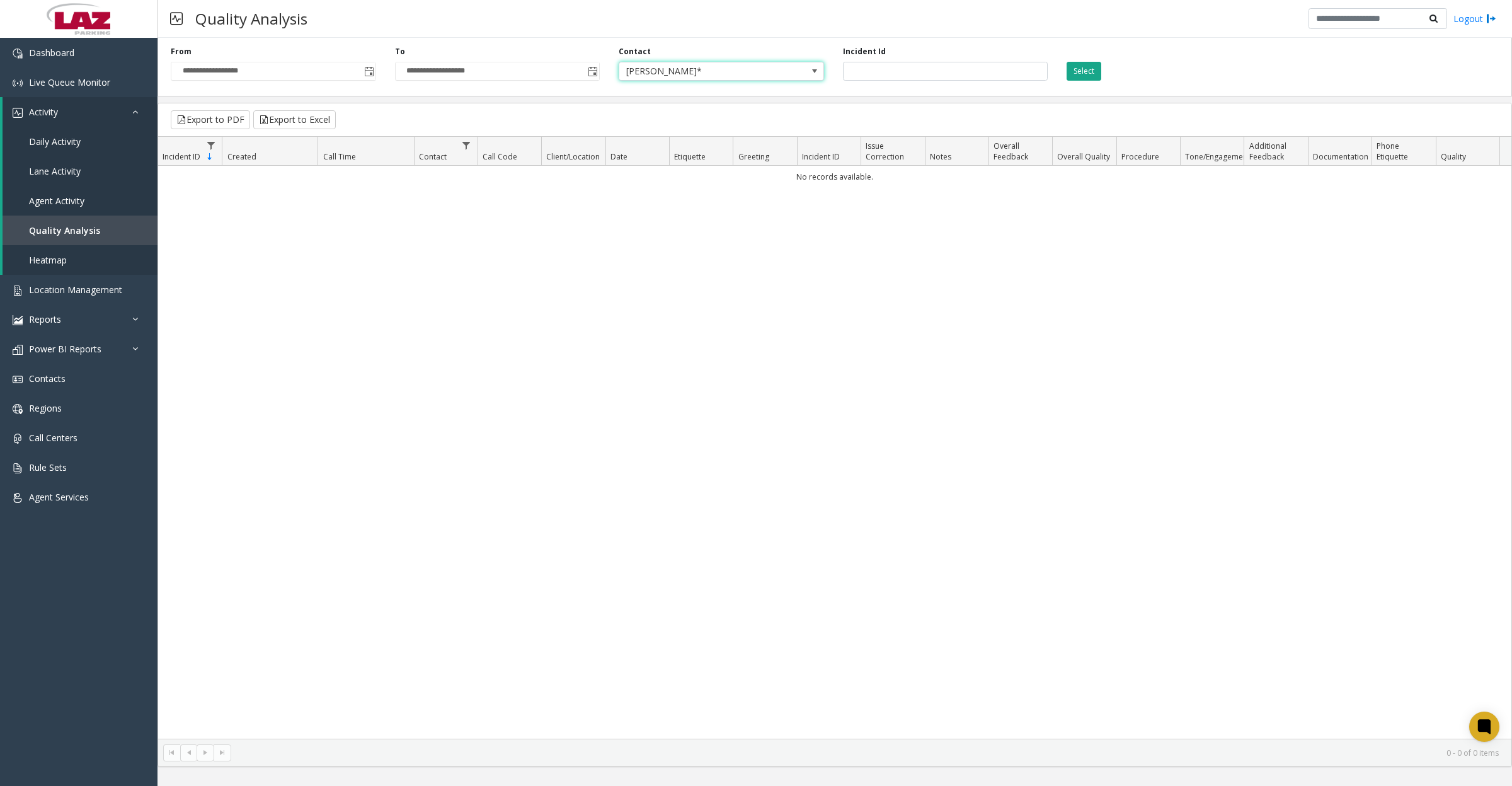
click at [1084, 73] on button "Select" at bounding box center [1084, 71] width 35 height 19
click at [815, 70] on span at bounding box center [815, 71] width 10 height 10
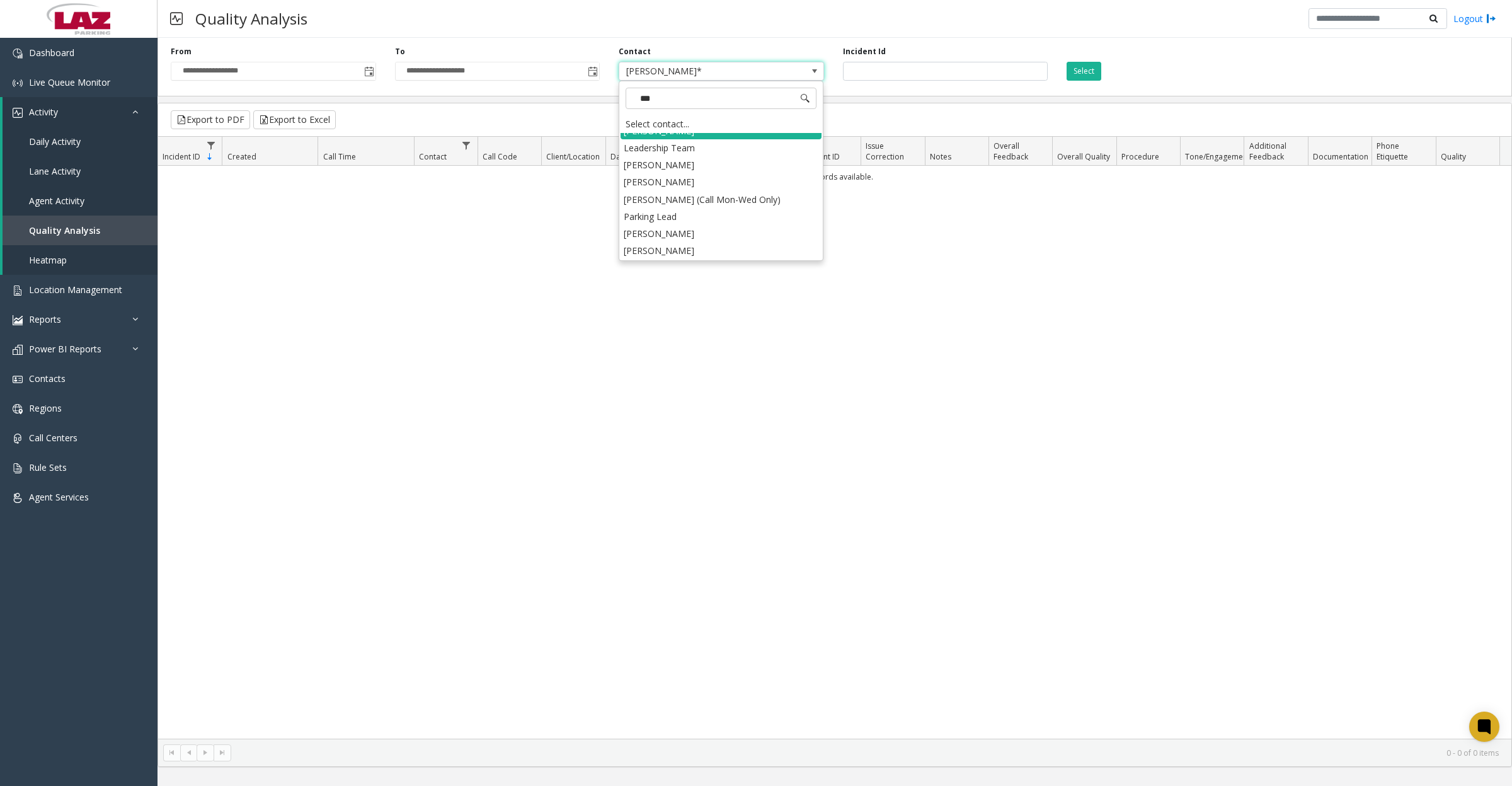
scroll to position [79, 0]
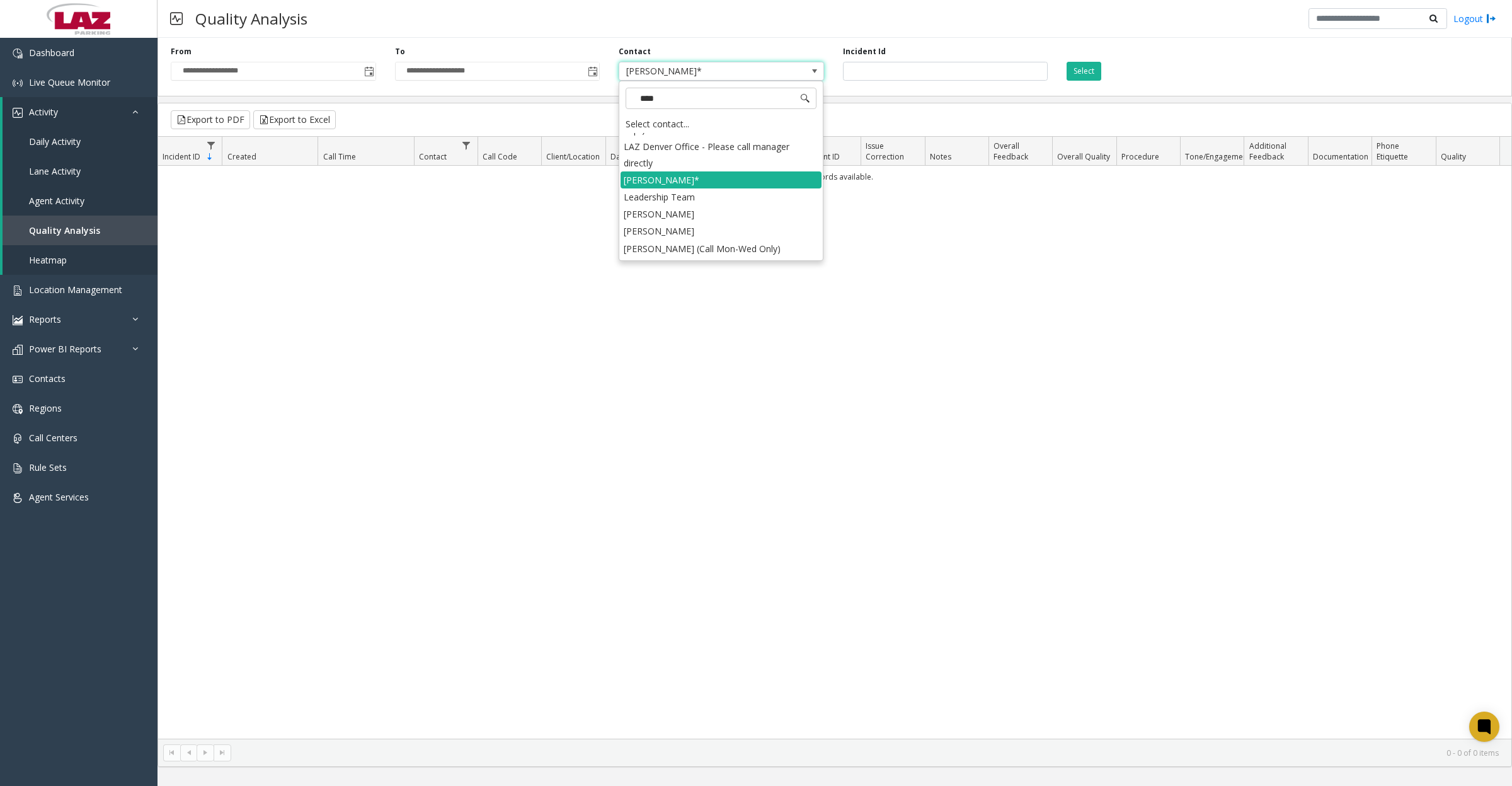
type input "*****"
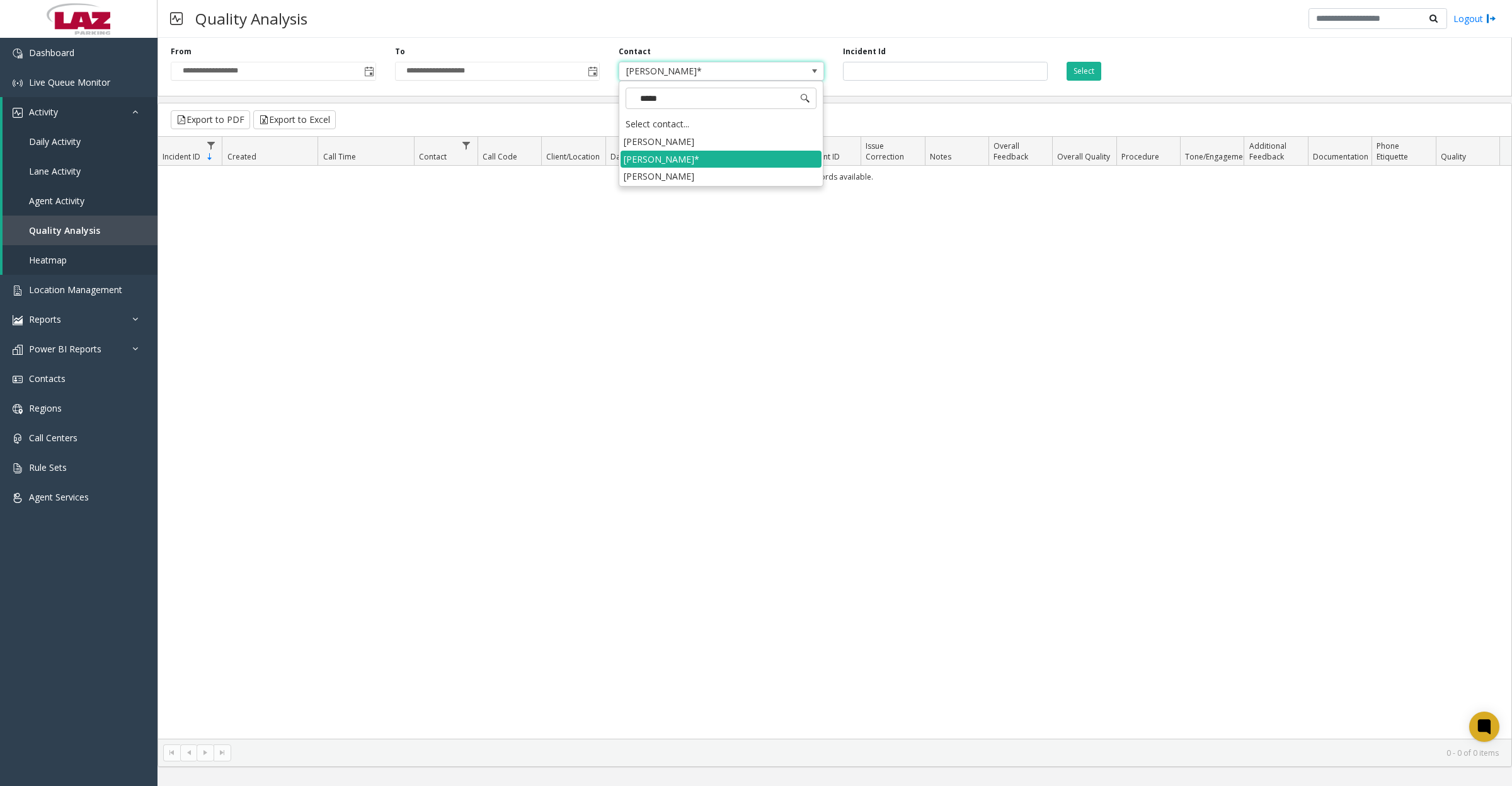
click at [707, 137] on li "Leanna Torres" at bounding box center [721, 141] width 201 height 17
click at [1085, 73] on button "Select" at bounding box center [1084, 71] width 35 height 19
click at [799, 73] on span "Leanna Torres" at bounding box center [721, 71] width 205 height 19
type input "*****"
click at [673, 178] on li "Leanna Torres" at bounding box center [721, 176] width 201 height 17
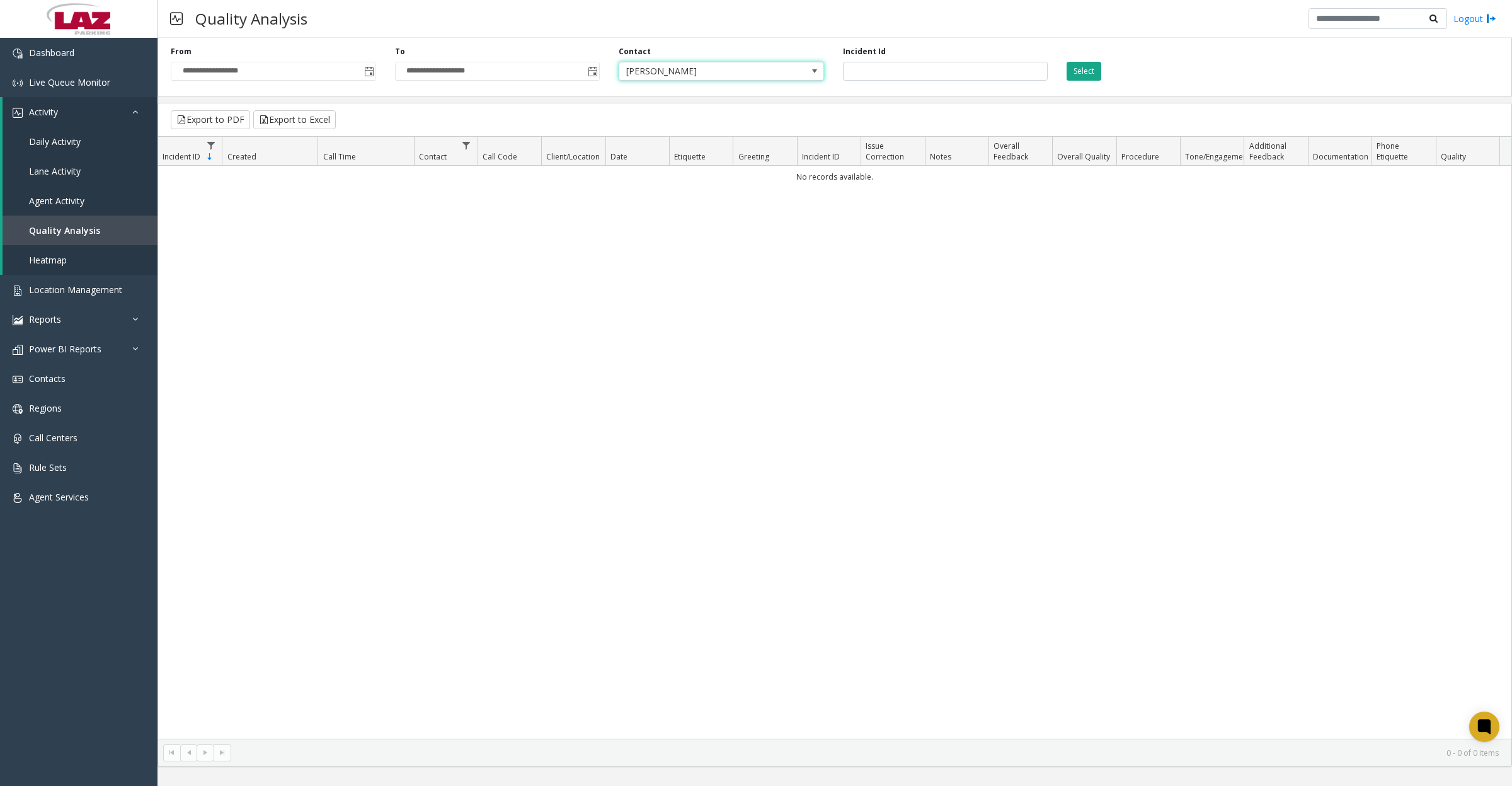
click at [1089, 69] on button "Select" at bounding box center [1084, 71] width 35 height 19
click at [118, 234] on link "Quality Analysis" at bounding box center [80, 230] width 155 height 29
type input "**********"
click at [63, 105] on link "Activity" at bounding box center [80, 111] width 155 height 29
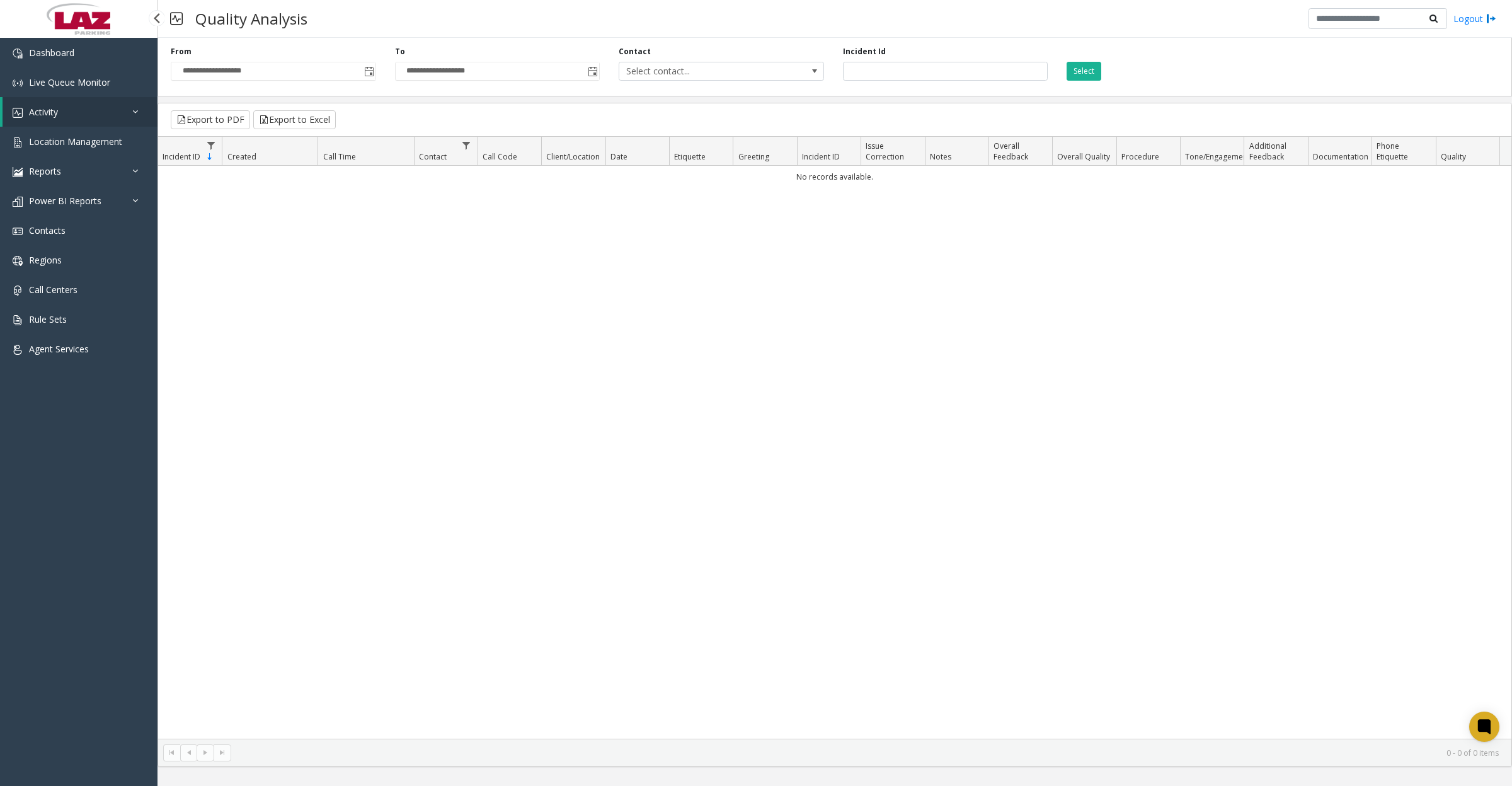
click at [63, 105] on link "Activity" at bounding box center [80, 111] width 155 height 29
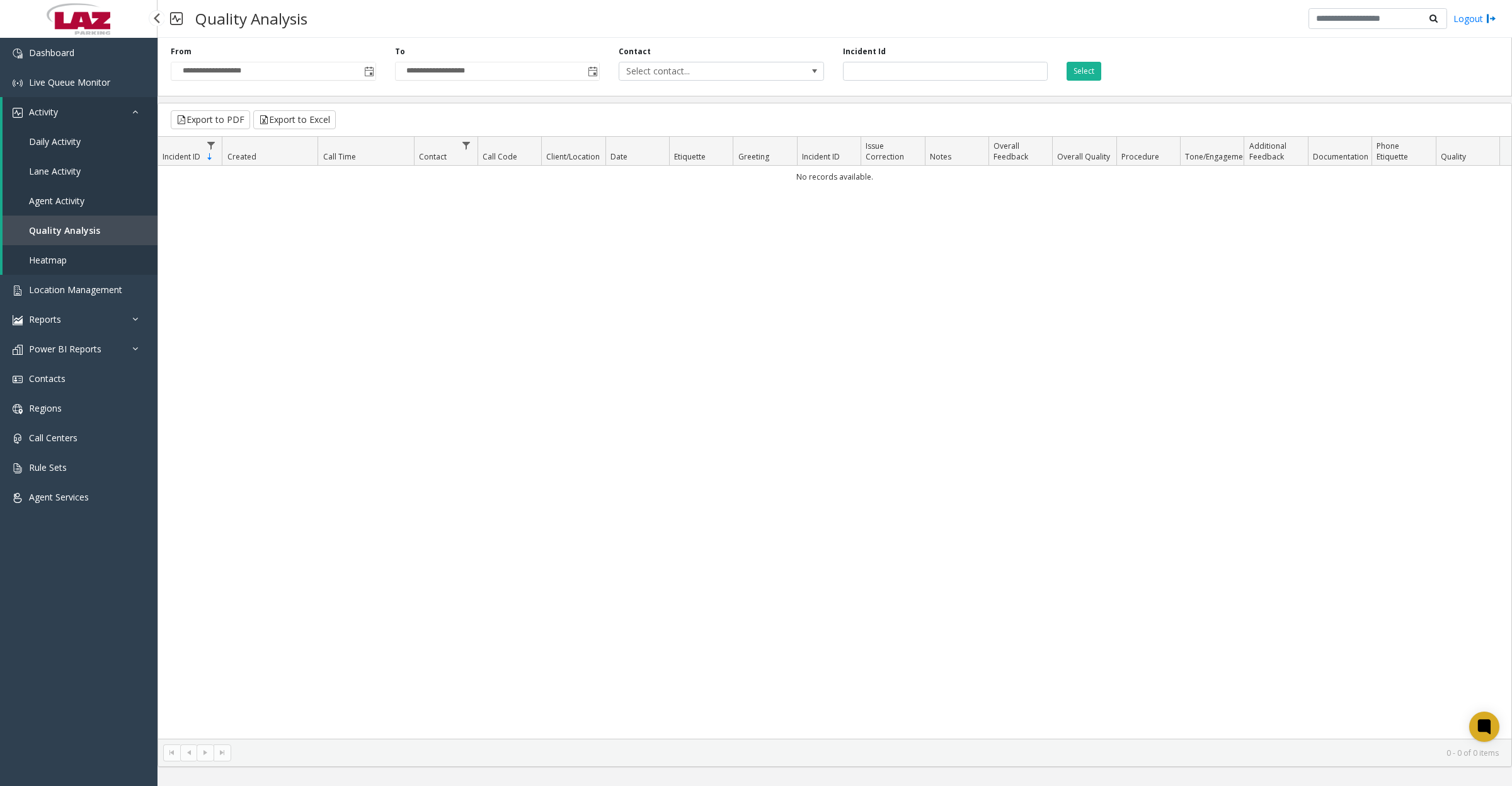
click at [67, 136] on span "Daily Activity" at bounding box center [54, 141] width 52 height 12
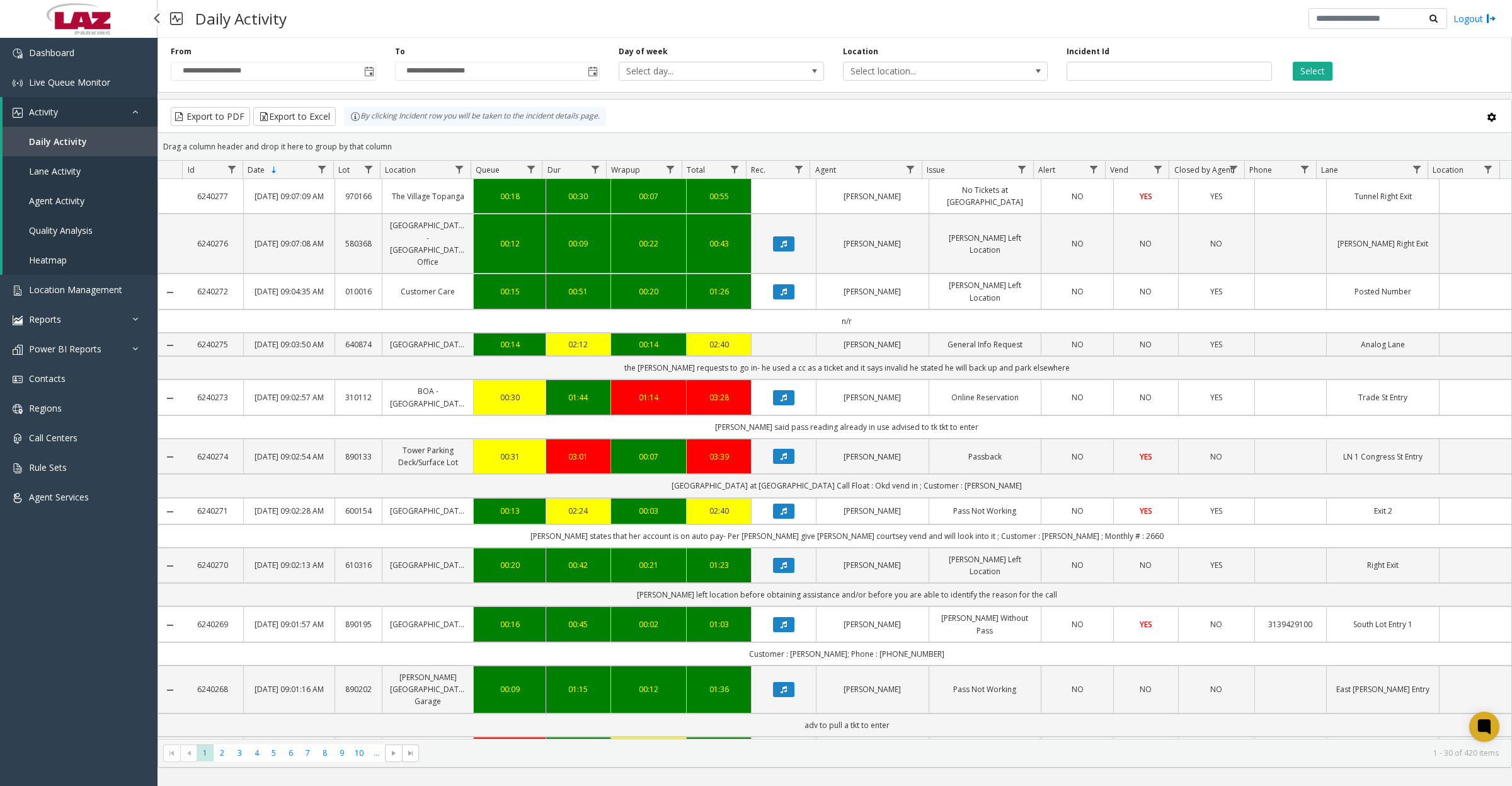
click at [71, 230] on span "Quality Analysis" at bounding box center [60, 229] width 64 height 12
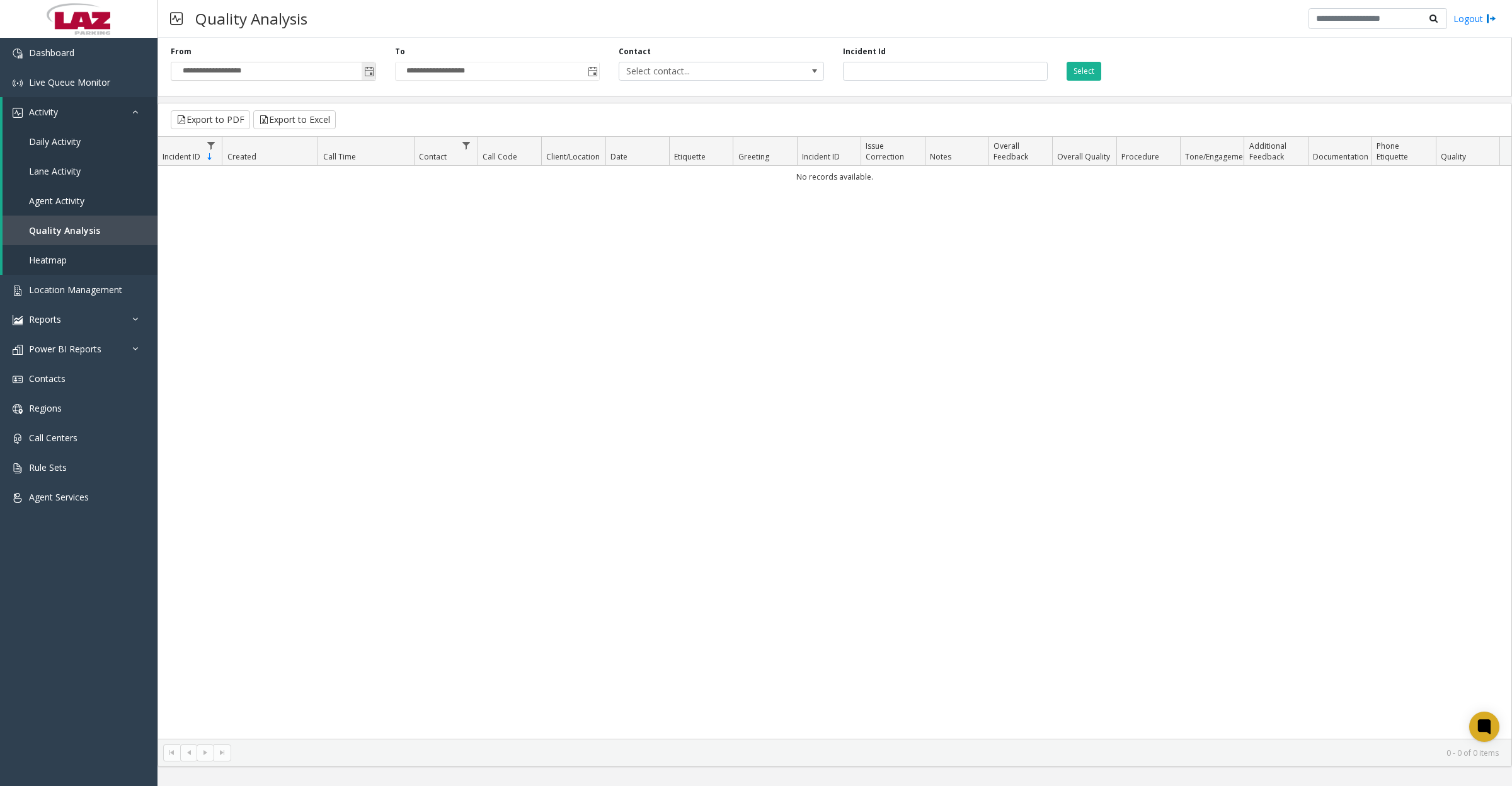
click at [367, 65] on span "Toggle popup" at bounding box center [369, 71] width 14 height 20
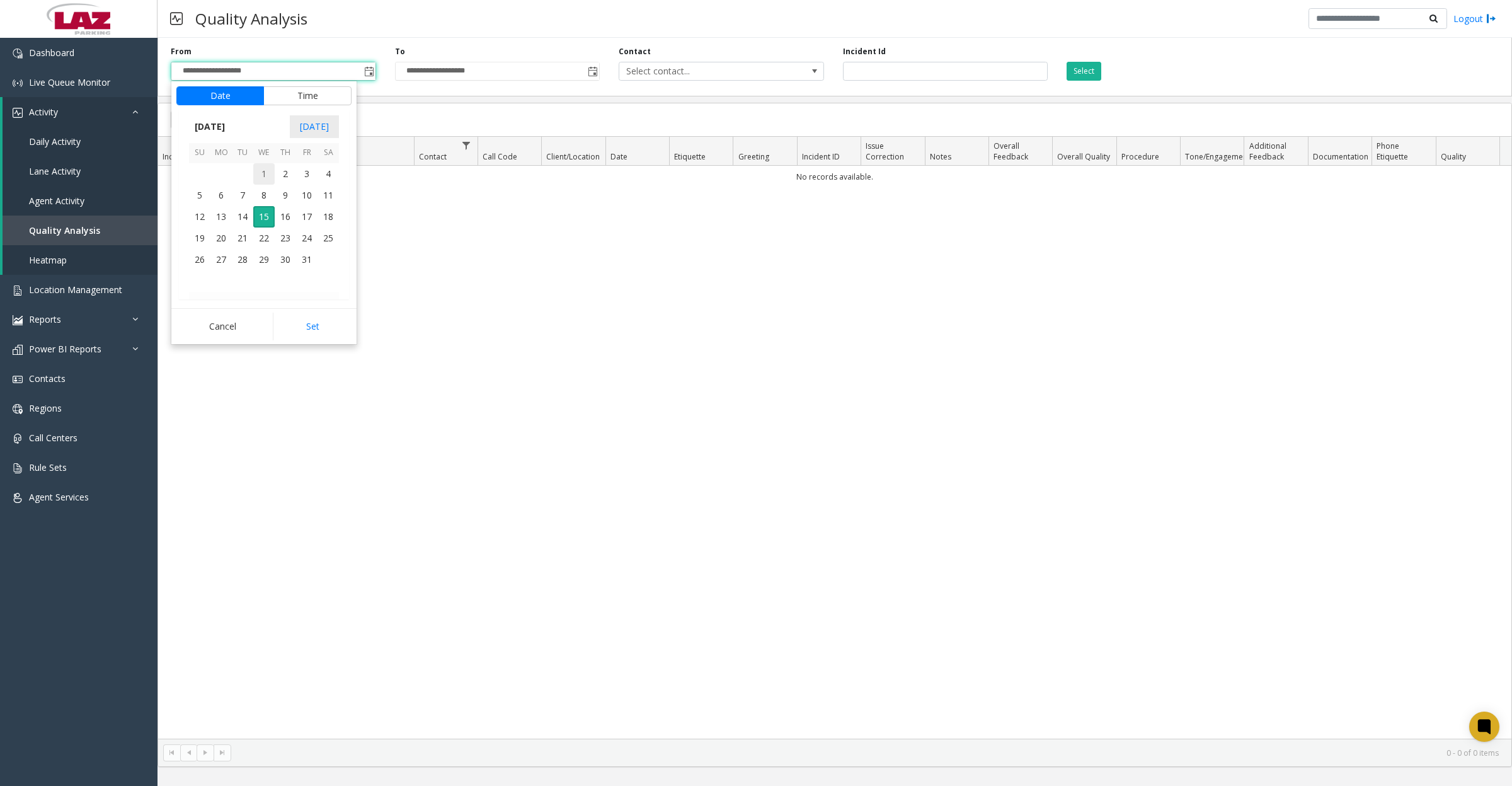
click at [268, 175] on span "1" at bounding box center [264, 173] width 21 height 21
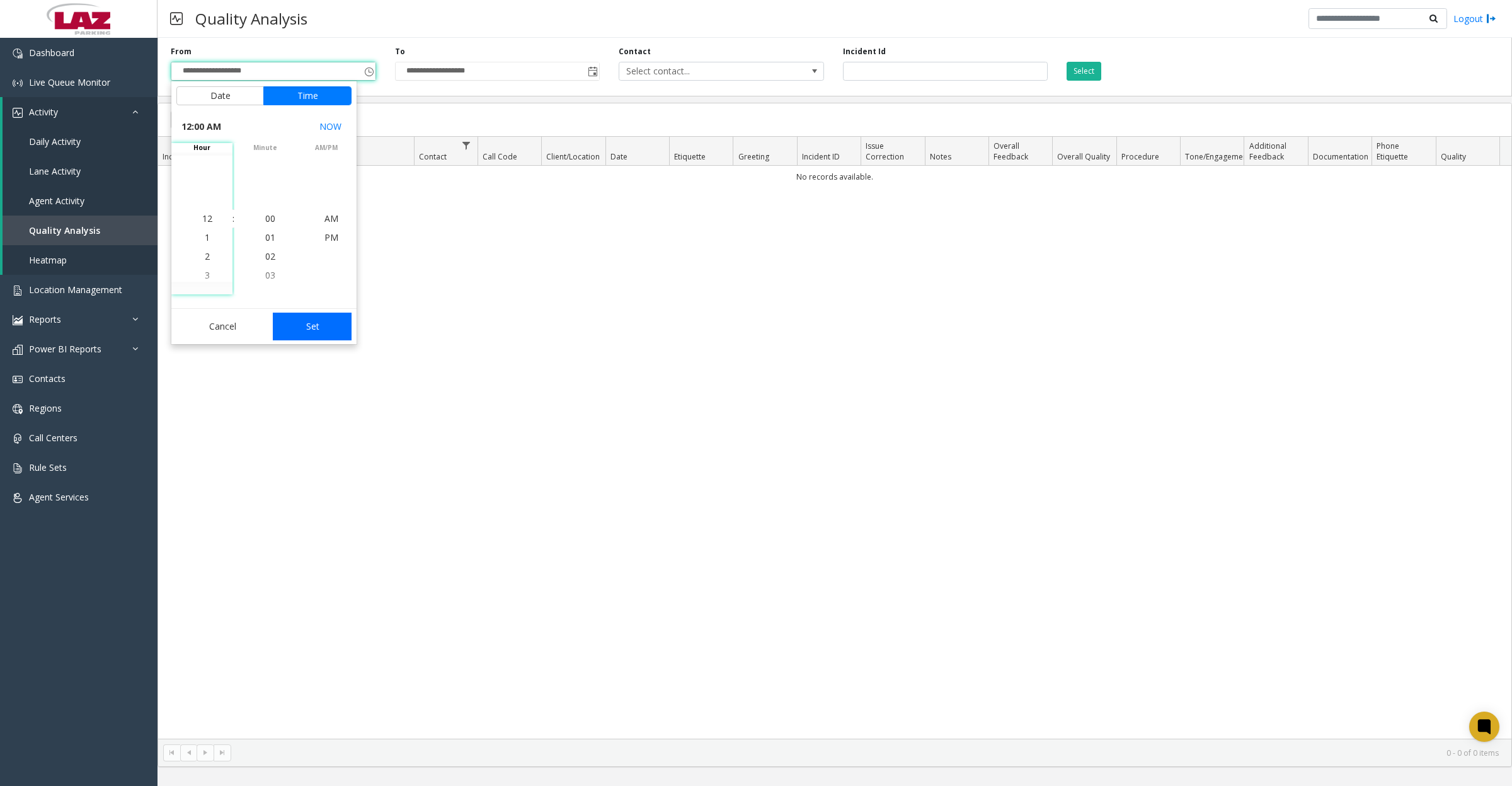
click at [322, 322] on button "Set" at bounding box center [312, 326] width 79 height 28
type input "**********"
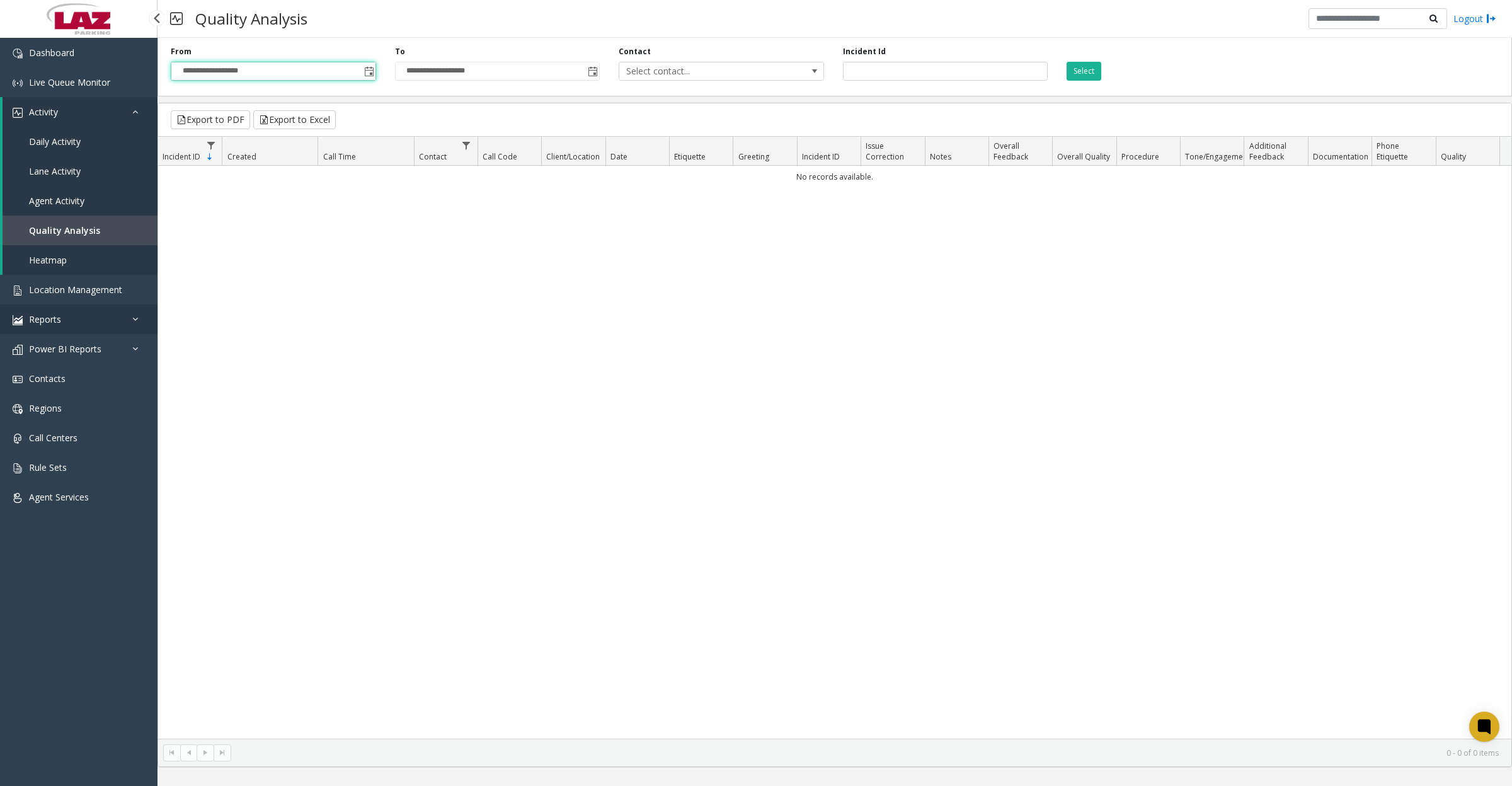
click at [71, 320] on link "Reports" at bounding box center [78, 319] width 158 height 29
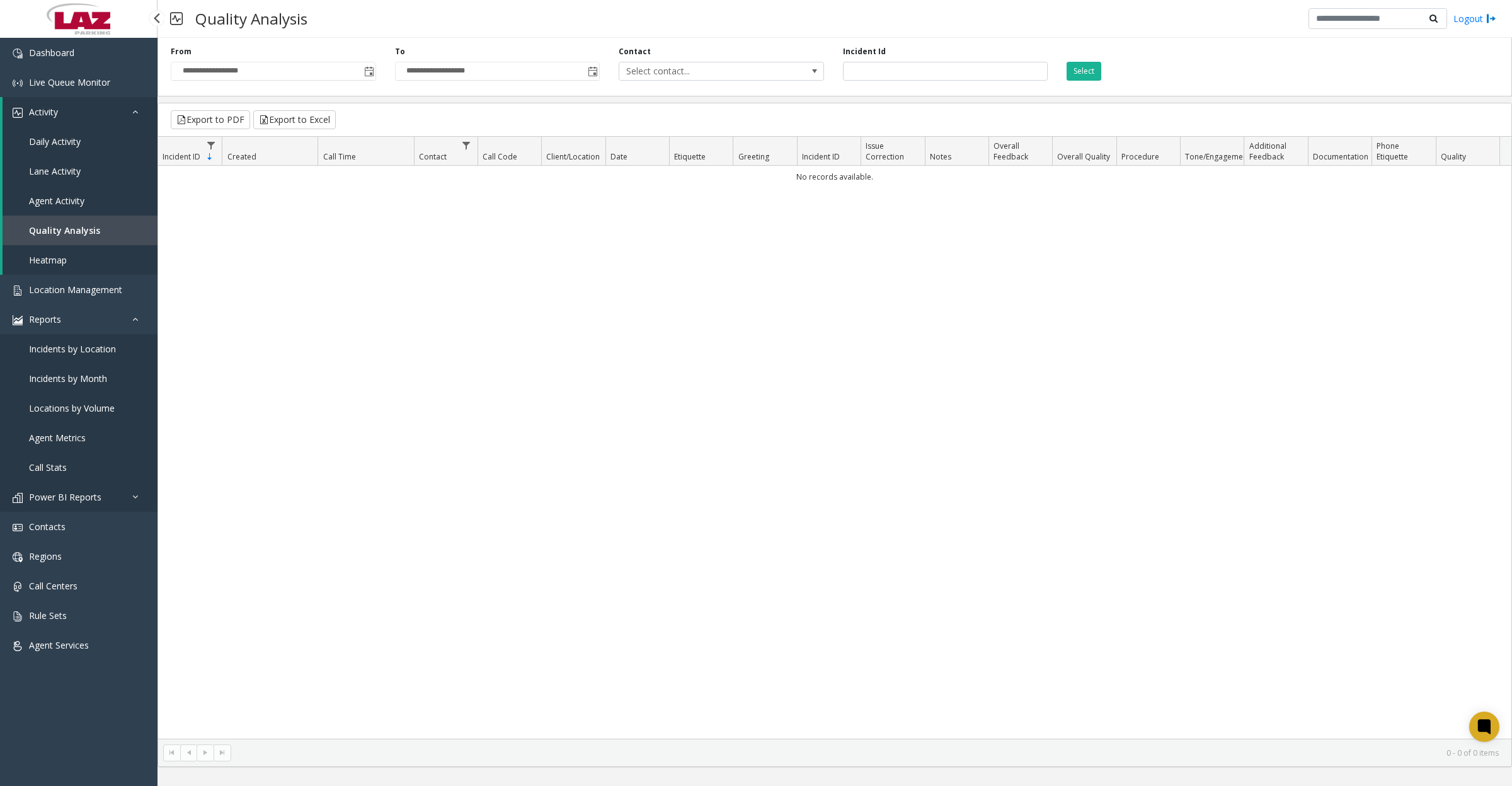
click at [62, 414] on span "Power BI Reports" at bounding box center [64, 497] width 73 height 12
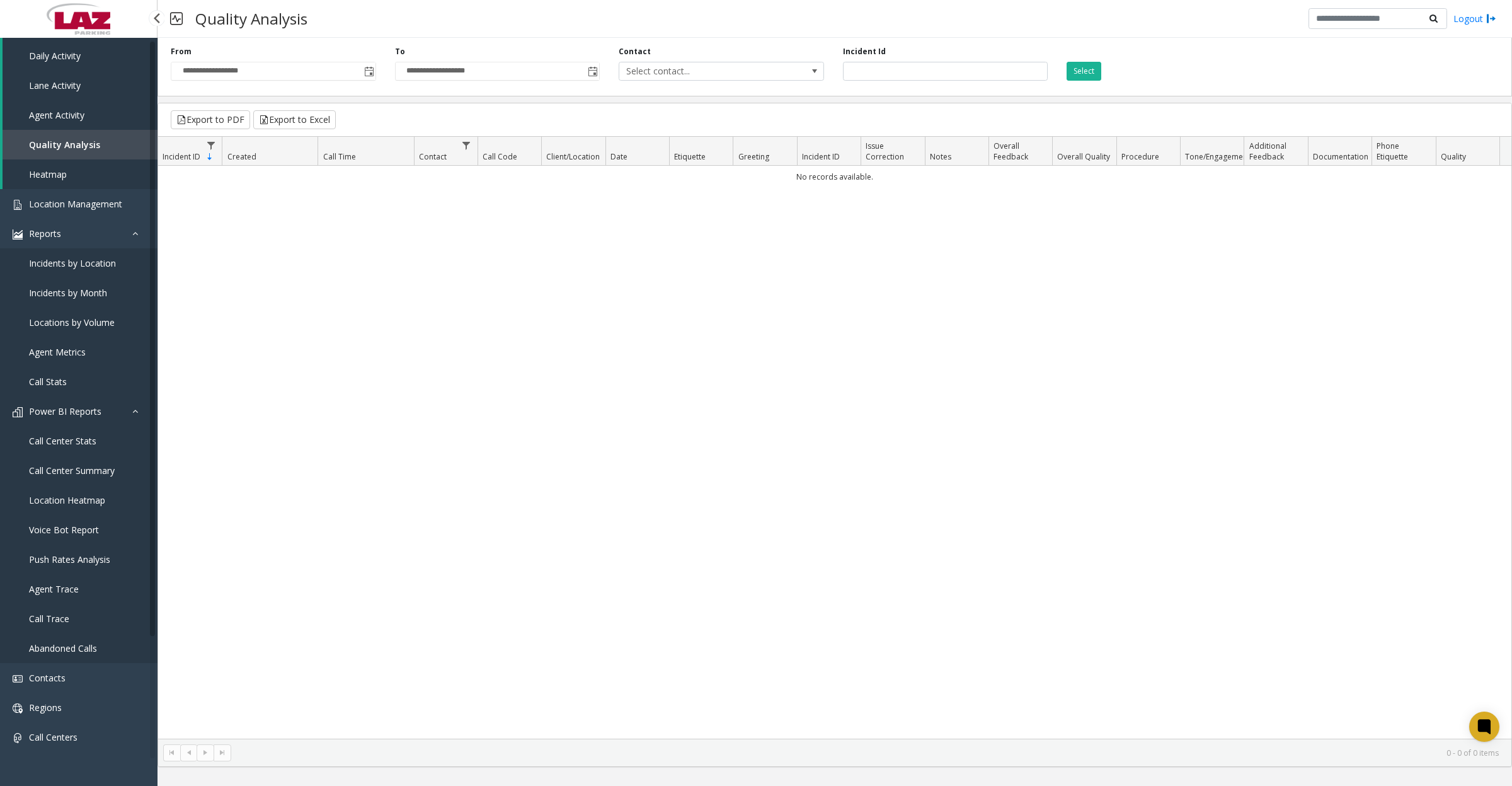
scroll to position [0, 0]
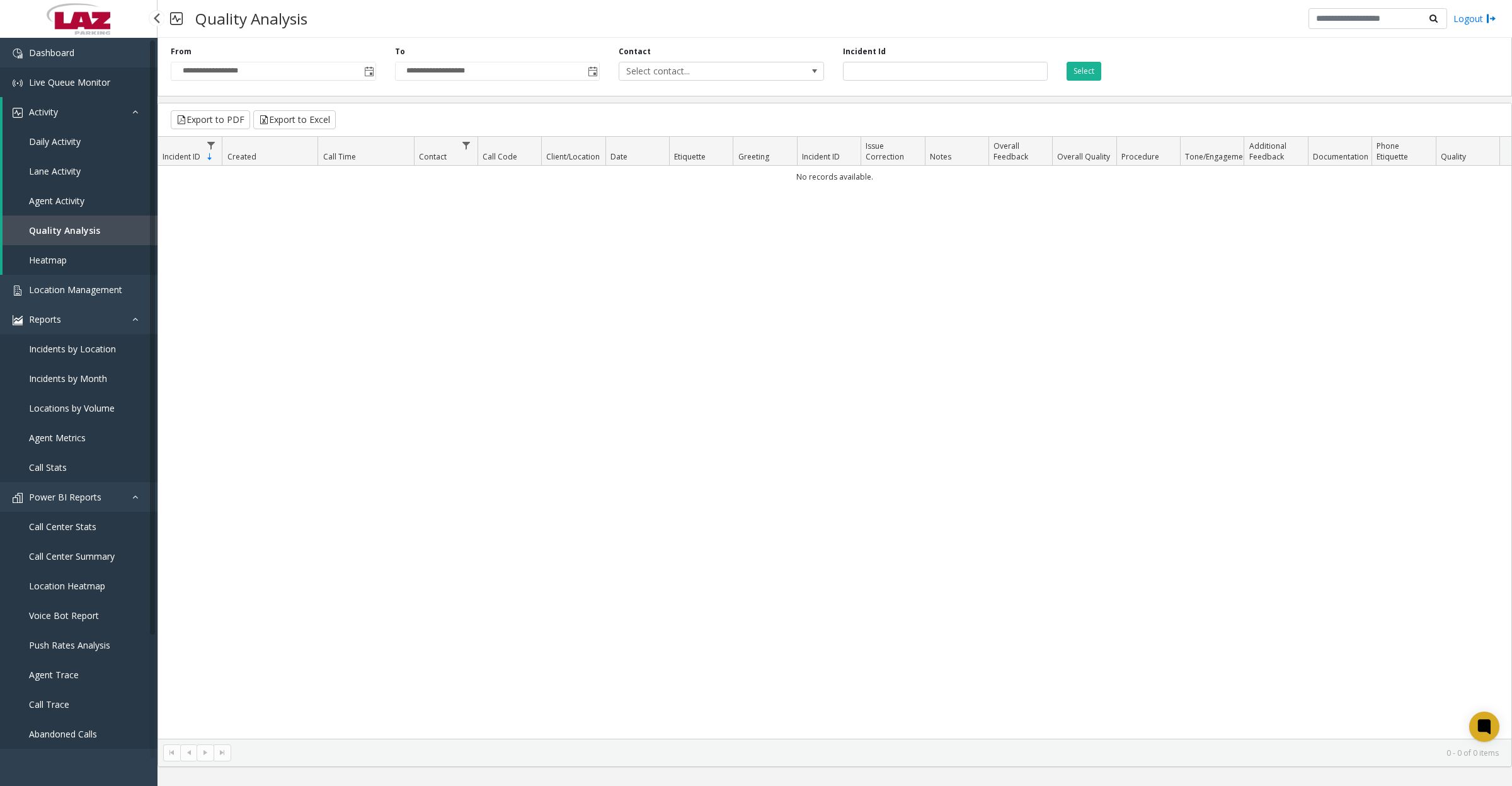
click at [87, 80] on span "Live Queue Monitor" at bounding box center [69, 82] width 81 height 12
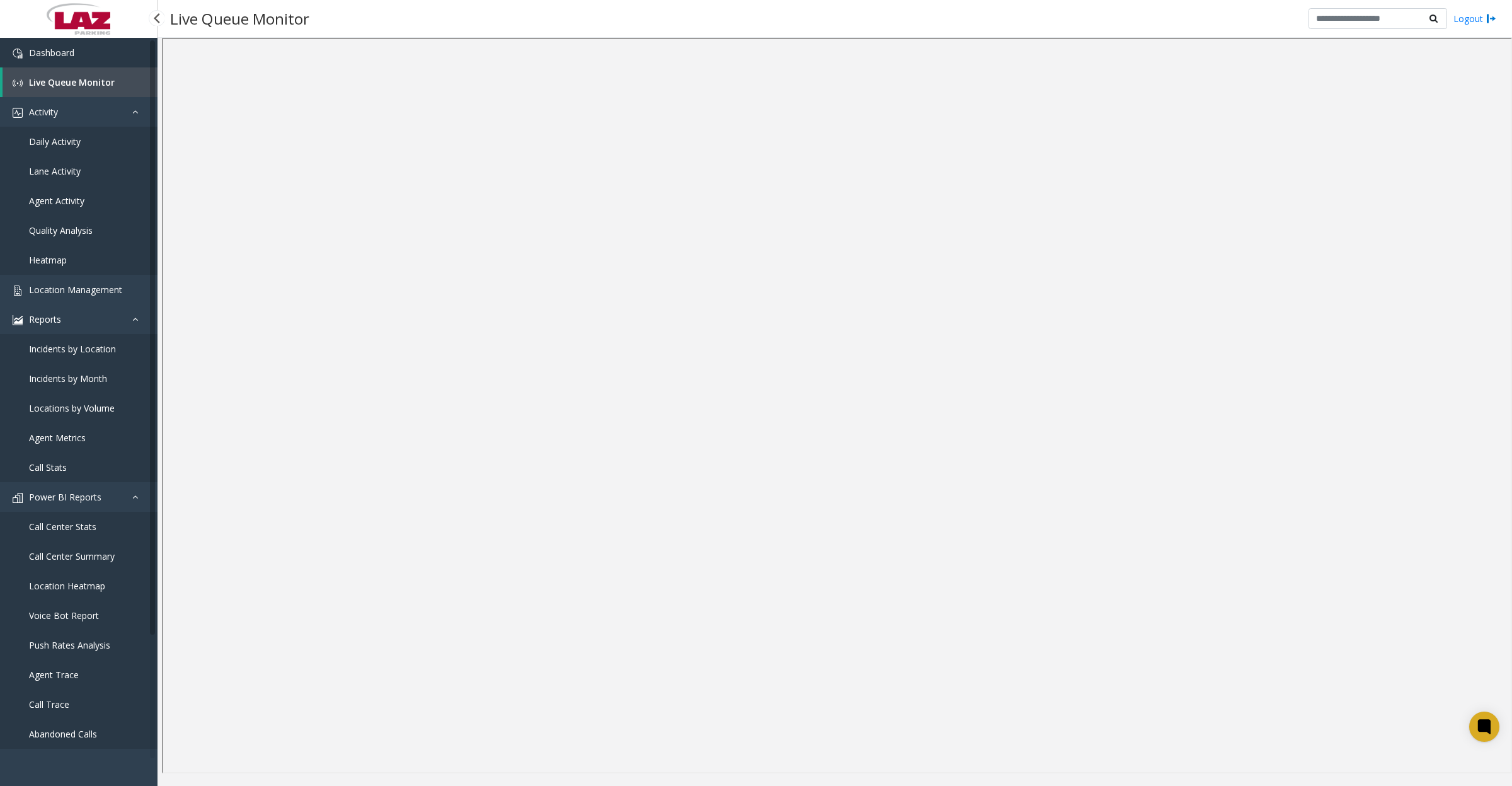
click at [73, 53] on span "Dashboard" at bounding box center [51, 53] width 45 height 12
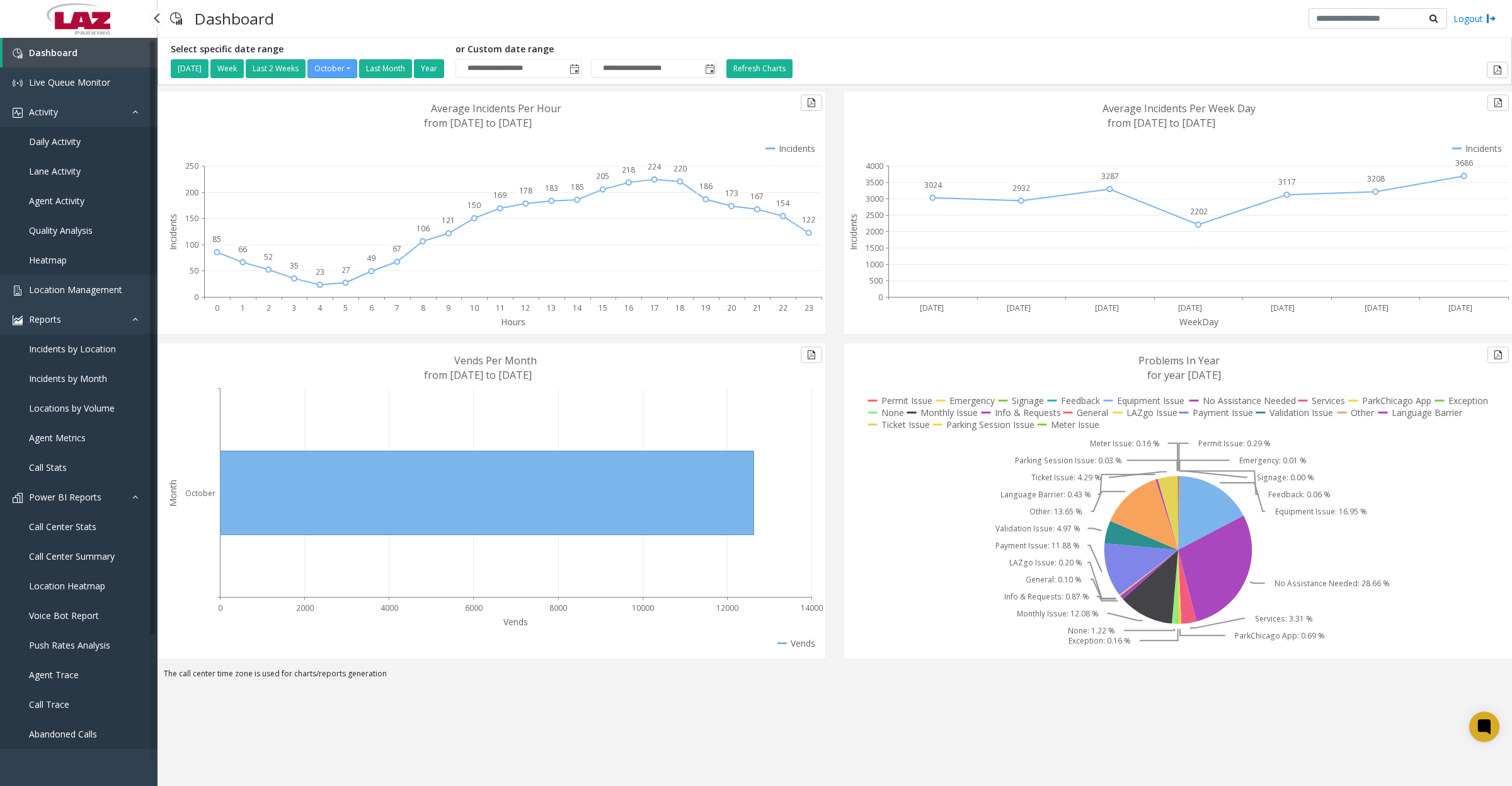
click at [83, 414] on span "Power BI Reports" at bounding box center [64, 497] width 73 height 12
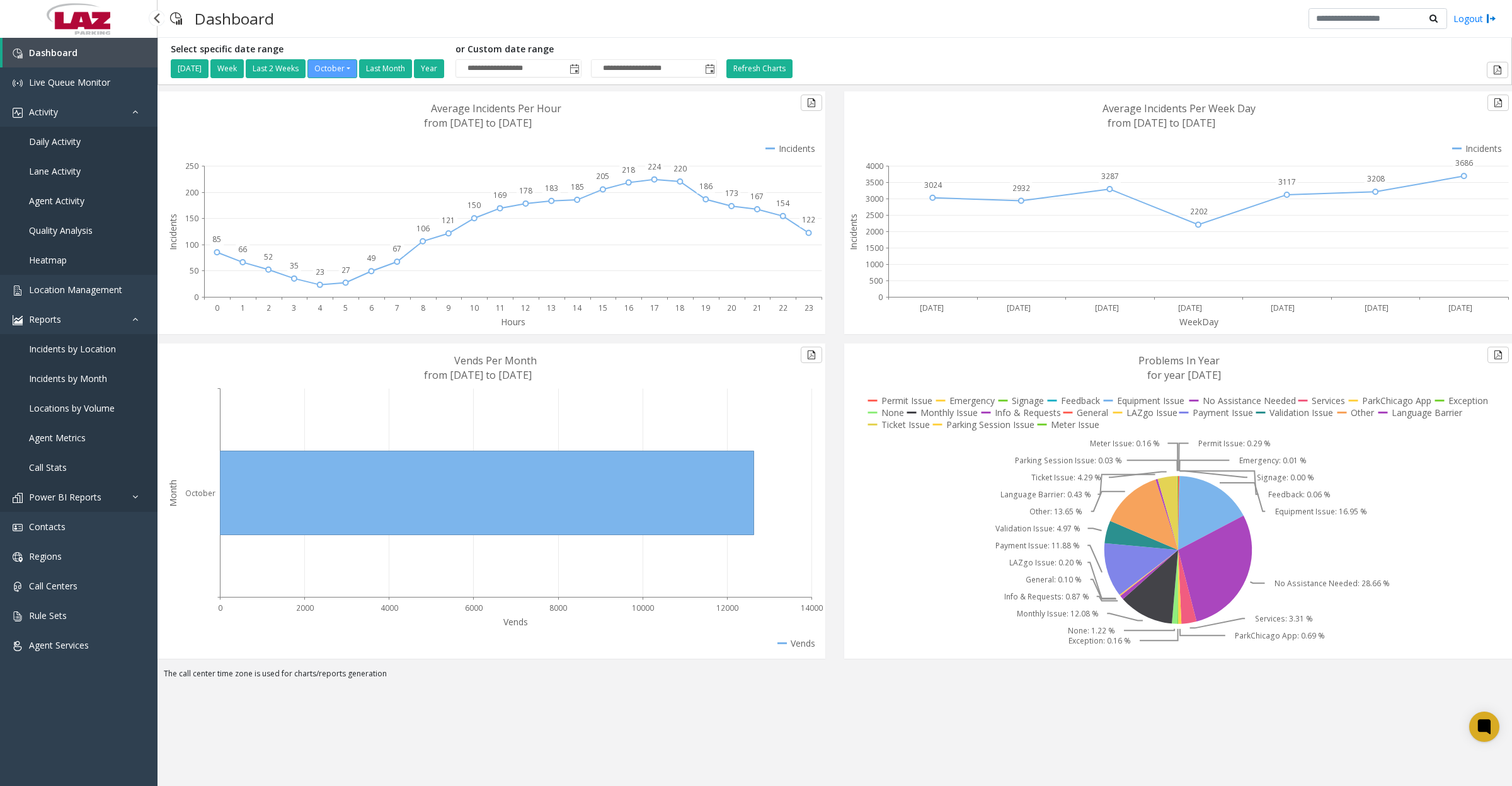
click at [83, 414] on span "Power BI Reports" at bounding box center [64, 497] width 73 height 12
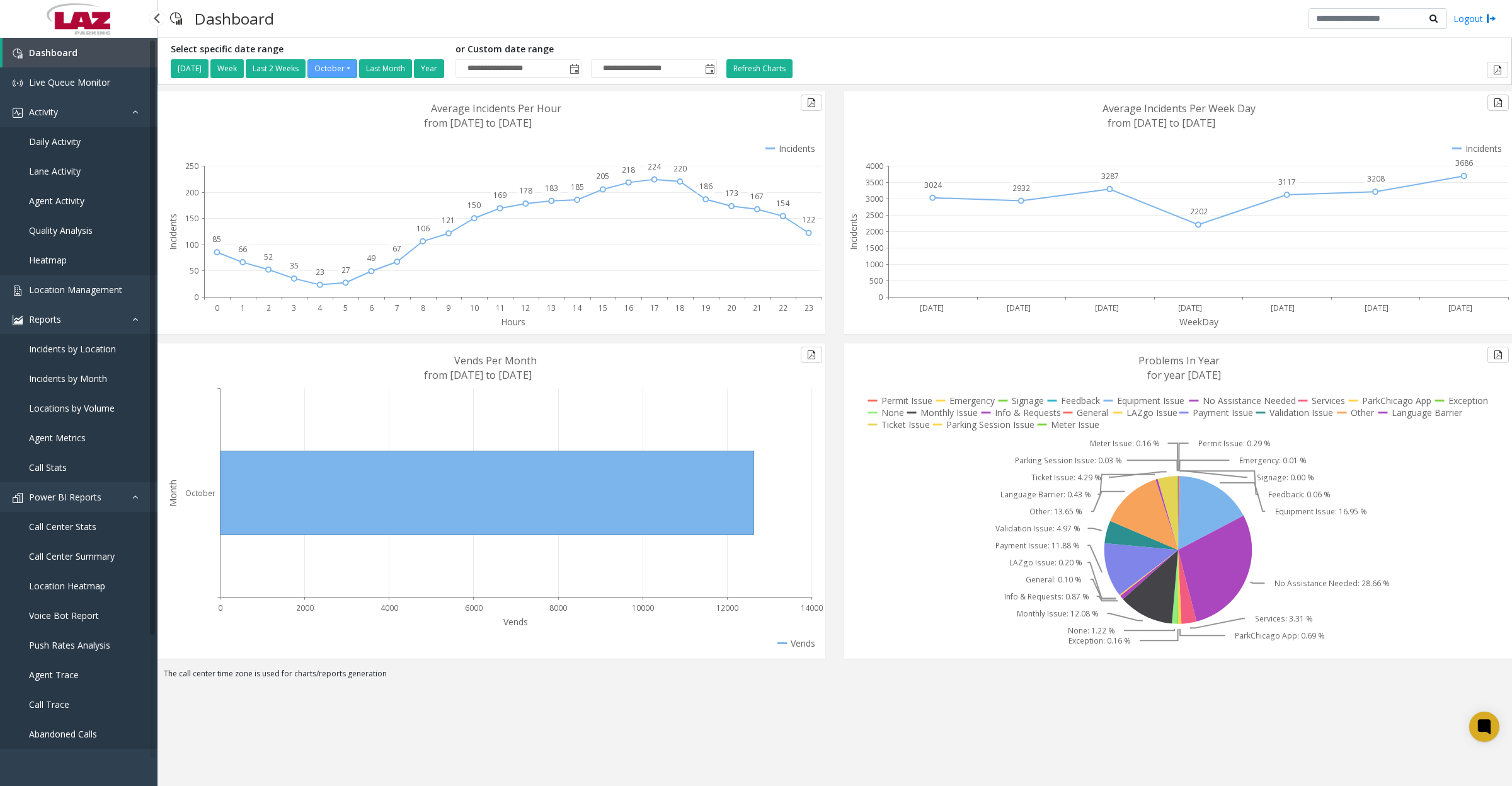
click at [63, 414] on span "Call Center Stats" at bounding box center [62, 526] width 67 height 12
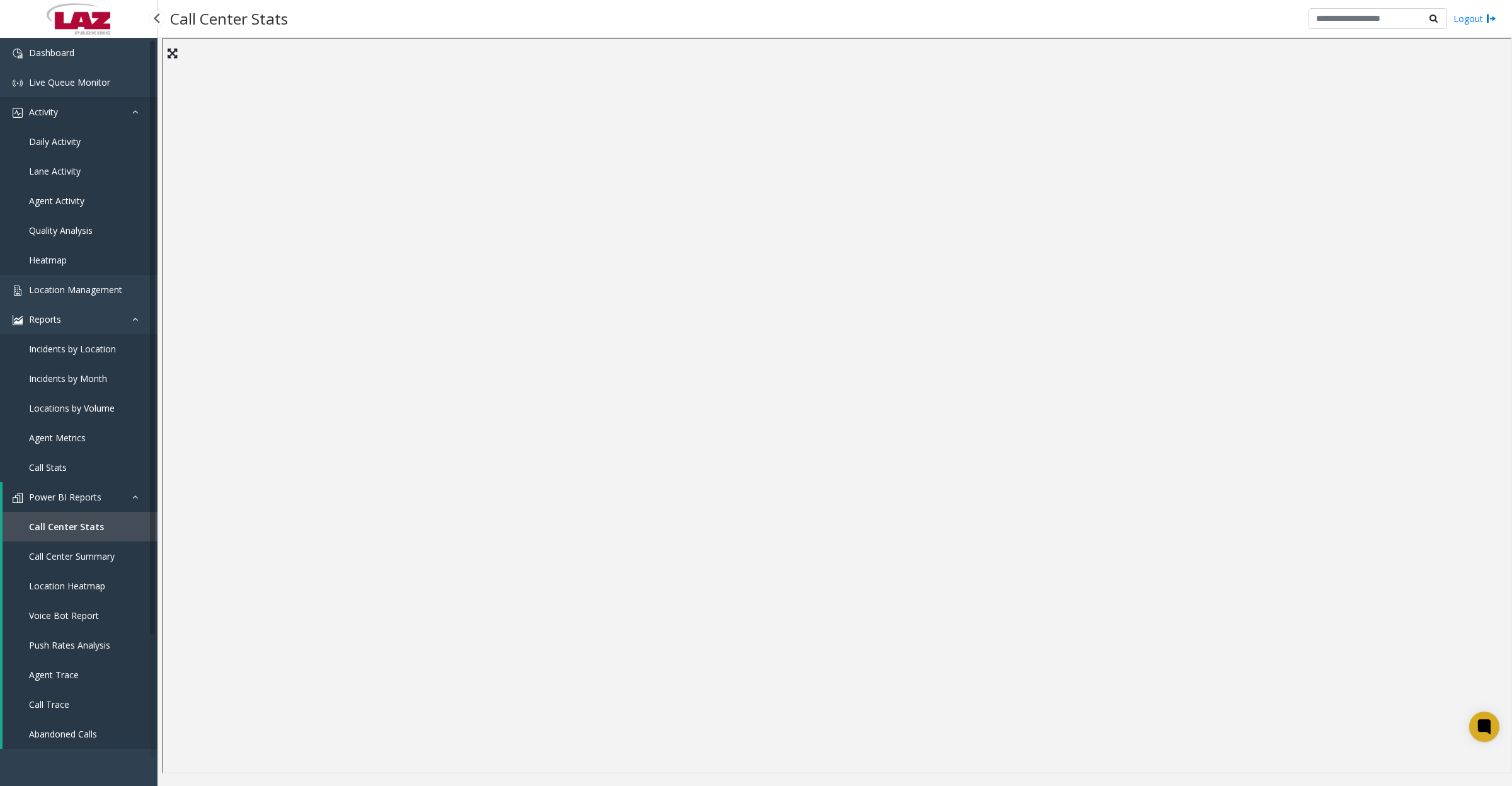
click at [47, 111] on span "Activity" at bounding box center [42, 111] width 29 height 12
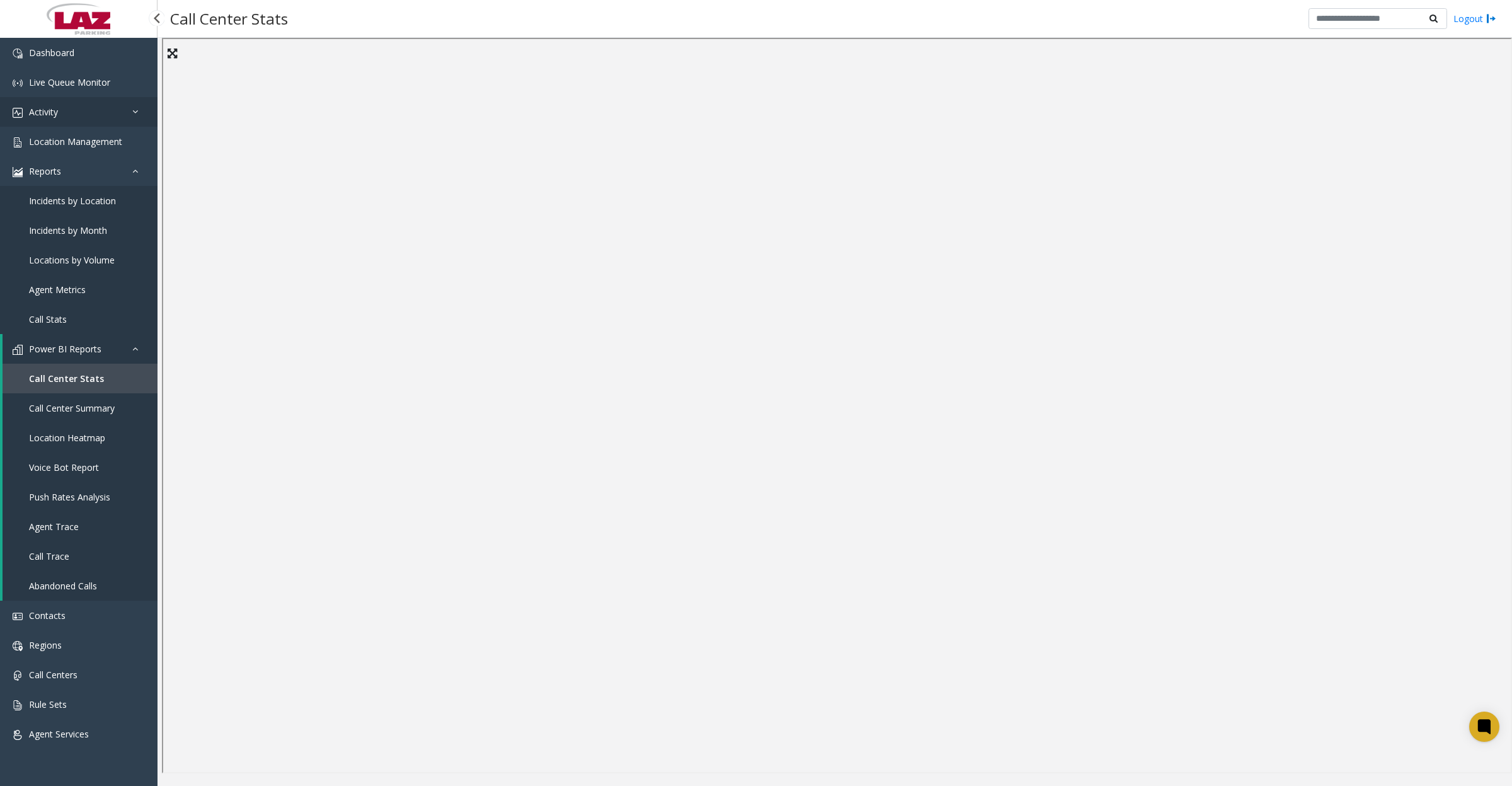
click at [60, 114] on link "Activity" at bounding box center [78, 111] width 158 height 29
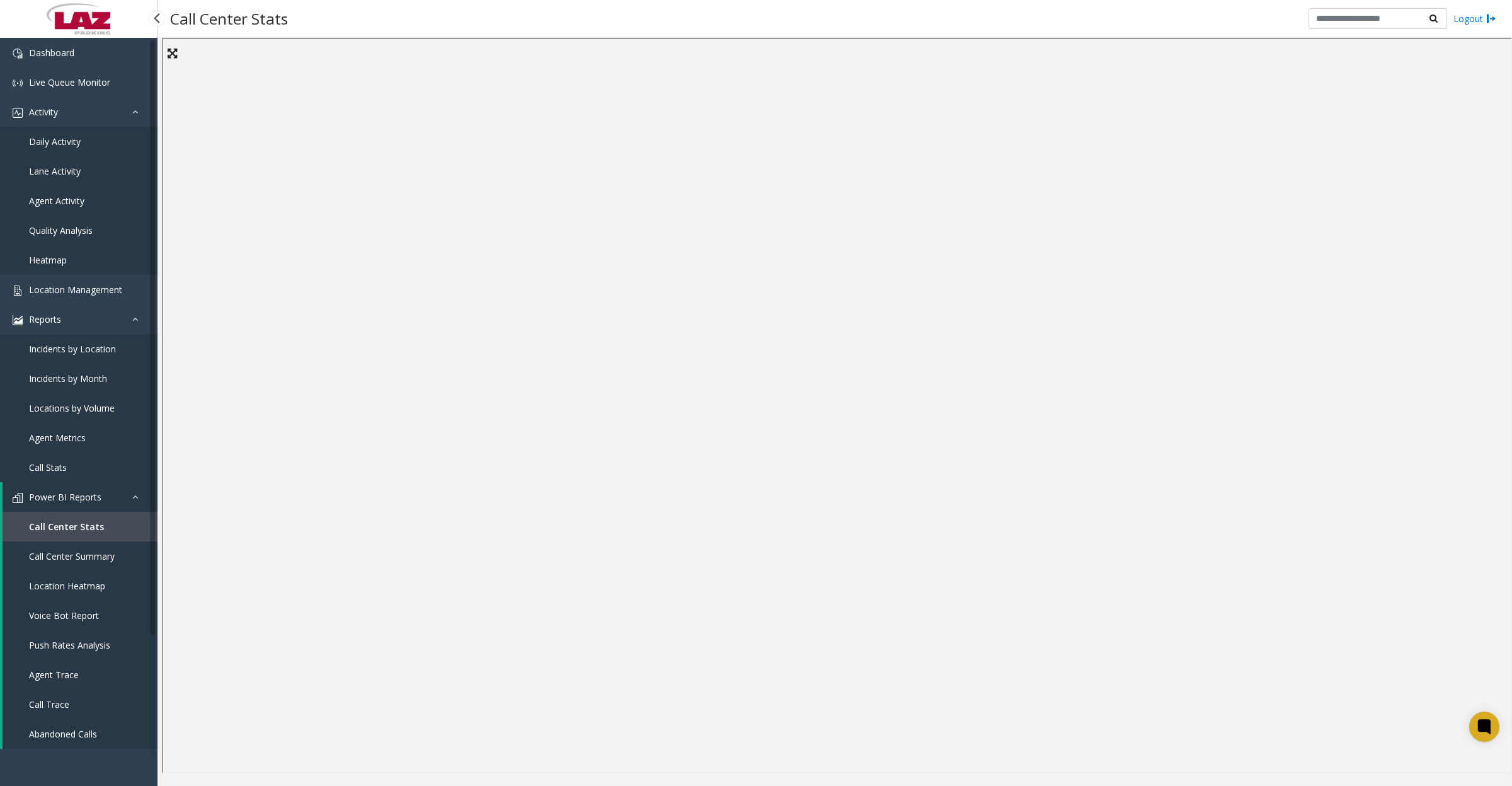
click at [54, 140] on span "Daily Activity" at bounding box center [54, 141] width 52 height 12
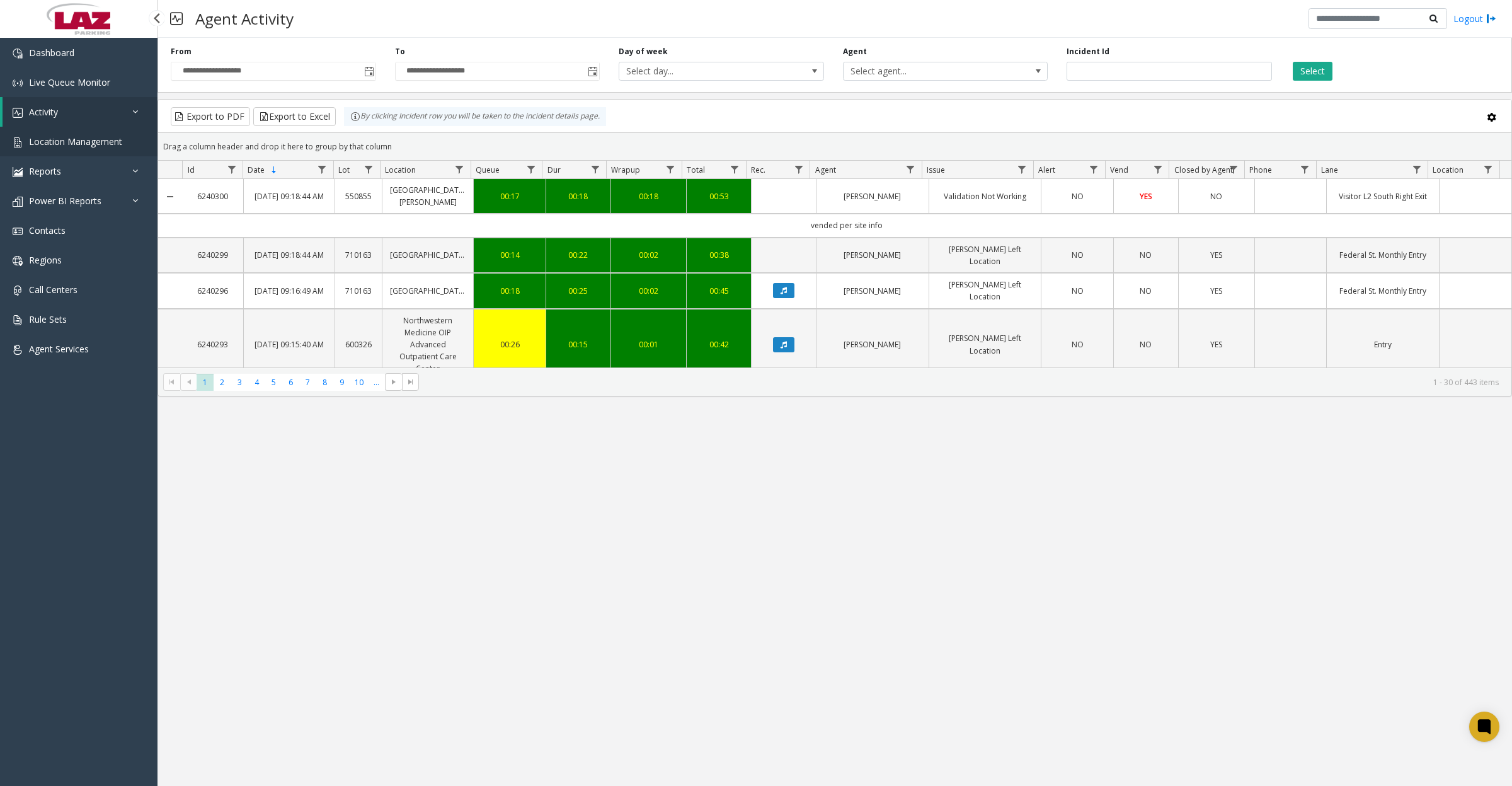
click at [57, 140] on span "Location Management" at bounding box center [75, 141] width 93 height 12
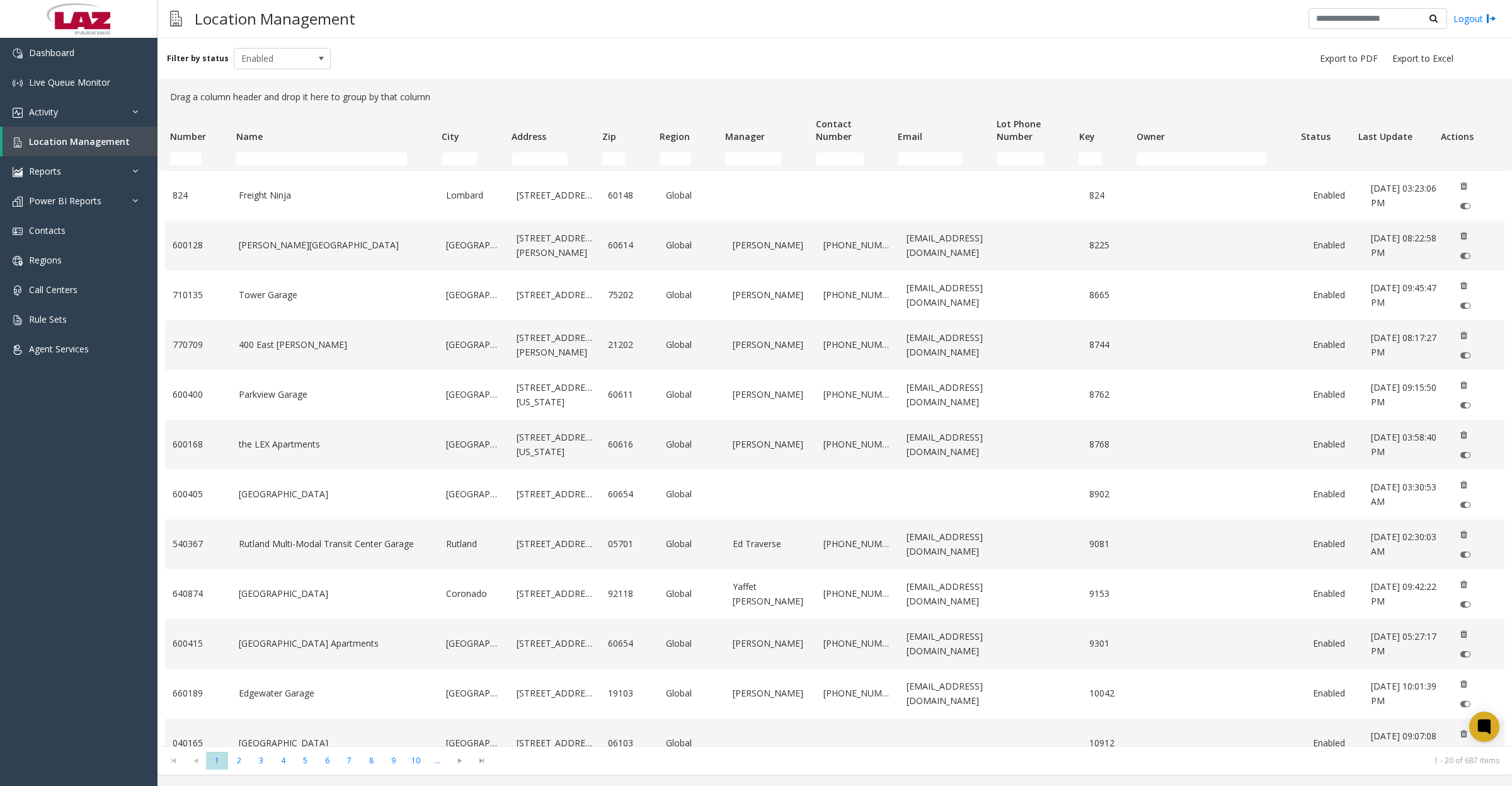
click at [360, 149] on td "Name Filter" at bounding box center [333, 158] width 205 height 23
click at [359, 157] on input "Name Filter" at bounding box center [322, 158] width 171 height 13
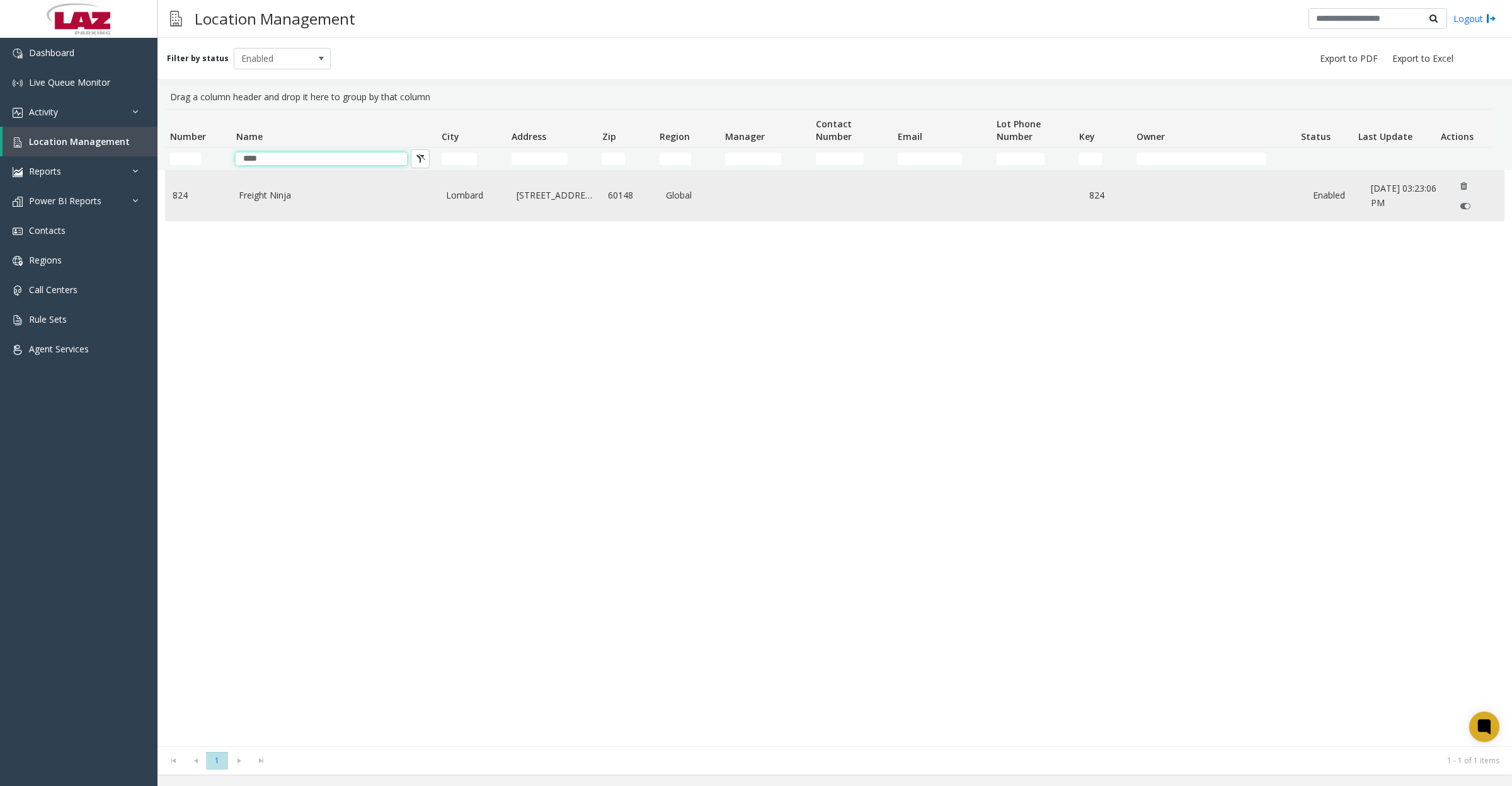
type input "****"
click at [240, 197] on link "Freight Ninja" at bounding box center [334, 194] width 193 height 14
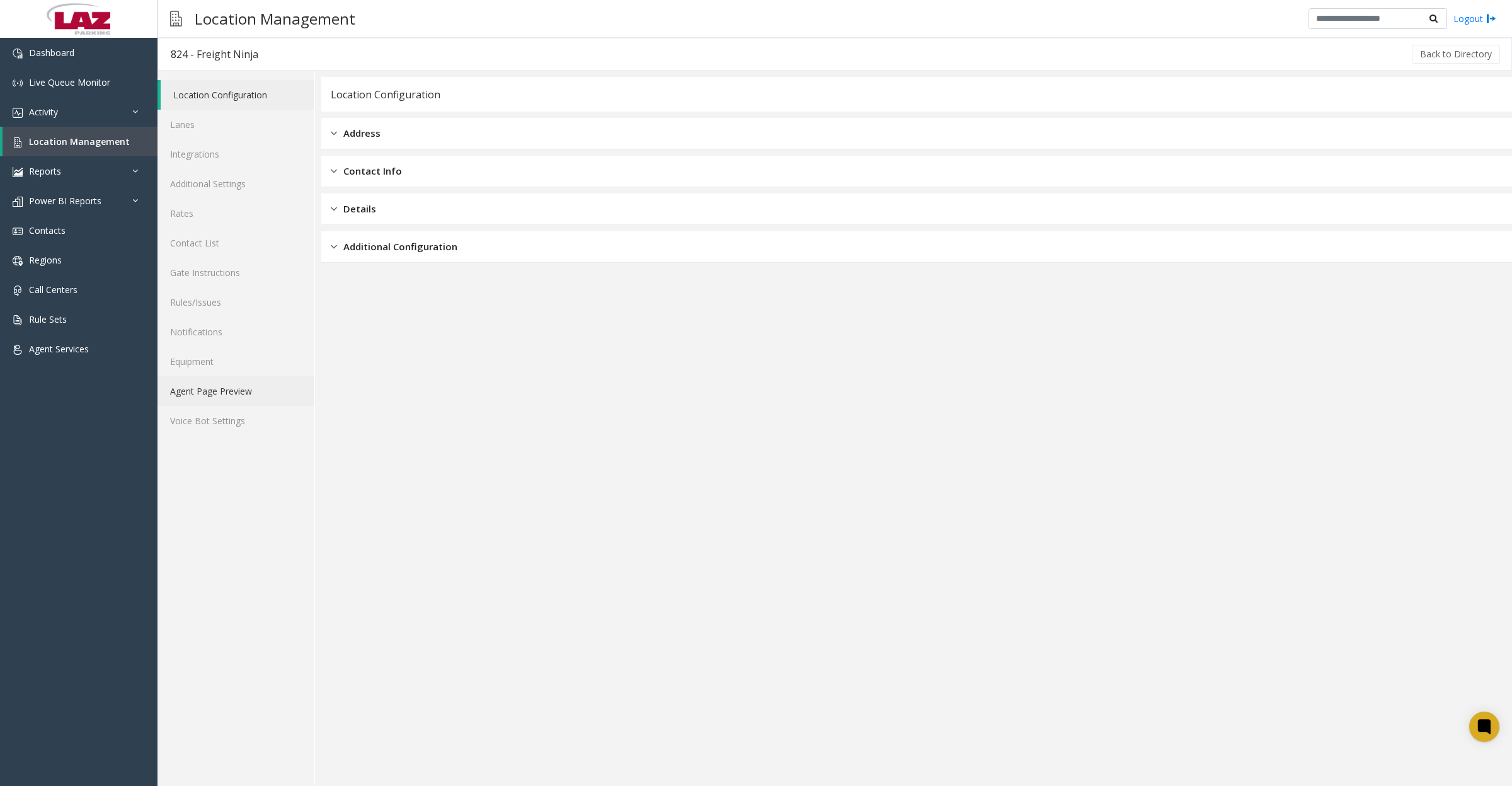
click at [210, 393] on link "Agent Page Preview" at bounding box center [236, 391] width 157 height 29
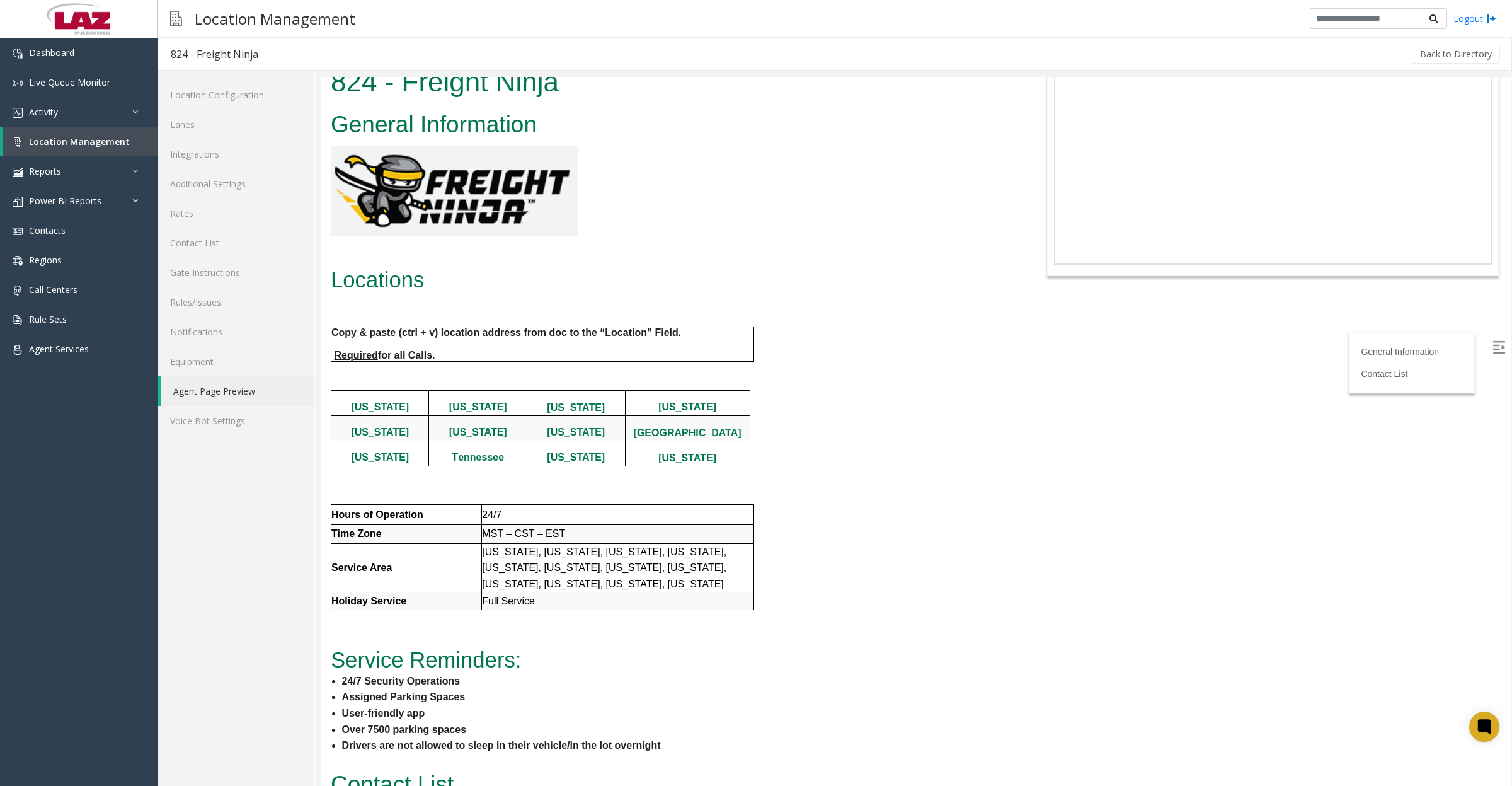
scroll to position [179, 0]
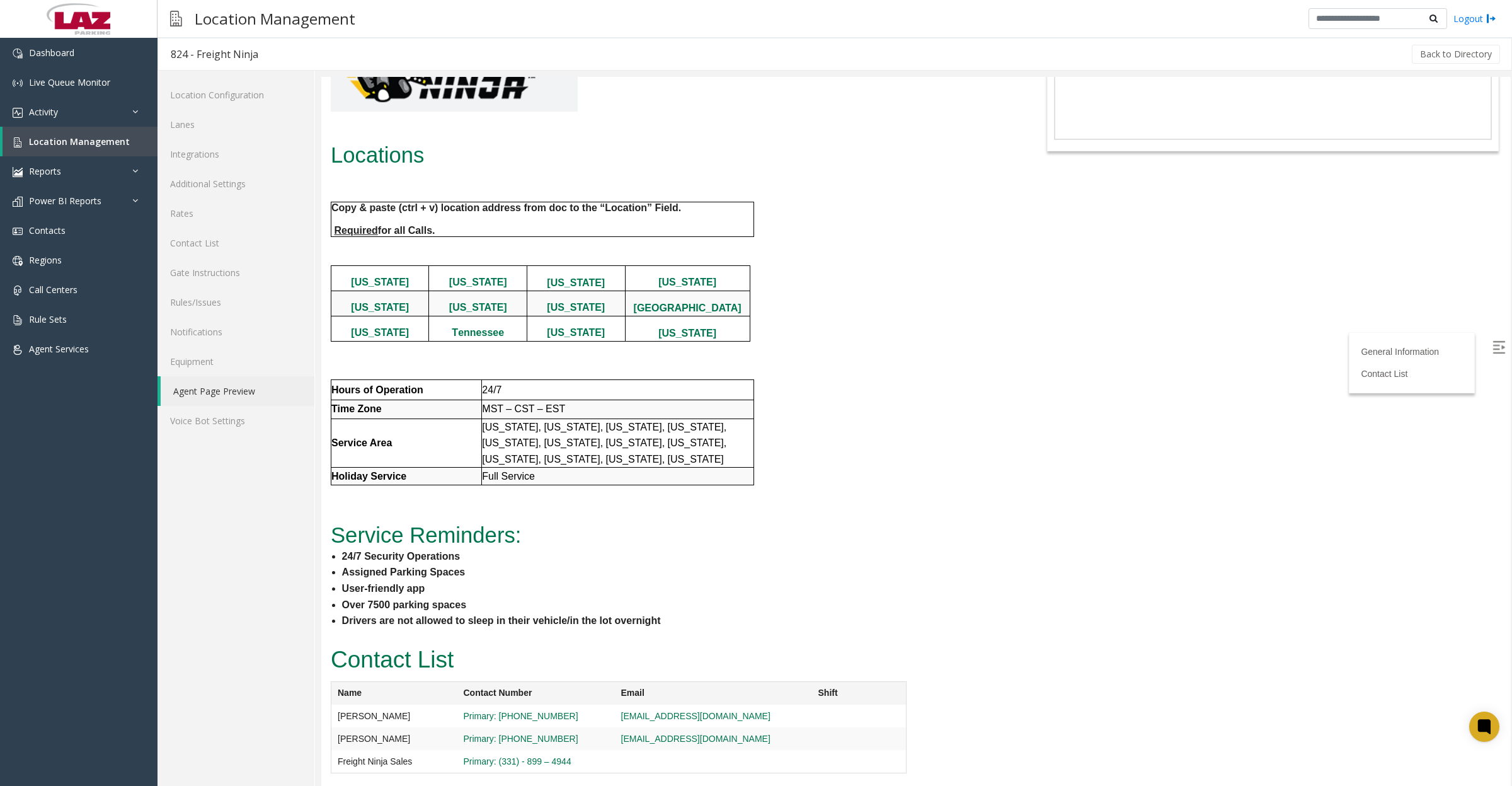
click at [870, 414] on div "General Information Locations Copy & paste (ctrl + v) location address from doc…" at bounding box center [668, 311] width 694 height 660
click at [222, 298] on link "Rules/Issues" at bounding box center [236, 302] width 157 height 29
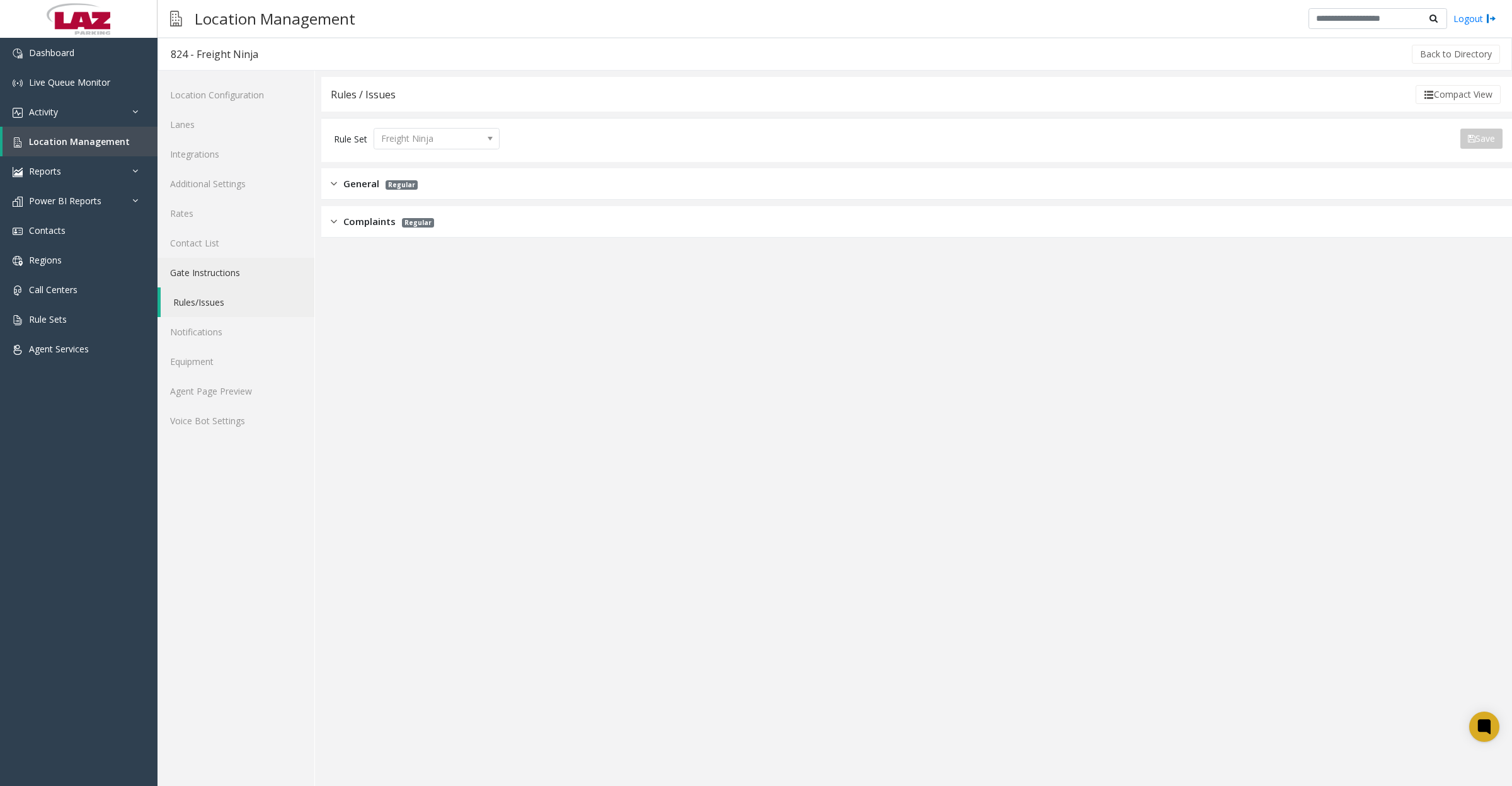
click at [225, 268] on link "Gate Instructions" at bounding box center [236, 273] width 157 height 29
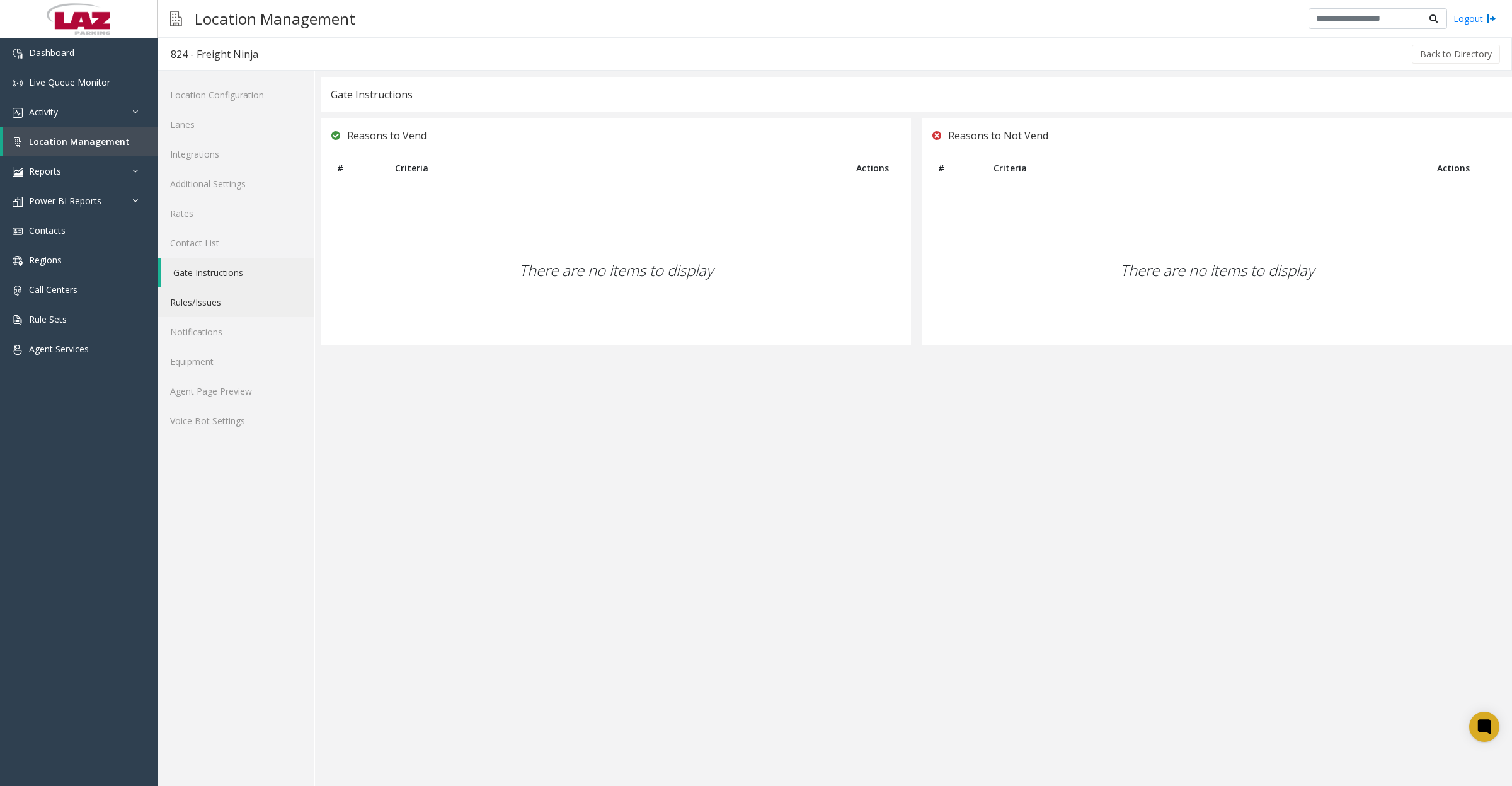
click at [210, 304] on link "Rules/Issues" at bounding box center [236, 302] width 157 height 29
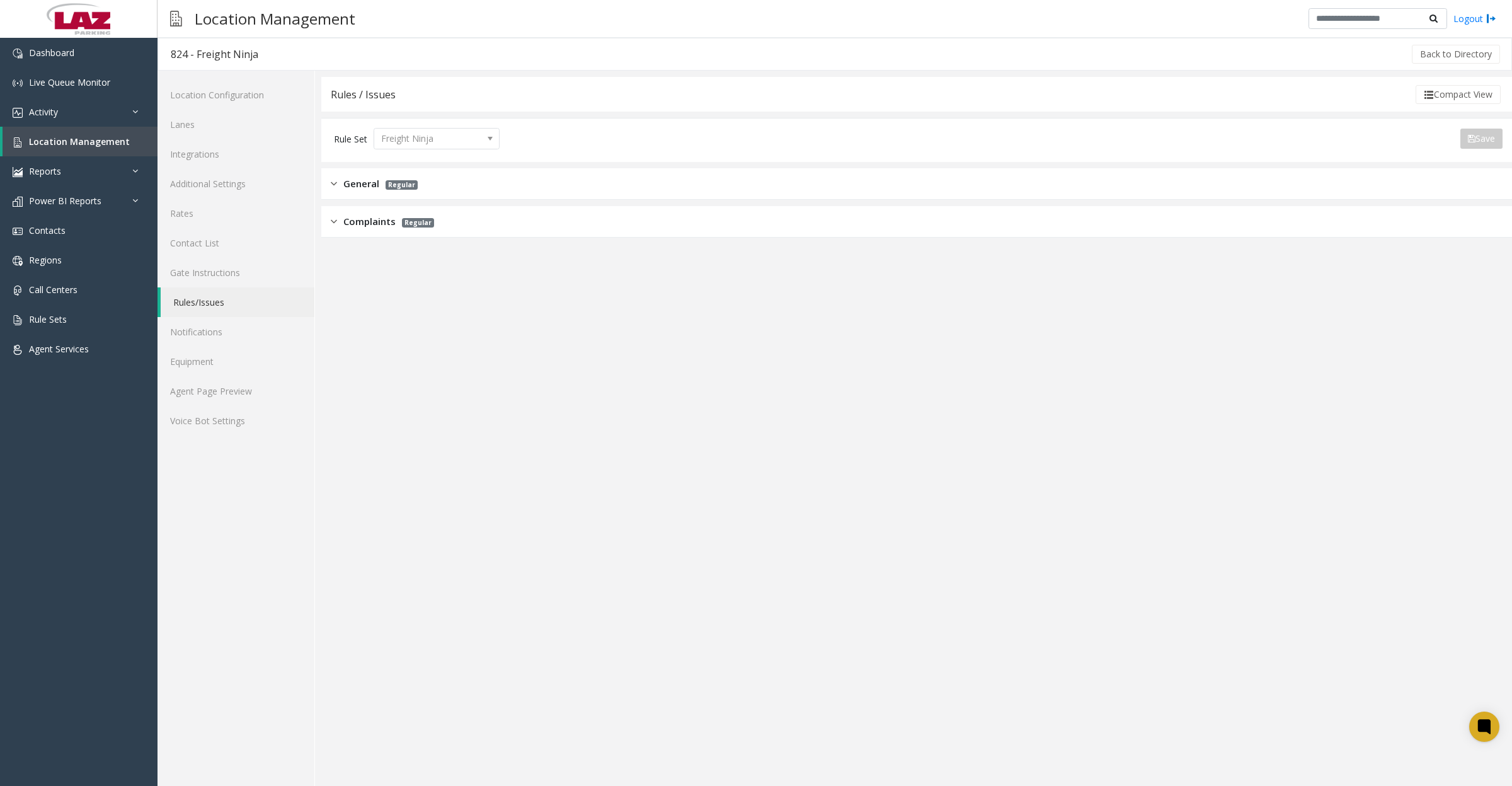
click at [483, 180] on div "General Regular" at bounding box center [917, 184] width 1191 height 31
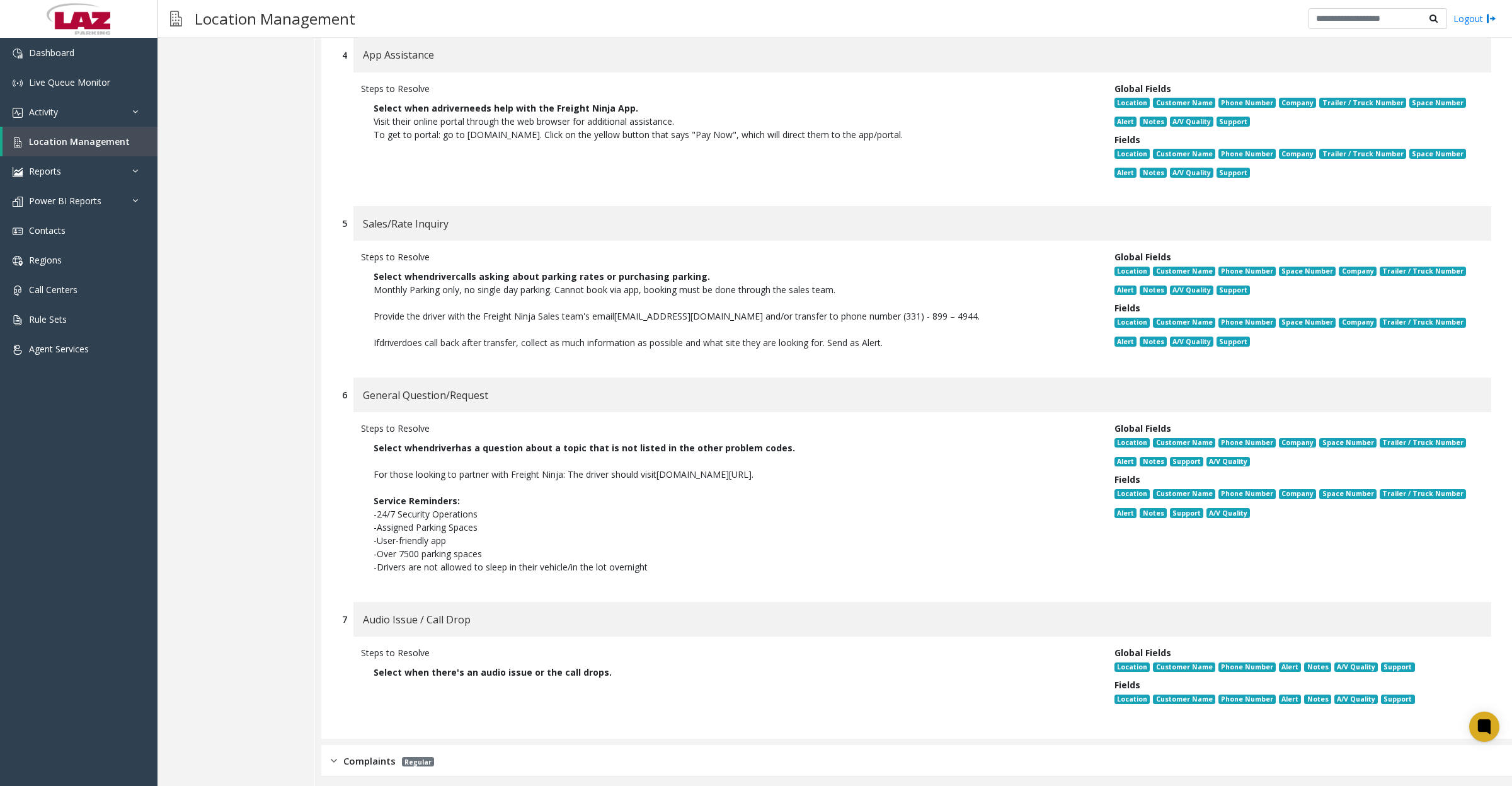
scroll to position [792, 0]
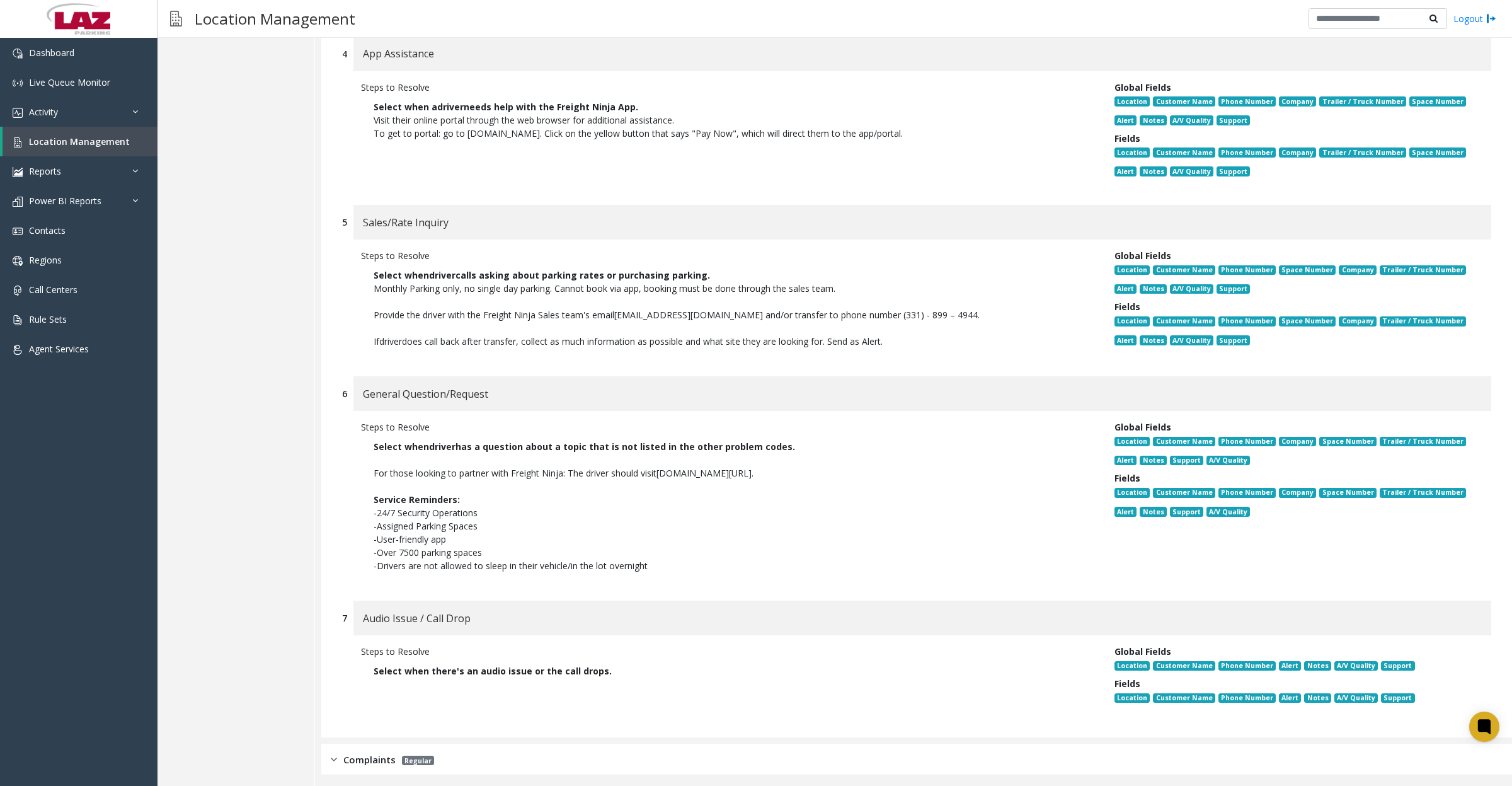
click at [988, 42] on div "App Assistance" at bounding box center [922, 54] width 1138 height 35
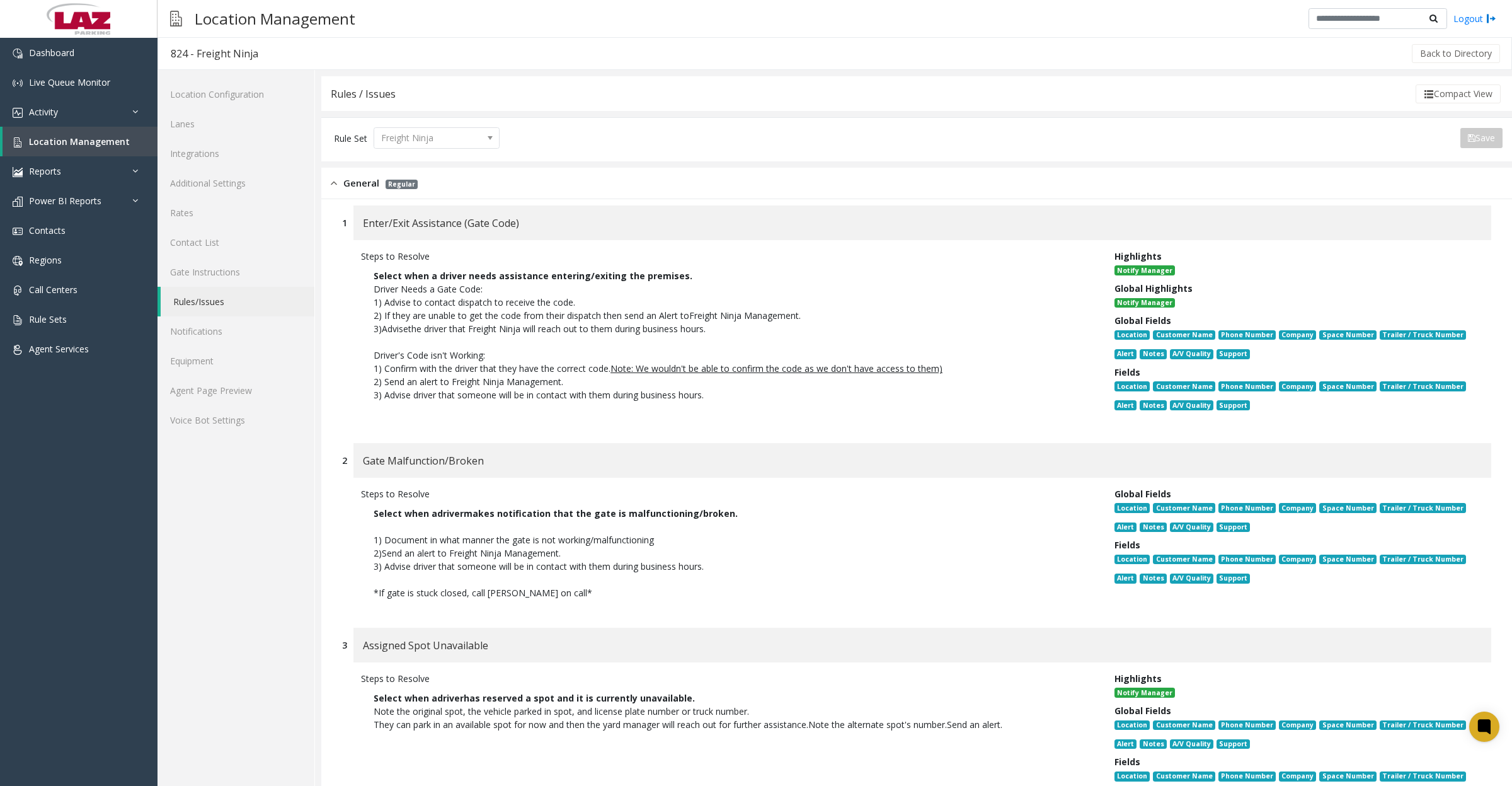
scroll to position [0, 0]
click at [208, 393] on link "Agent Page Preview" at bounding box center [236, 391] width 157 height 29
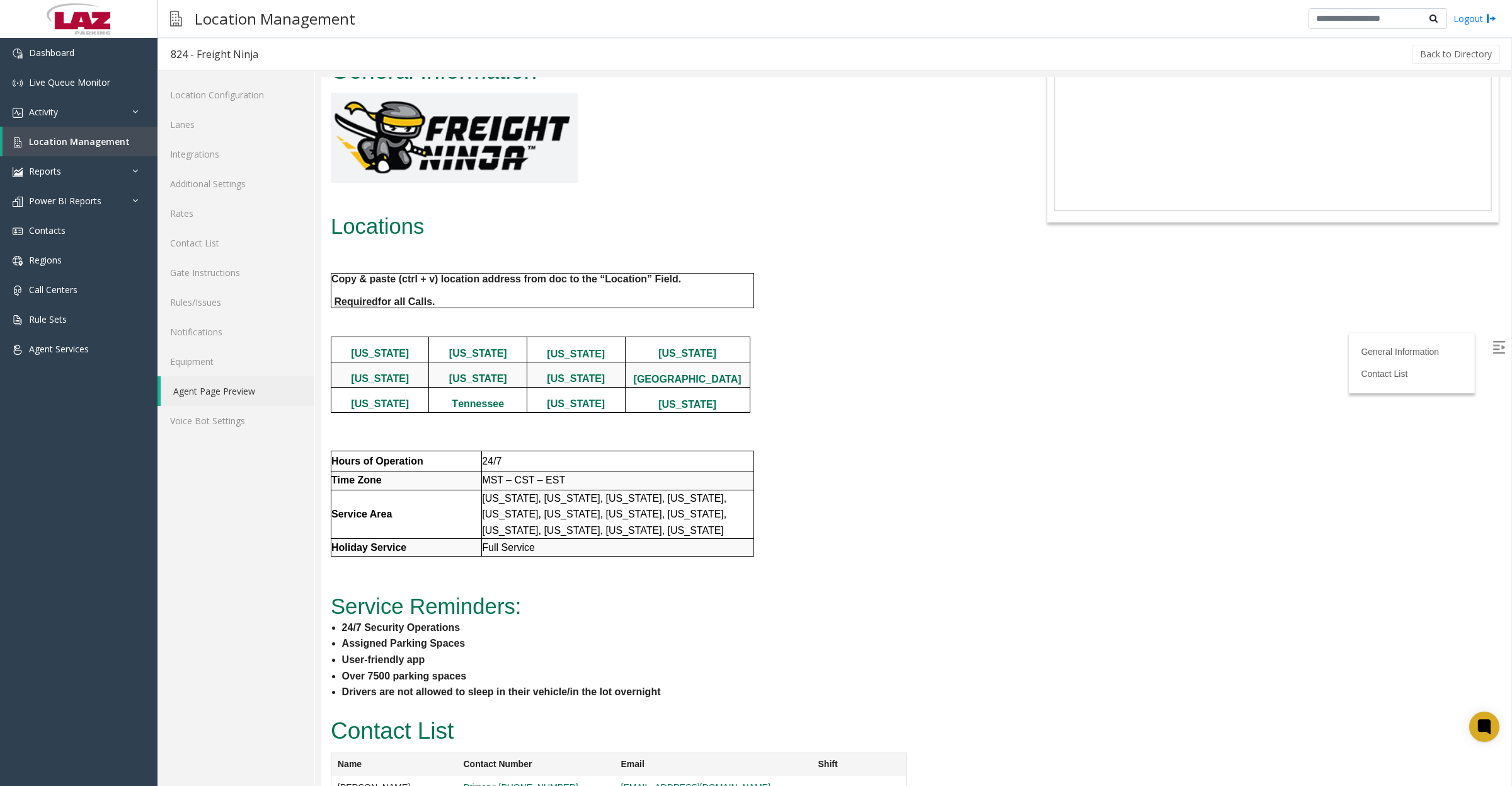
scroll to position [179, 0]
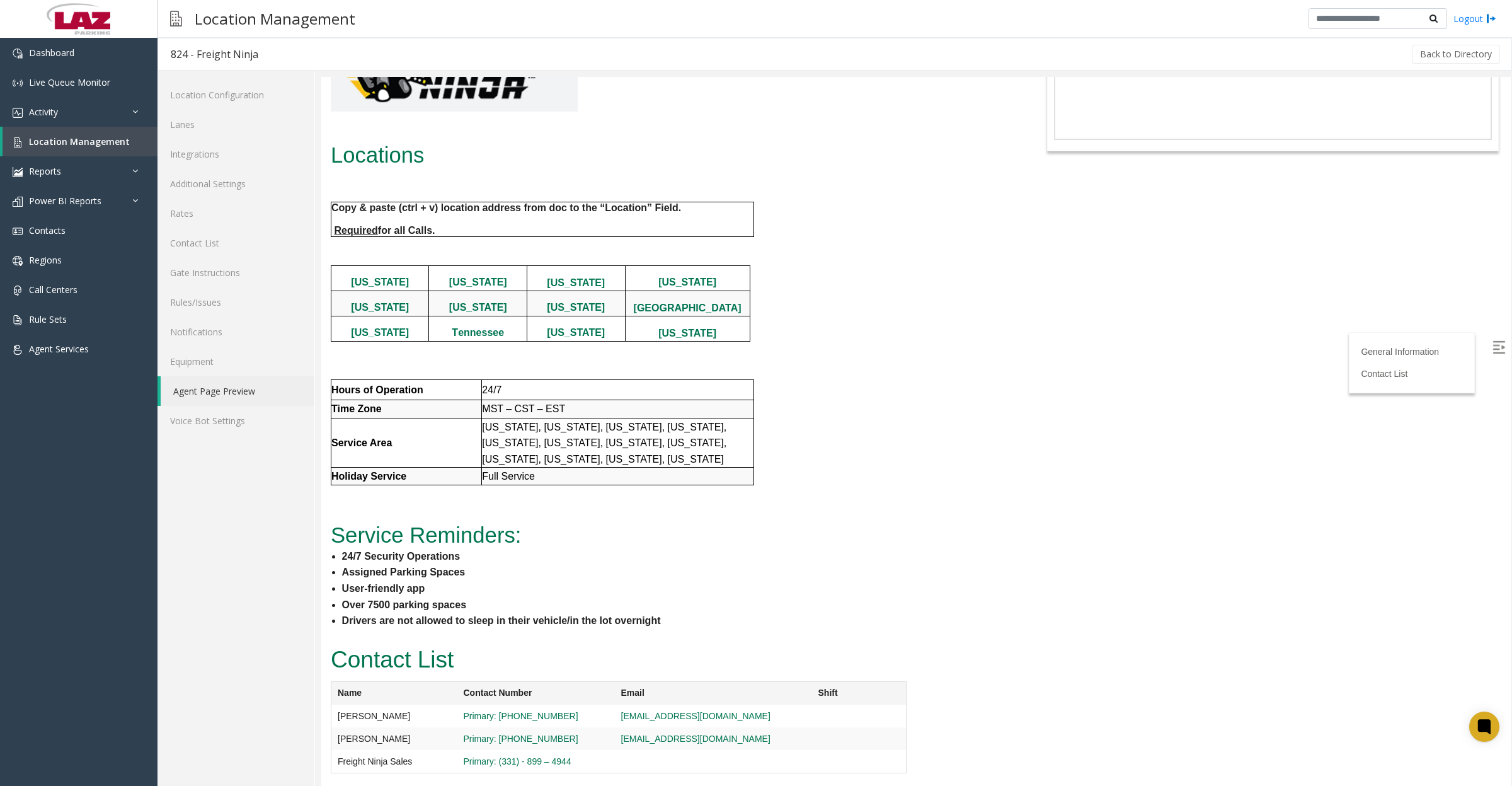
click at [779, 358] on div "General Information Locations Copy & paste (ctrl + v) location address from doc…" at bounding box center [668, 311] width 694 height 660
click at [24, 117] on link "Activity" at bounding box center [78, 111] width 158 height 29
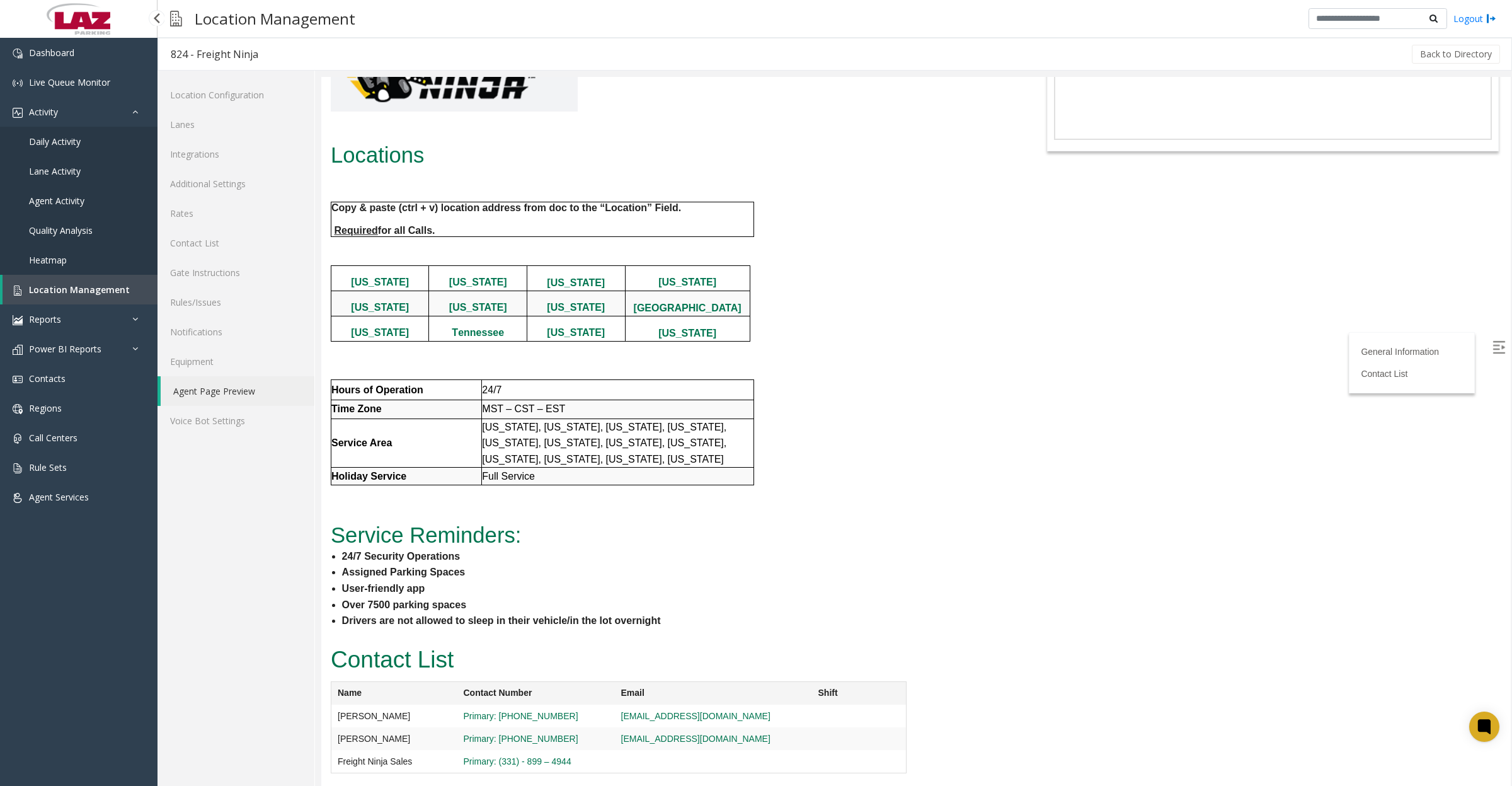
click at [61, 143] on span "Daily Activity" at bounding box center [54, 141] width 52 height 12
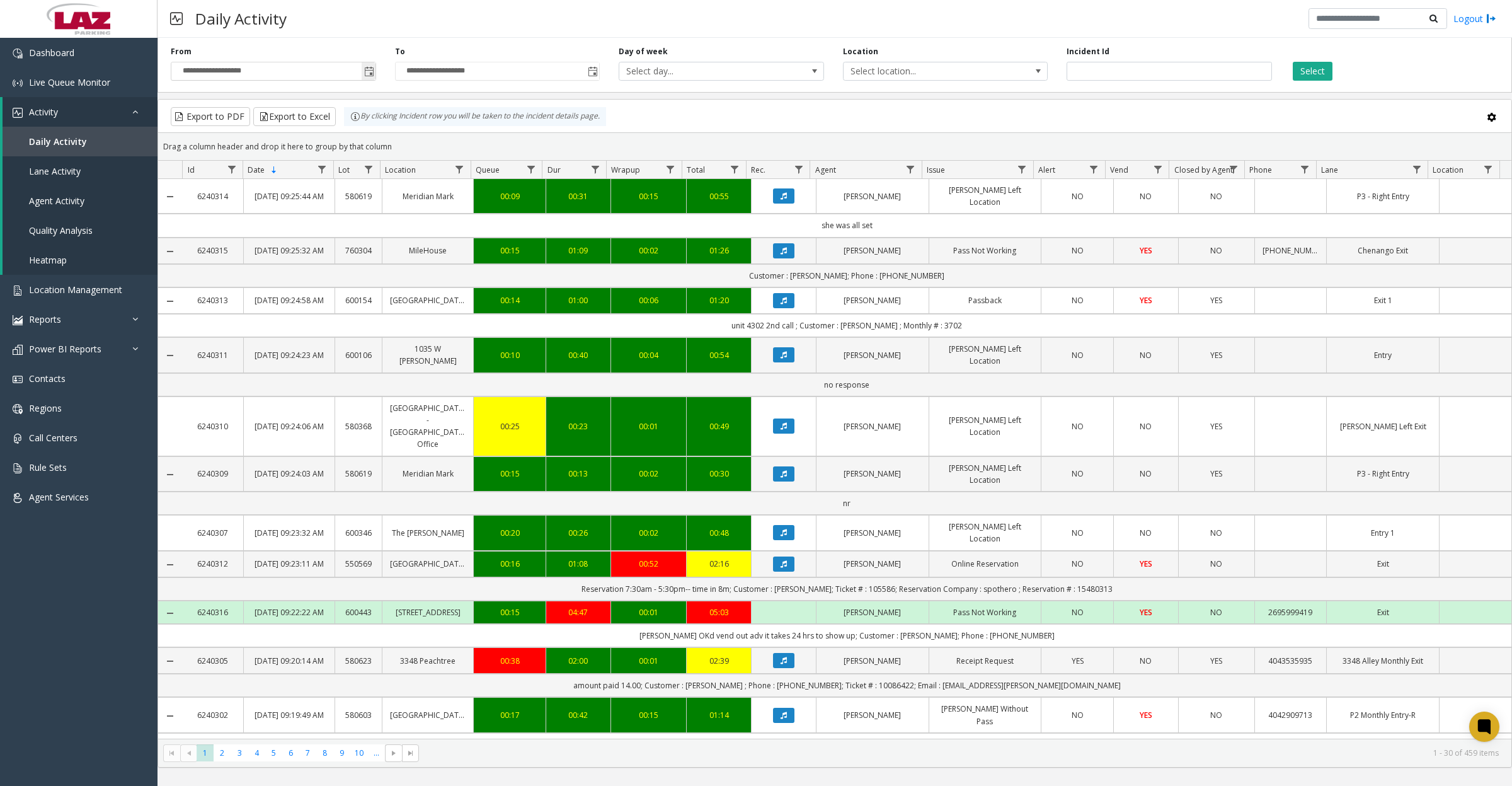
click at [368, 71] on span "Toggle popup" at bounding box center [369, 71] width 10 height 10
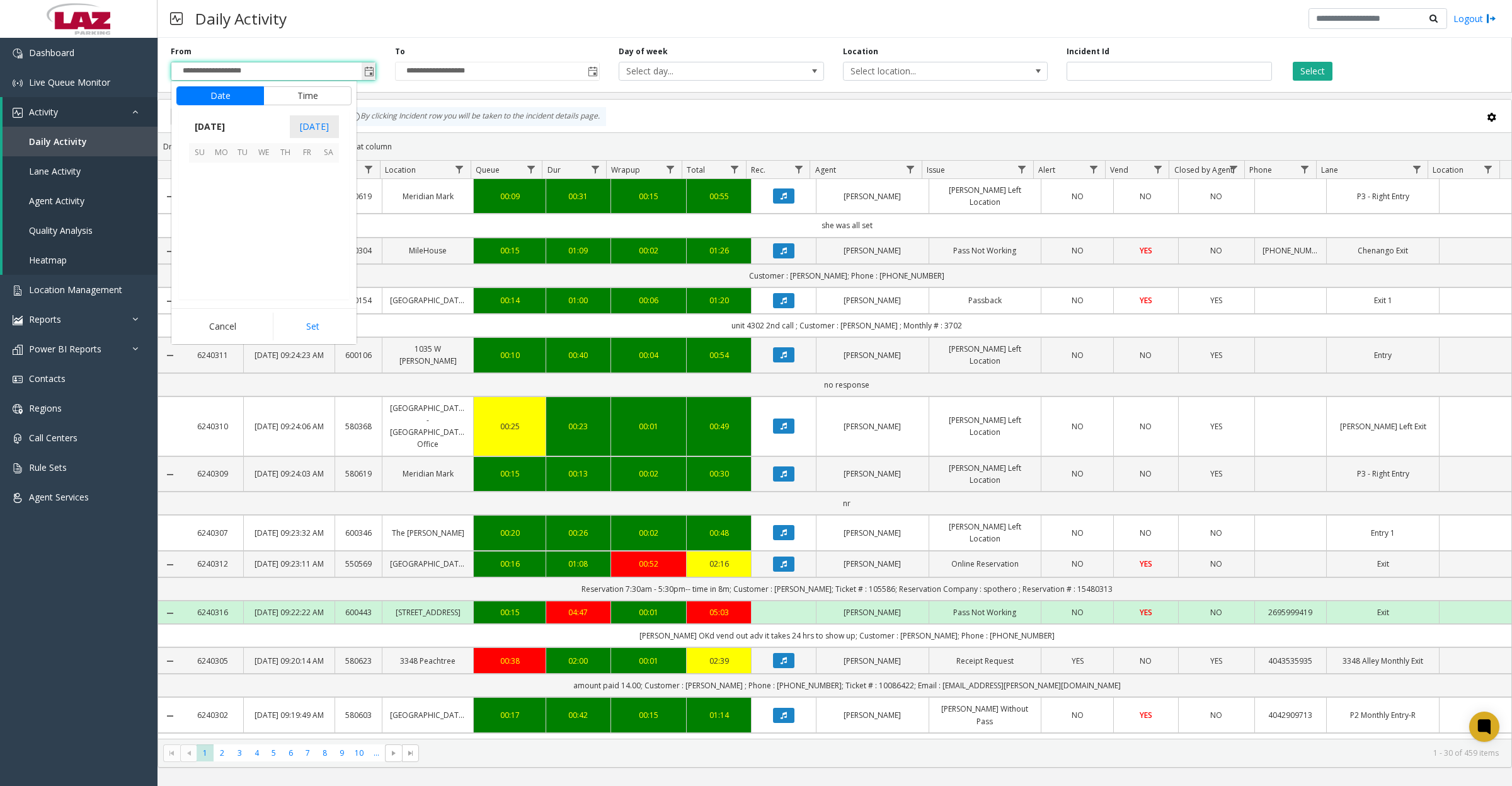
scroll to position [226210, 0]
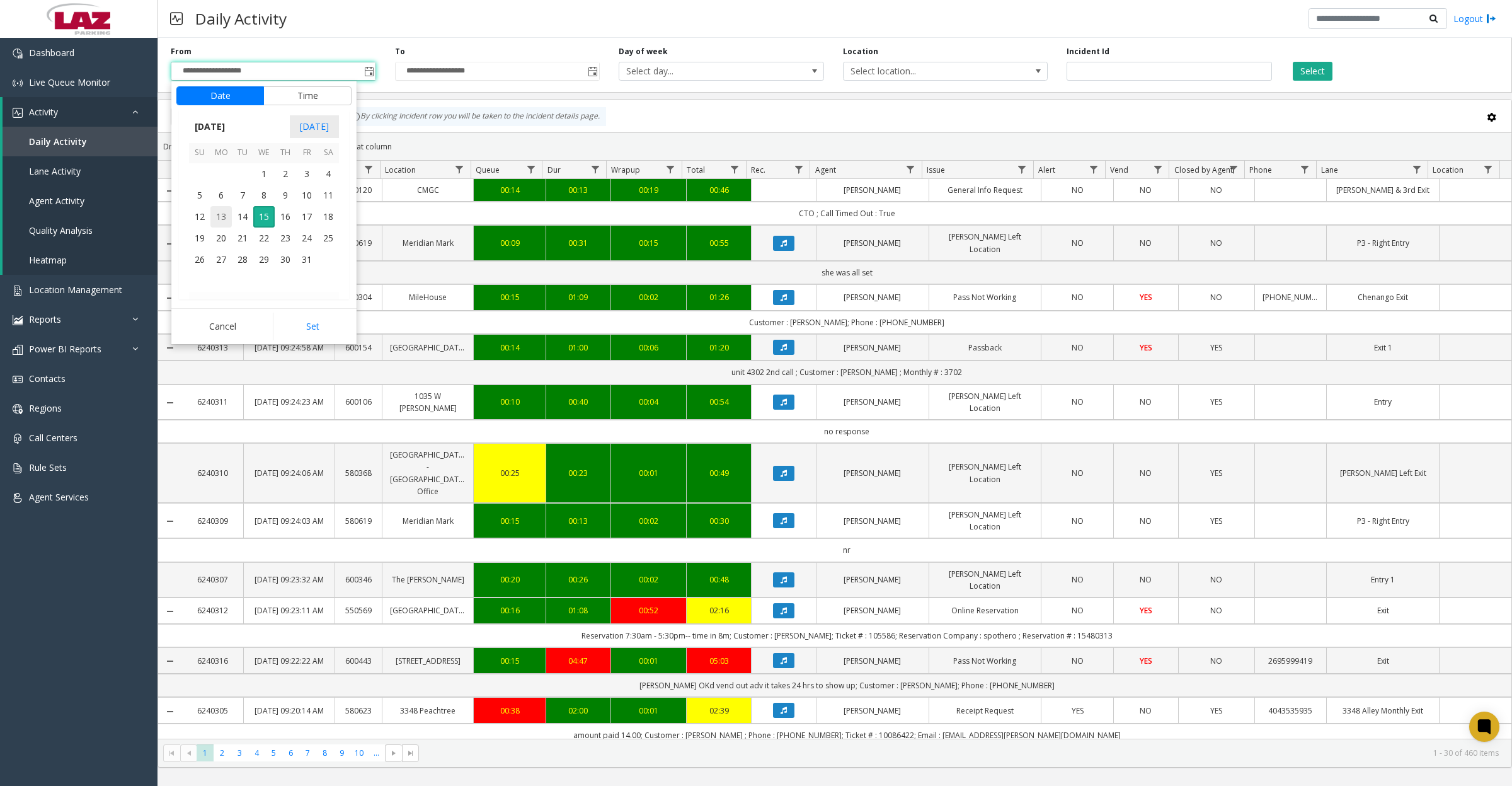
click at [221, 210] on span "13" at bounding box center [220, 217] width 21 height 21
click at [230, 100] on button "Date" at bounding box center [219, 96] width 88 height 19
click at [218, 215] on span "13" at bounding box center [220, 217] width 21 height 21
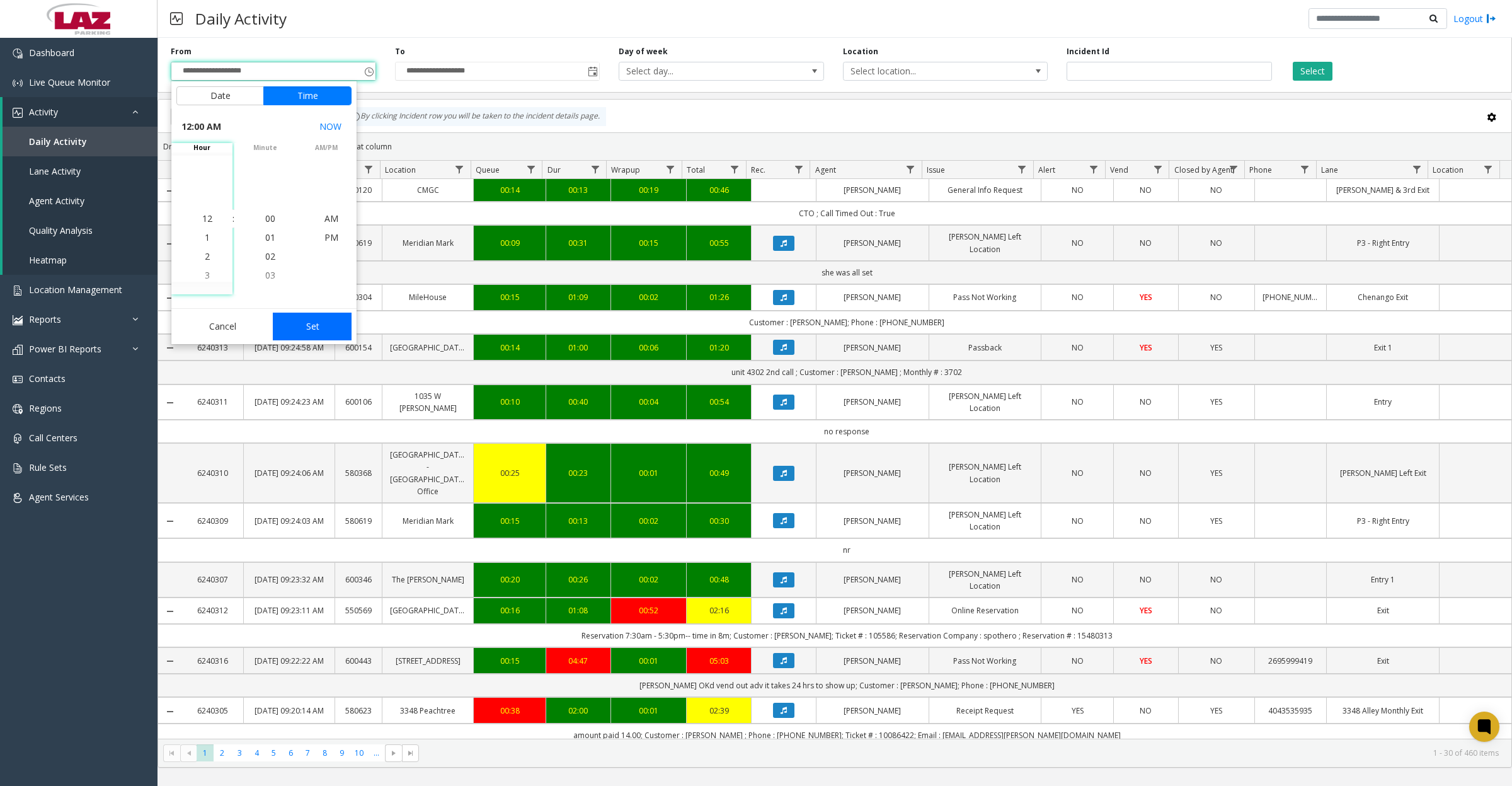
click at [319, 328] on button "Set" at bounding box center [312, 326] width 79 height 28
type input "**********"
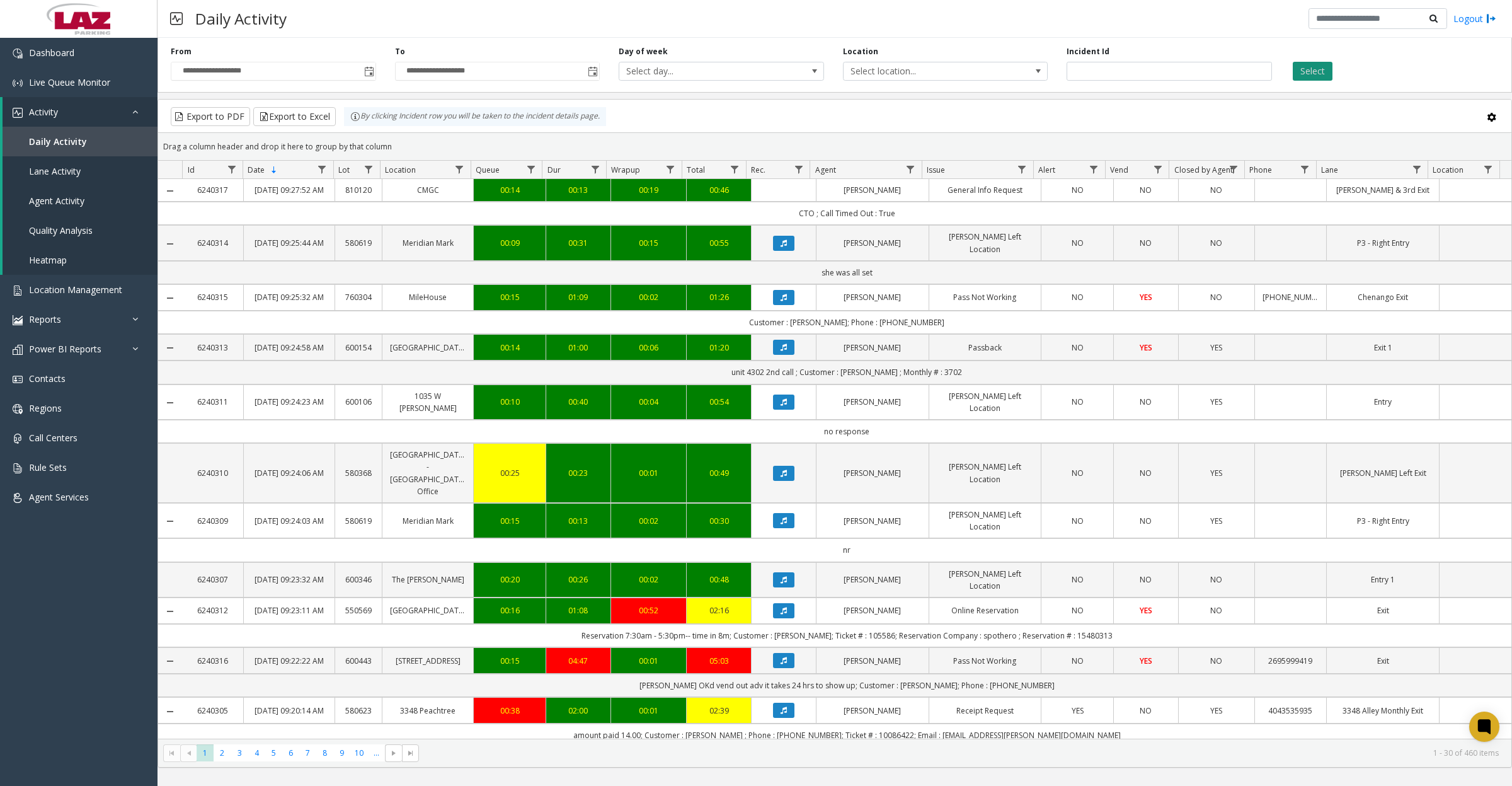
click at [1312, 67] on button "Select" at bounding box center [1312, 71] width 40 height 19
click at [1310, 73] on button "Select" at bounding box center [1312, 71] width 40 height 19
click at [239, 118] on button "Export to PDF" at bounding box center [210, 116] width 79 height 19
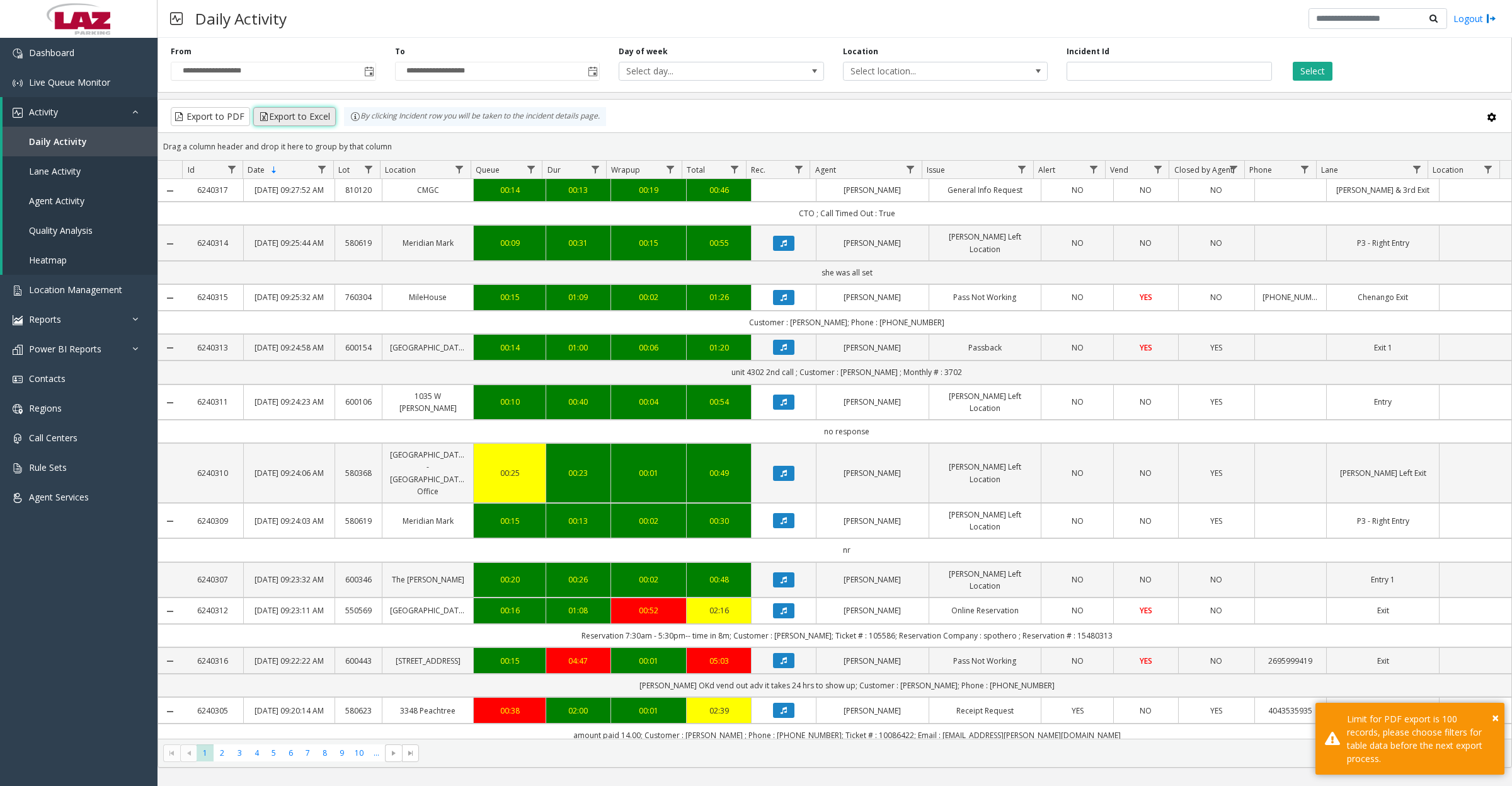
click at [288, 117] on button "Export to Excel" at bounding box center [295, 116] width 83 height 19
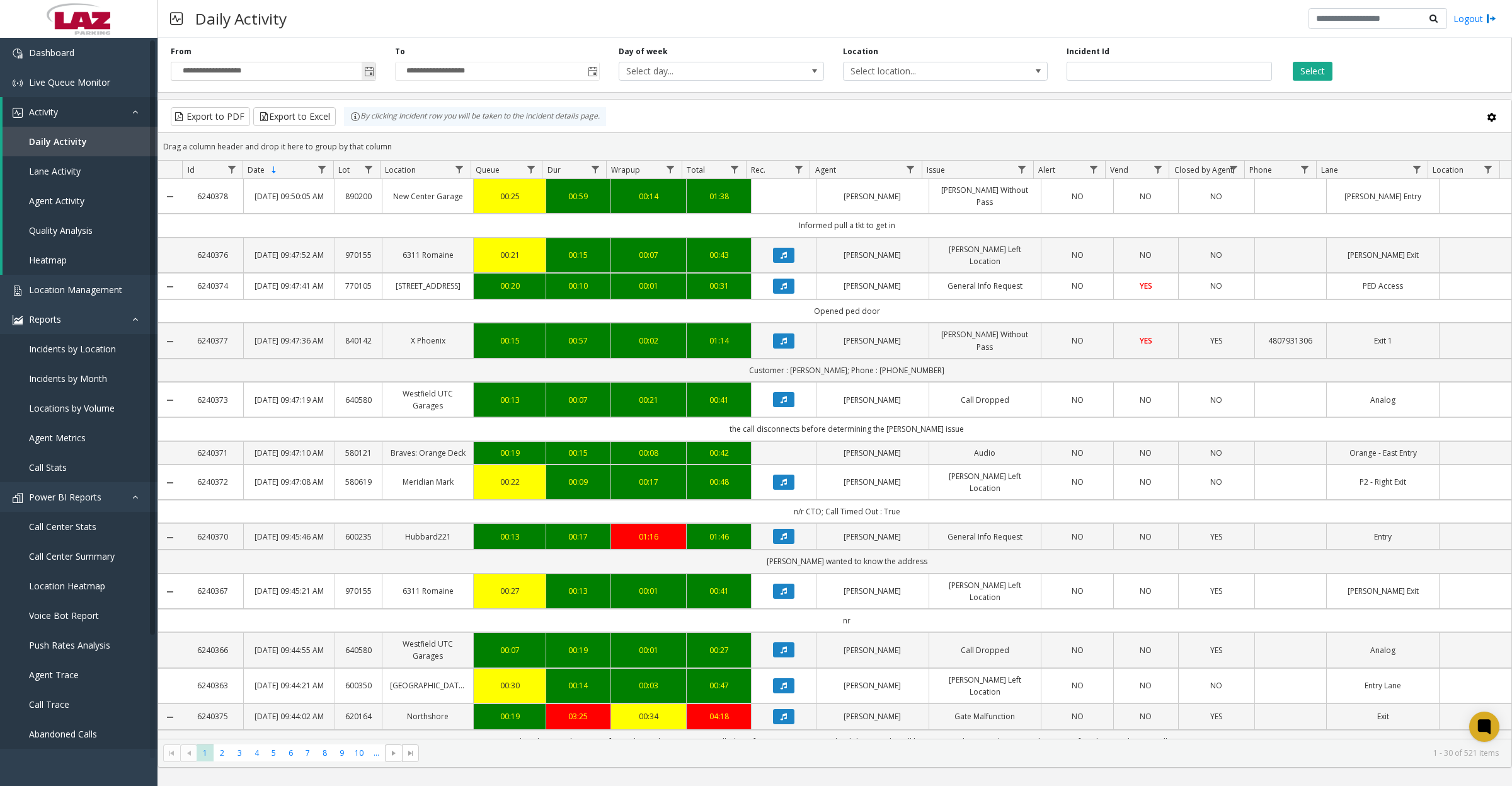
click at [370, 70] on span "Toggle popup" at bounding box center [369, 71] width 10 height 10
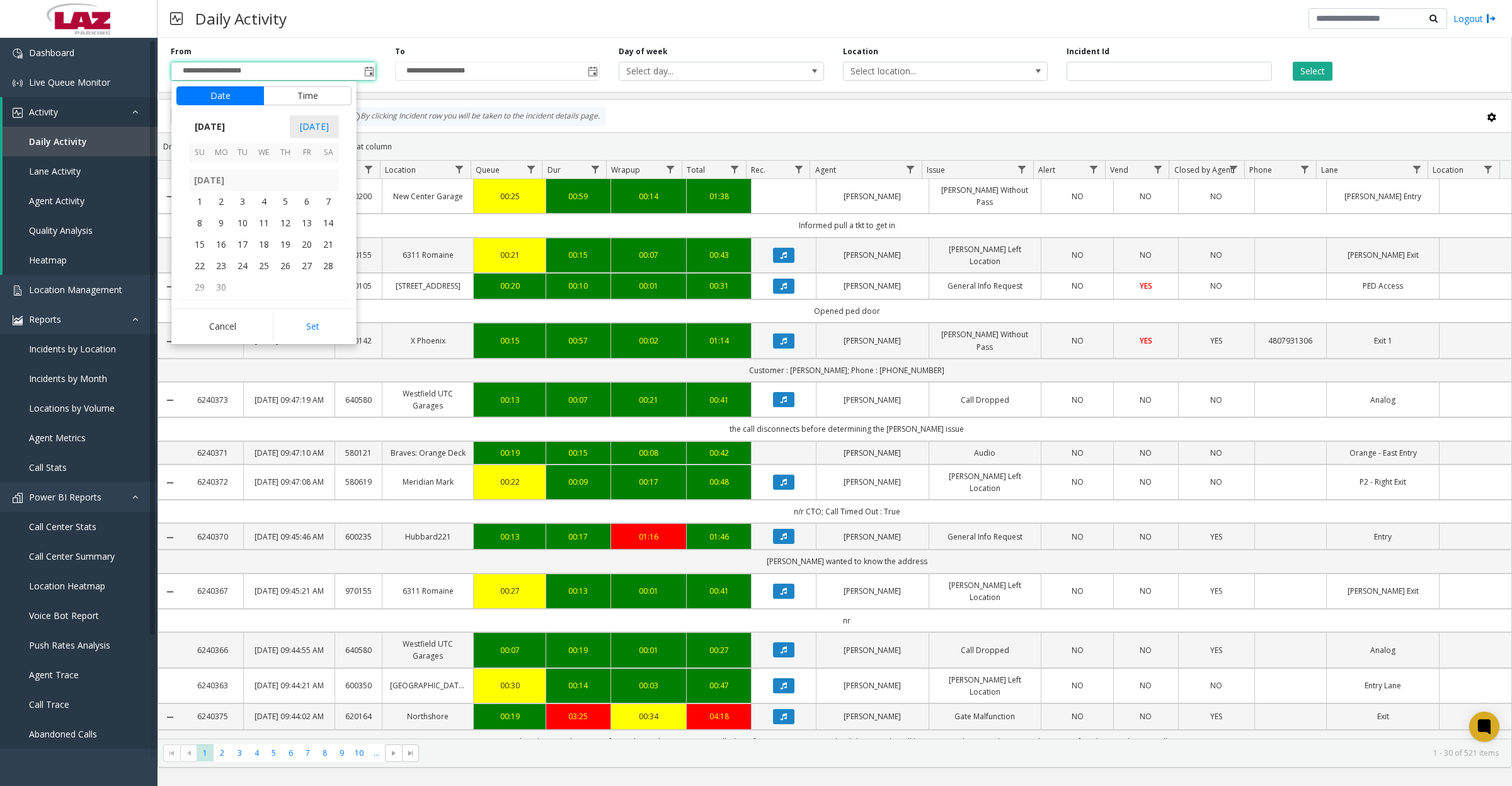
scroll to position [225580, 0]
click at [212, 205] on span "2" at bounding box center [220, 204] width 21 height 21
click at [316, 329] on button "Set" at bounding box center [312, 326] width 79 height 28
type input "**********"
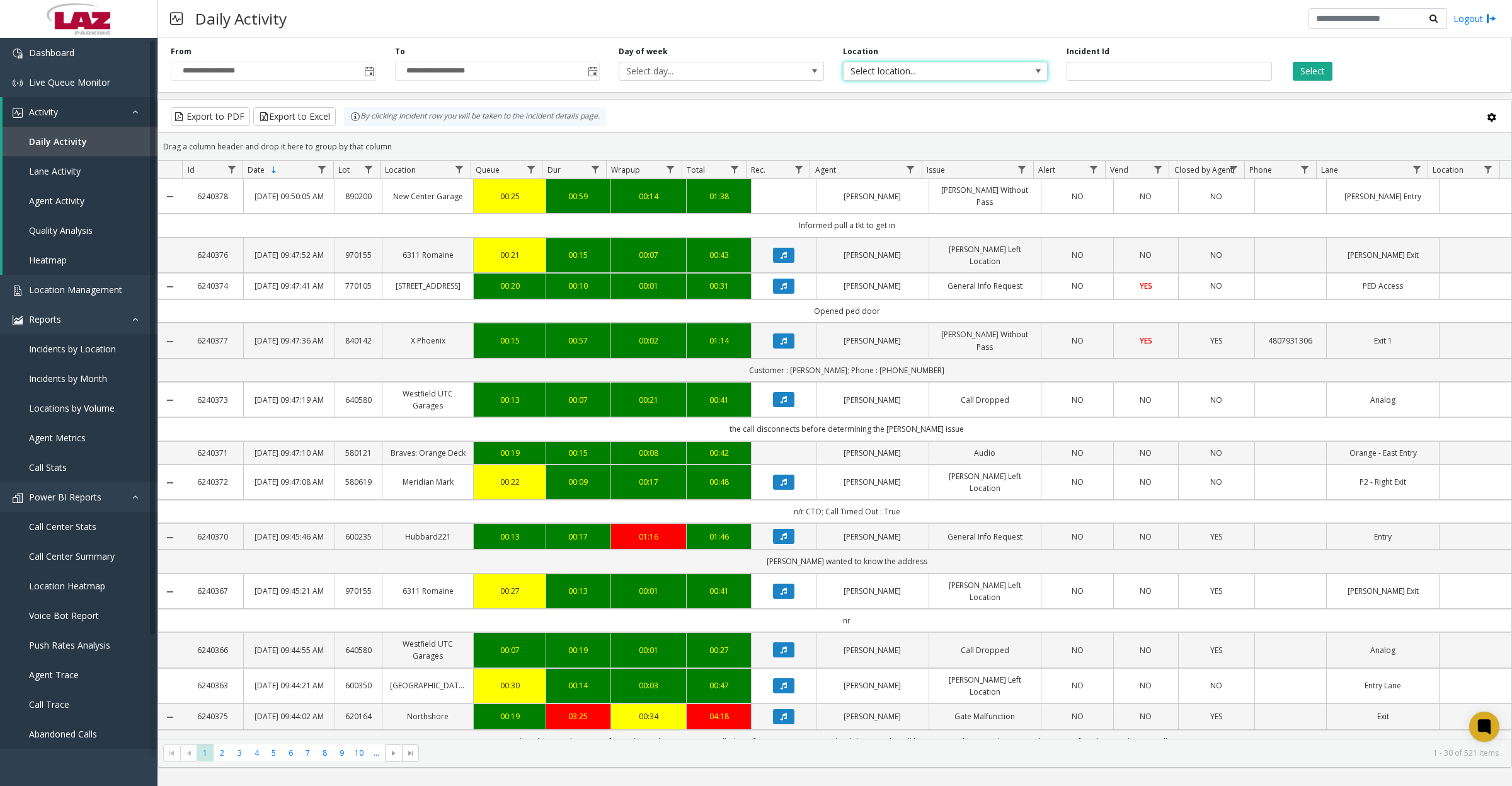
click at [914, 73] on span "Select location..." at bounding box center [925, 71] width 163 height 18
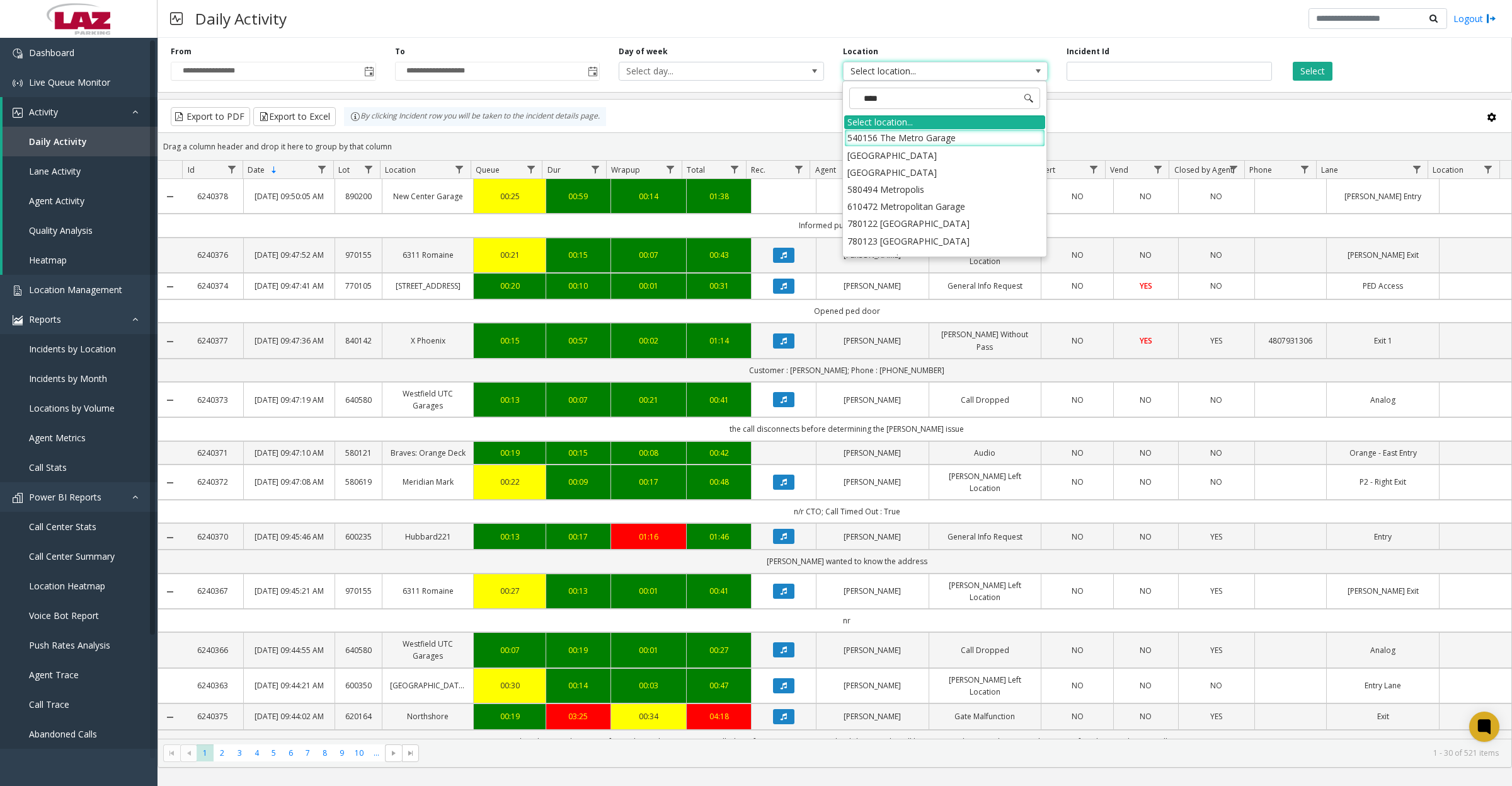
type input "*****"
drag, startPoint x: 870, startPoint y: 139, endPoint x: 876, endPoint y: 142, distance: 6.7
click at [870, 139] on li "100240 Chicago Meters" at bounding box center [944, 137] width 201 height 17
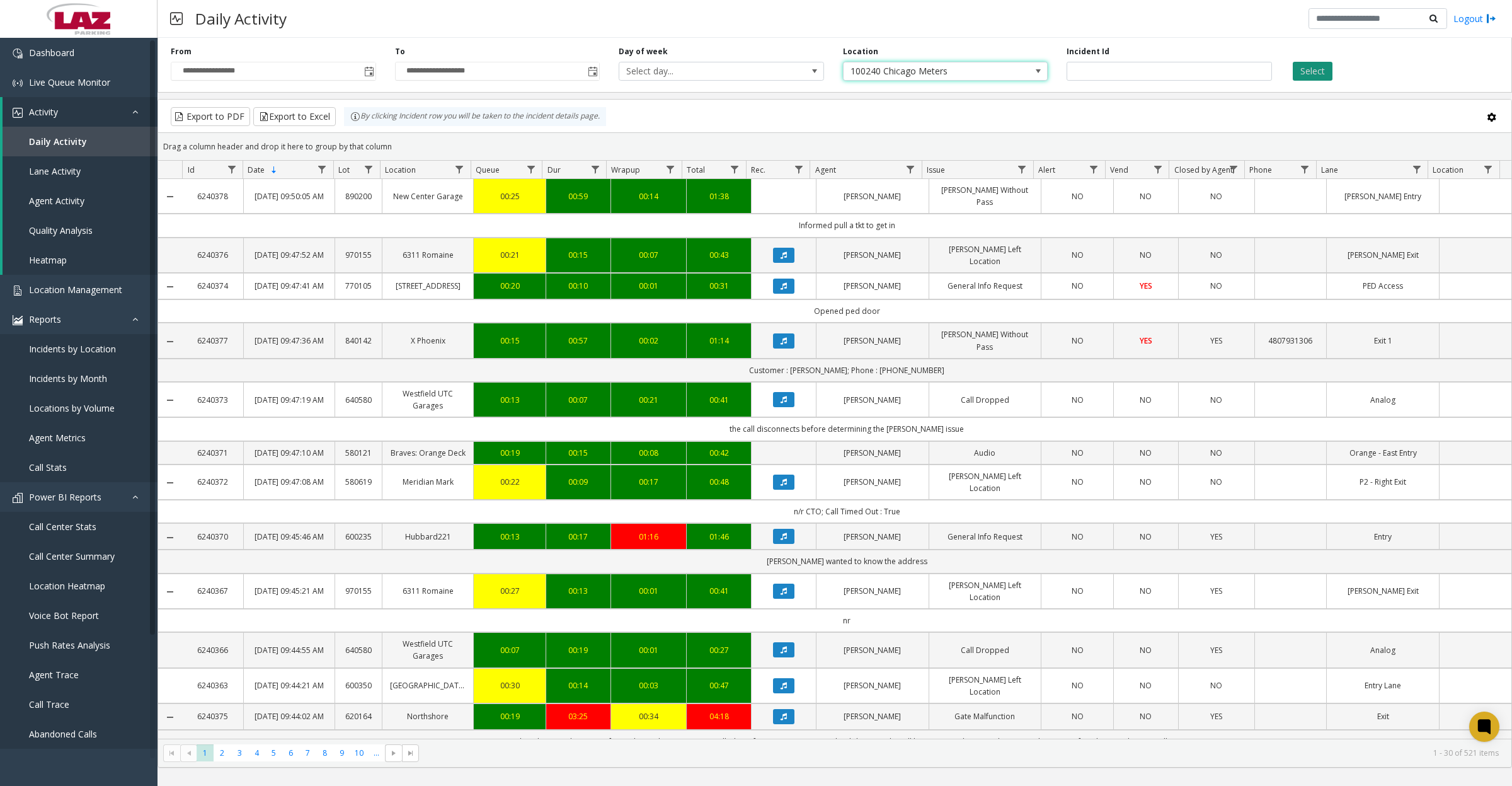
click at [1325, 71] on button "Select" at bounding box center [1312, 71] width 40 height 19
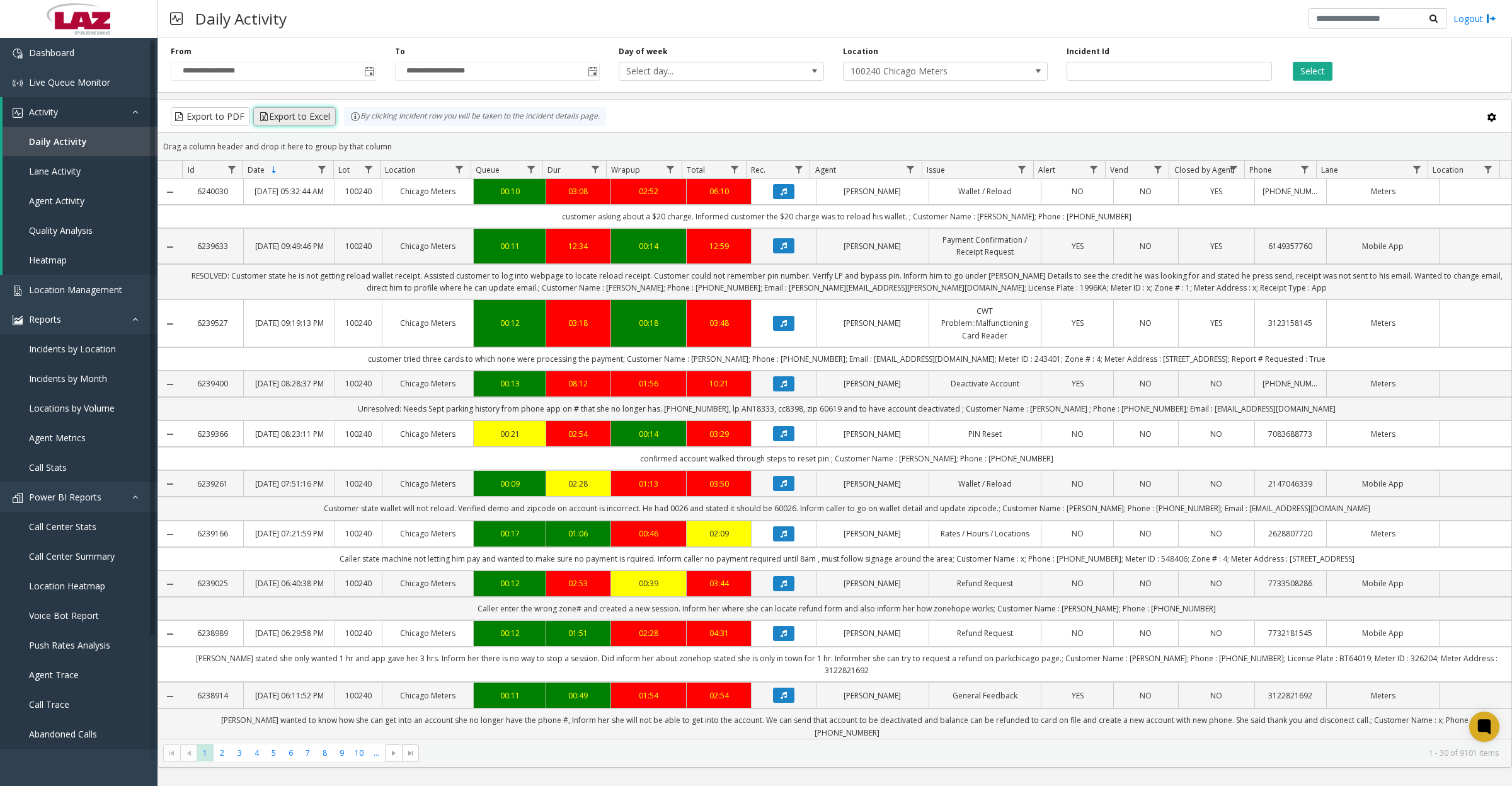
click at [290, 113] on button "Export to Excel" at bounding box center [295, 116] width 83 height 19
